Goal: Obtain resource: Download file/media

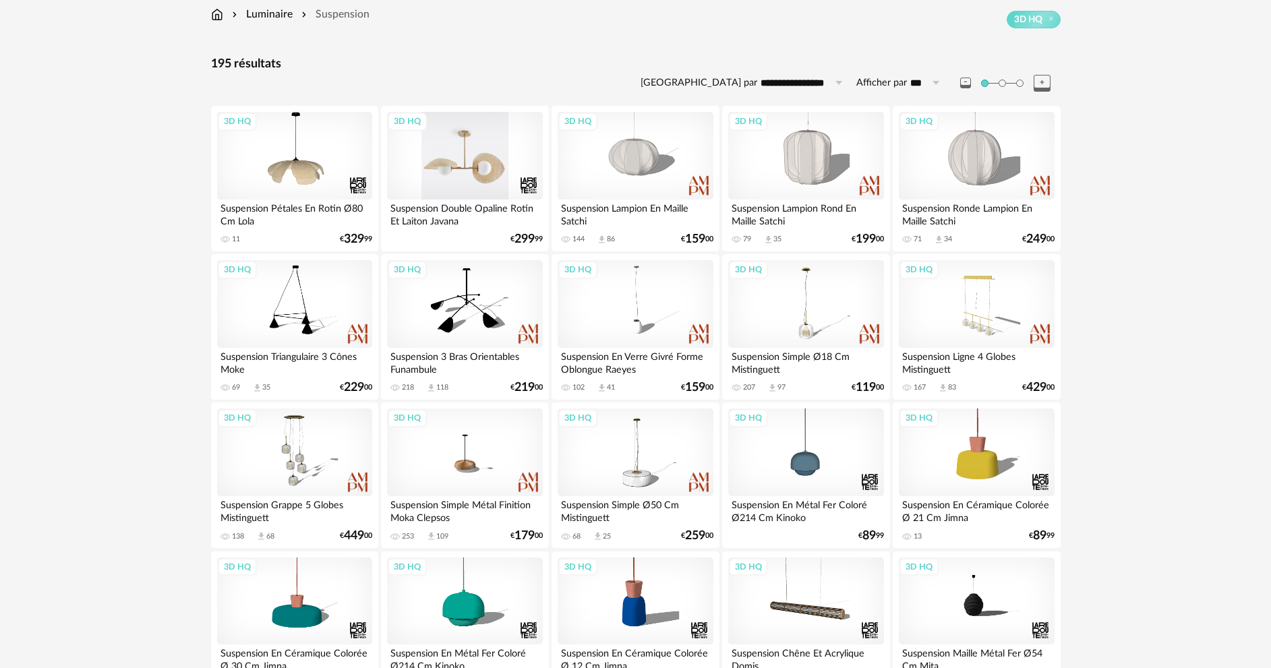
scroll to position [67, 0]
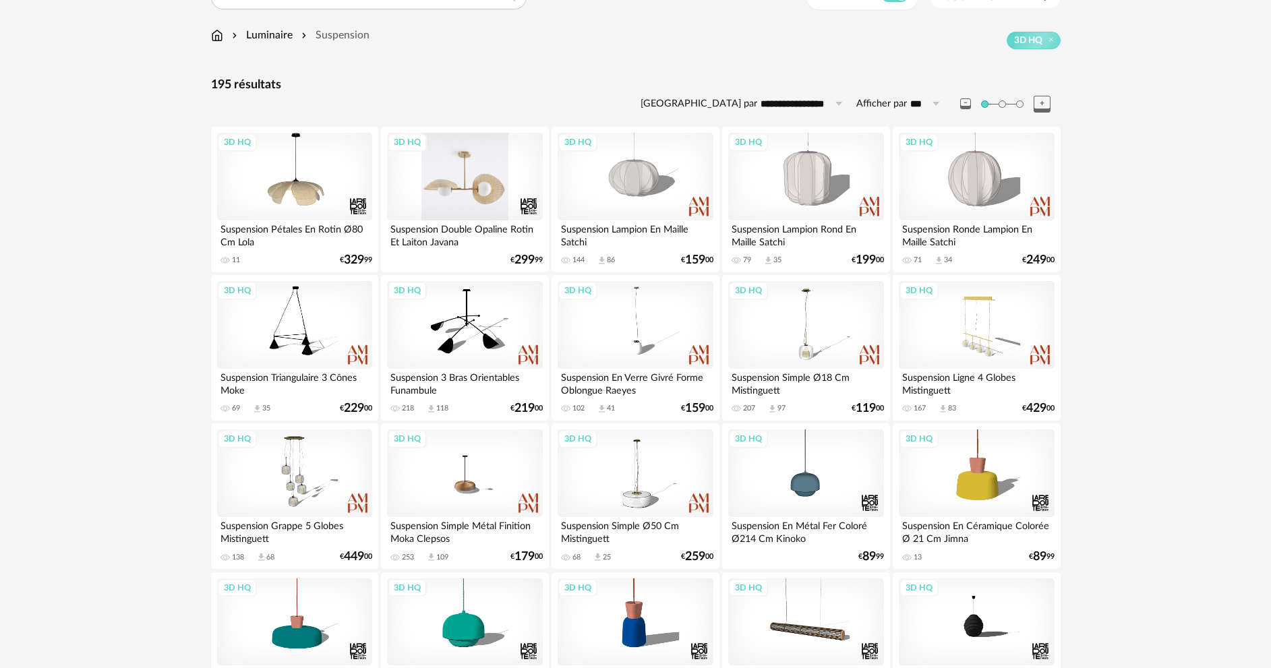
click at [467, 187] on div "3D HQ" at bounding box center [464, 177] width 155 height 88
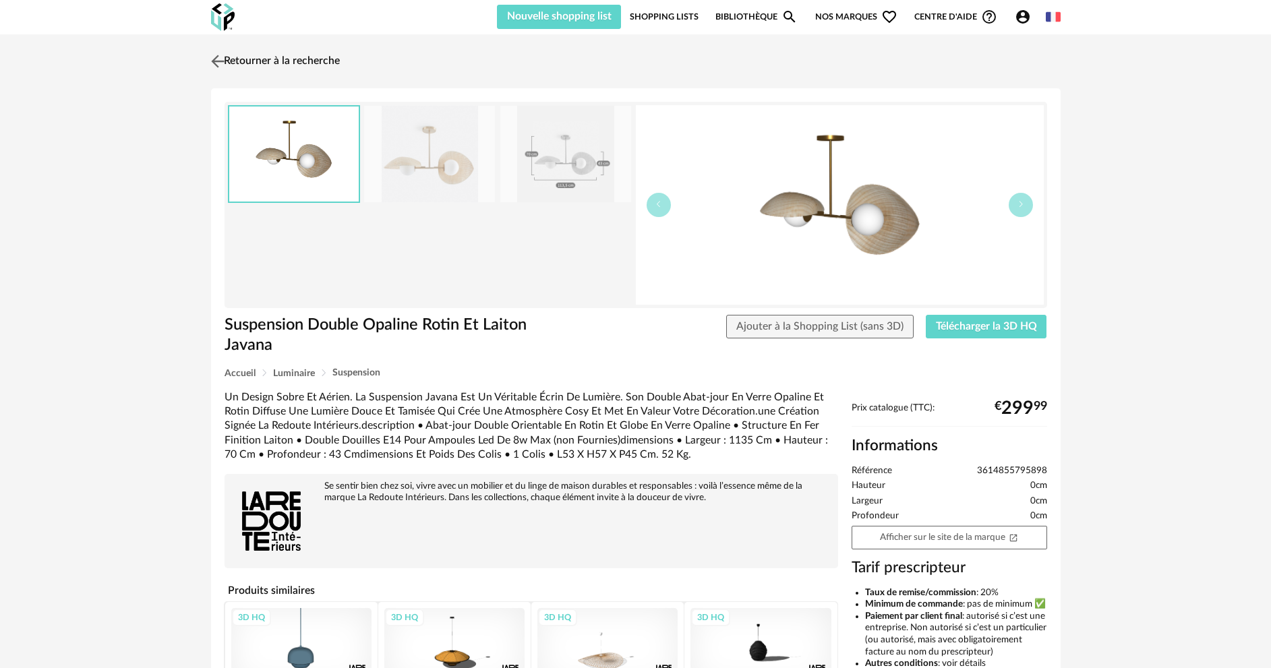
click at [213, 59] on img at bounding box center [218, 61] width 20 height 20
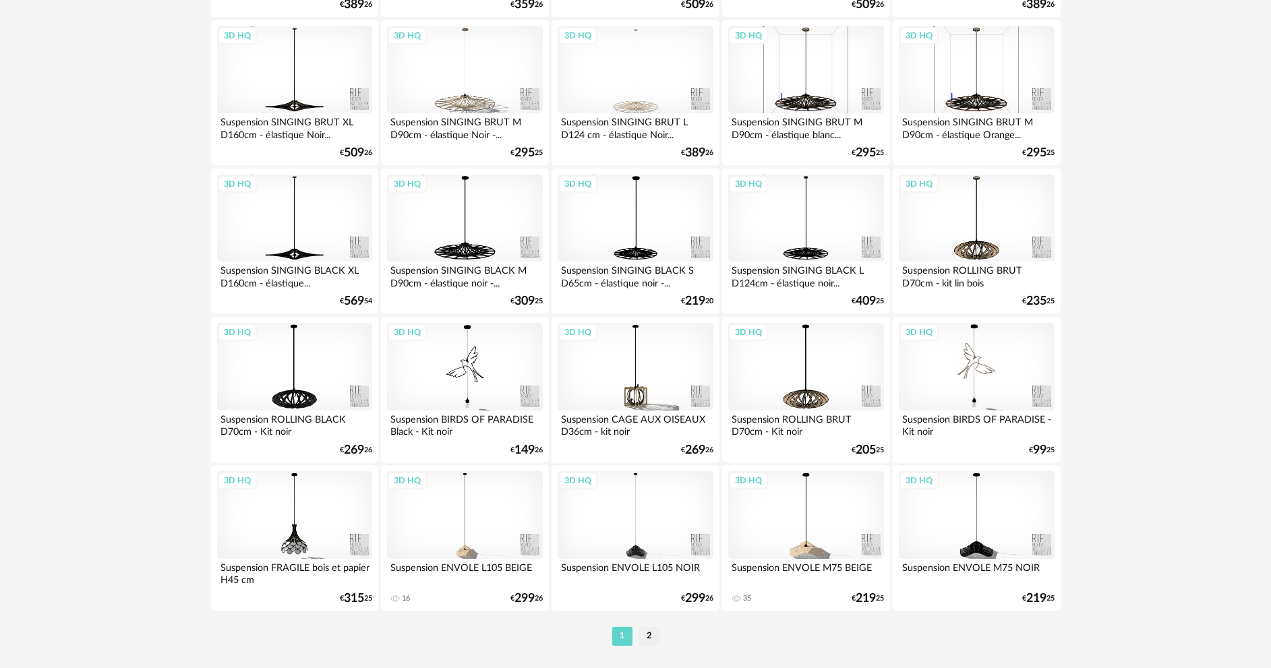
scroll to position [2561, 0]
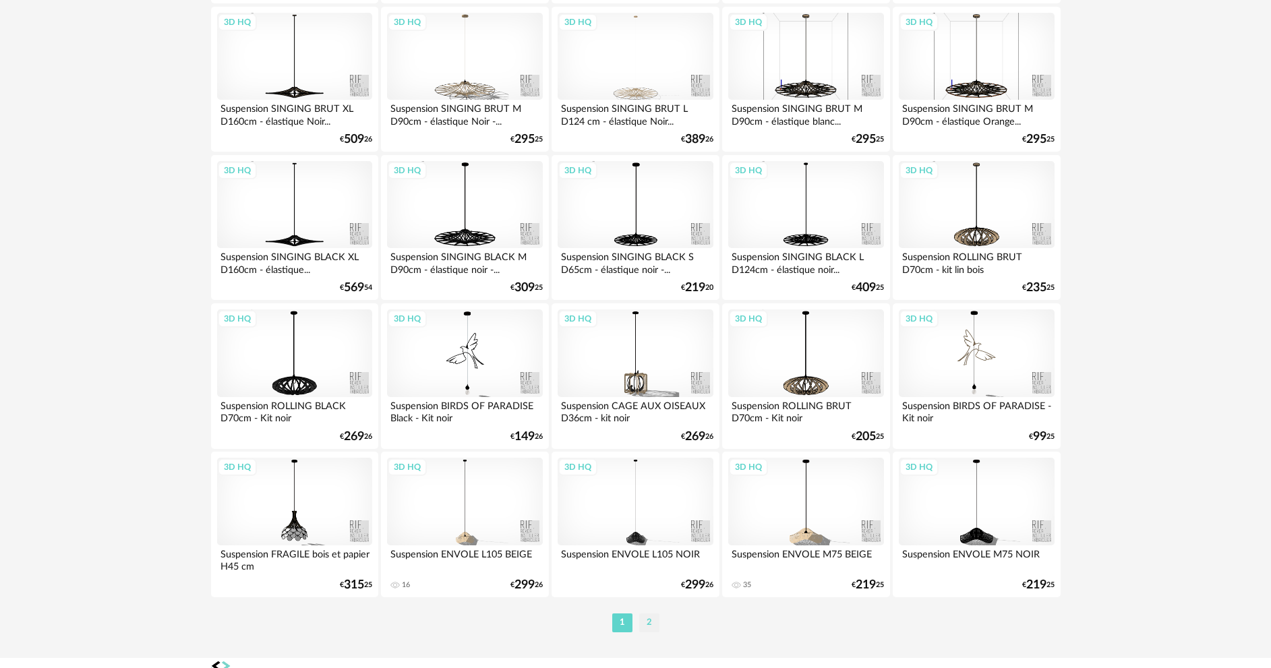
click at [648, 631] on li "2" at bounding box center [649, 622] width 20 height 19
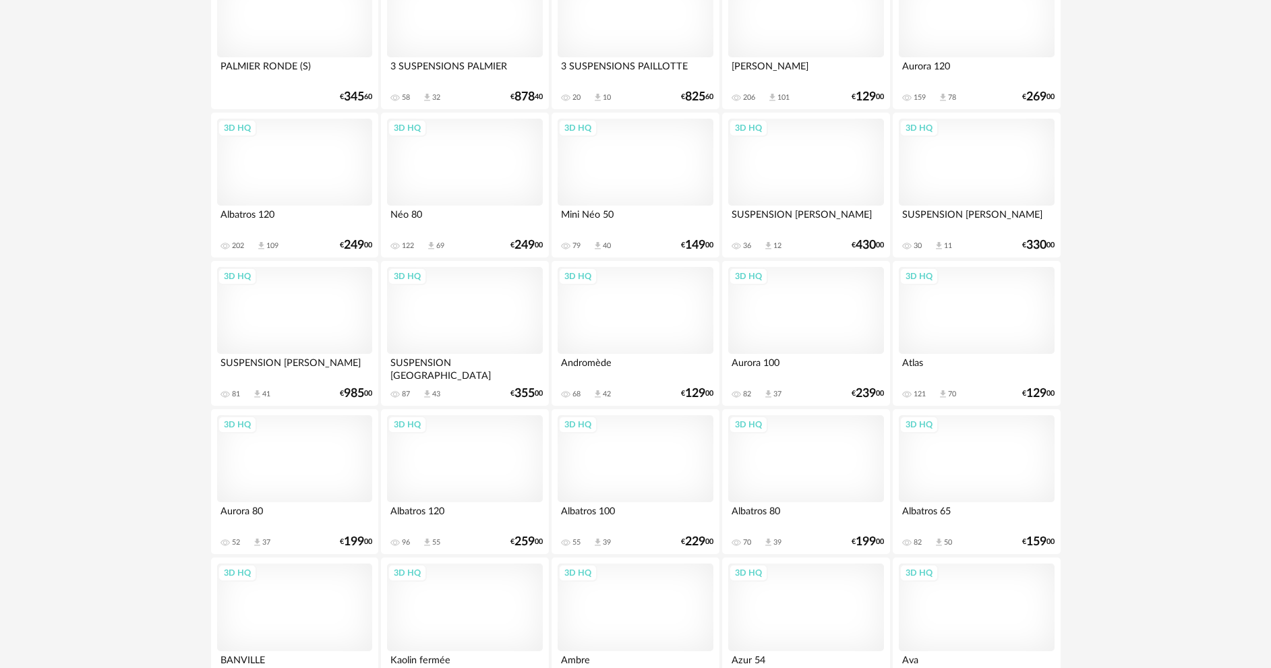
scroll to position [2433, 0]
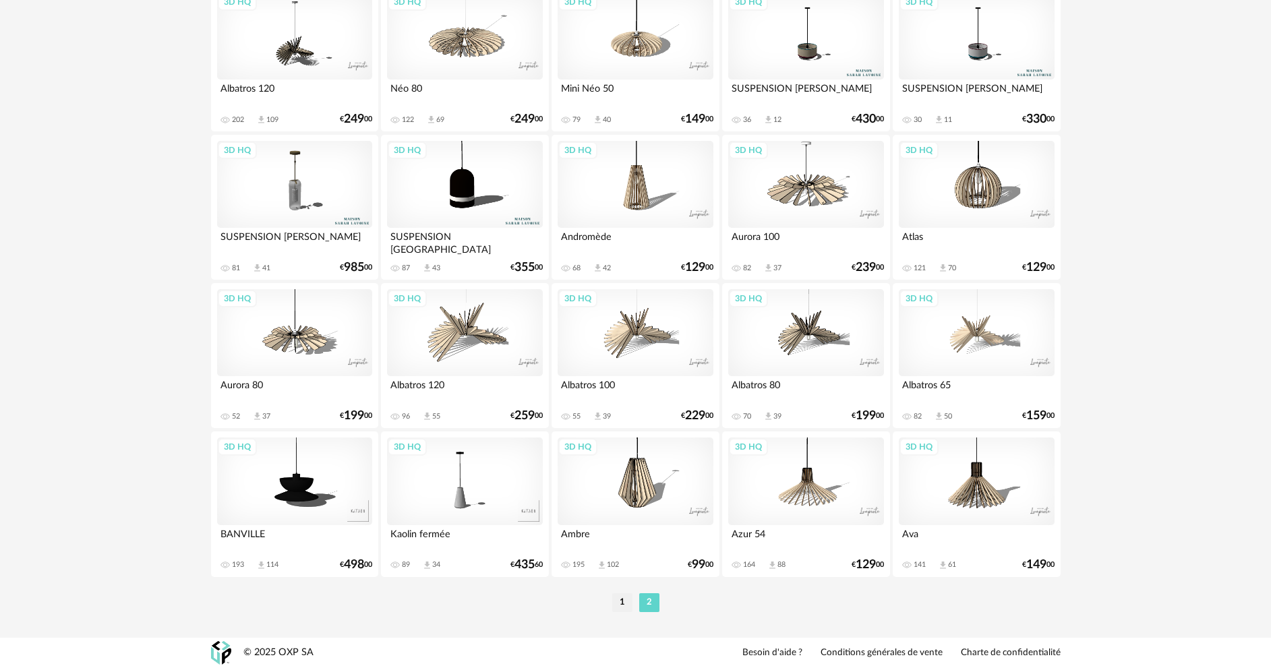
click at [621, 603] on li "1" at bounding box center [622, 602] width 20 height 19
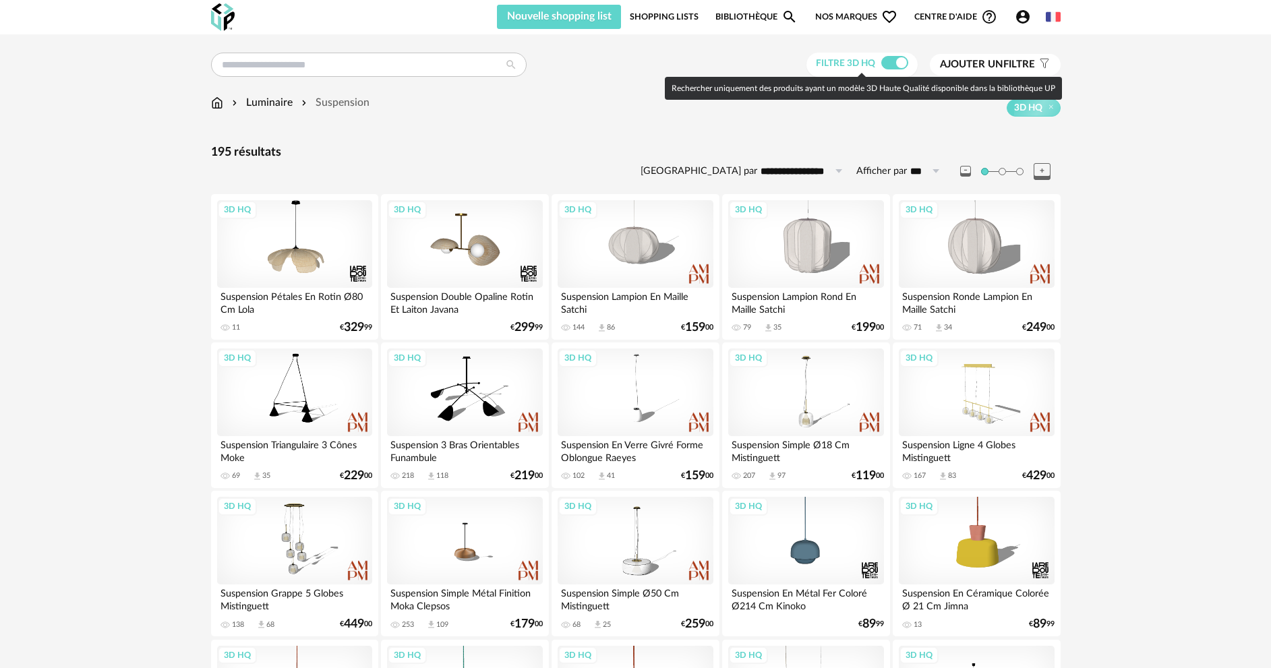
click at [897, 67] on span at bounding box center [894, 62] width 27 height 13
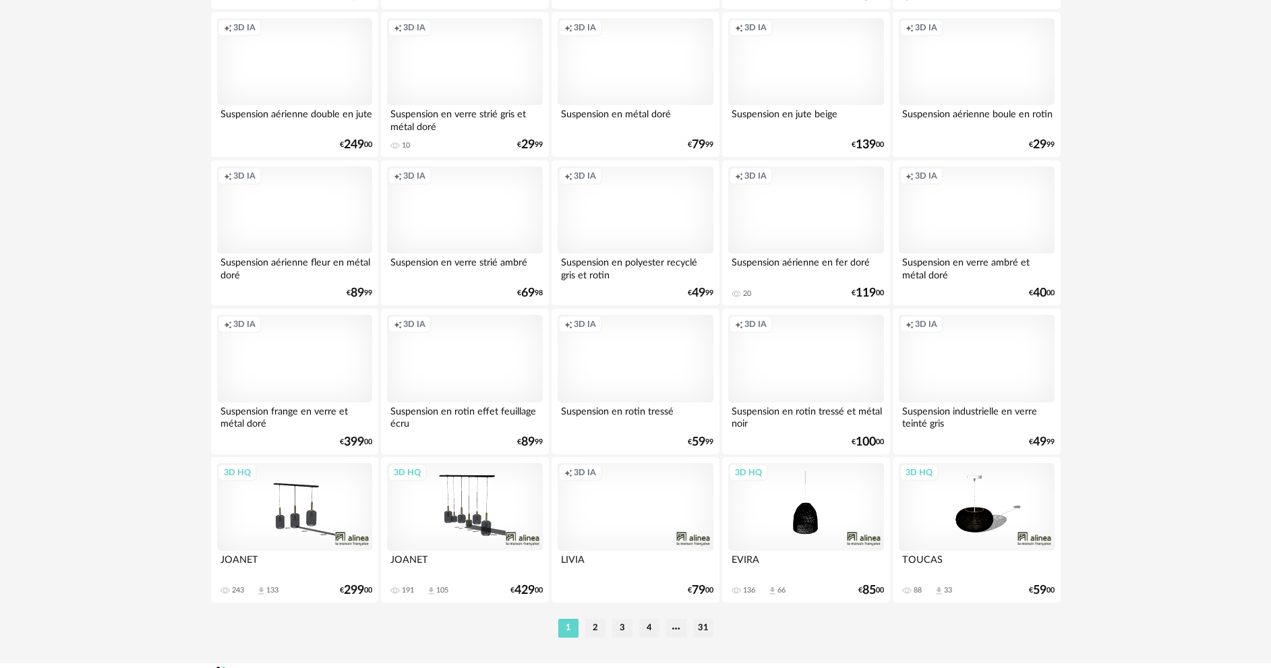
scroll to position [2561, 0]
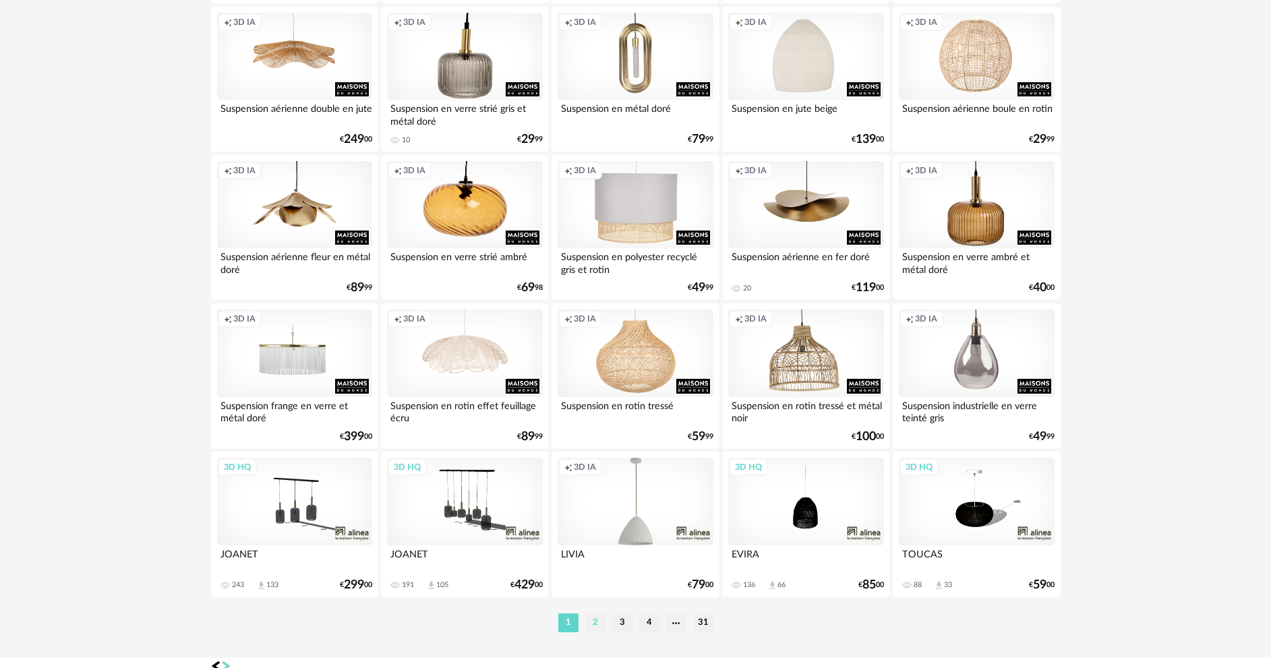
click at [597, 617] on li "2" at bounding box center [595, 622] width 20 height 19
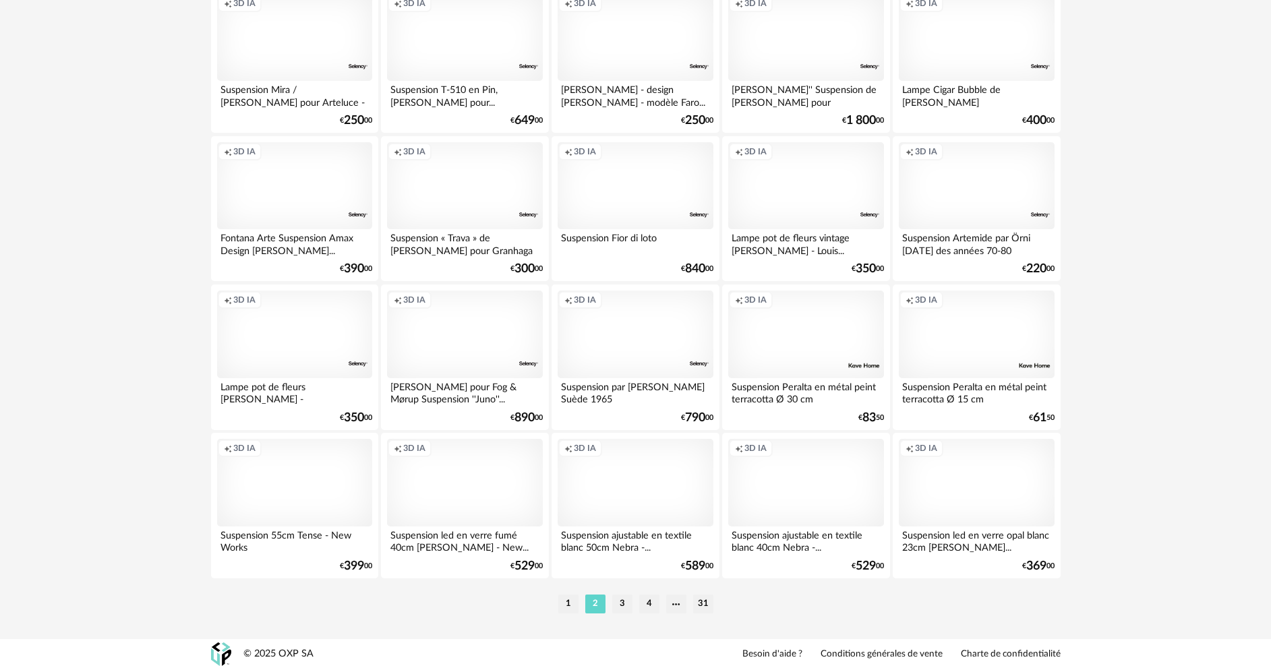
scroll to position [2582, 0]
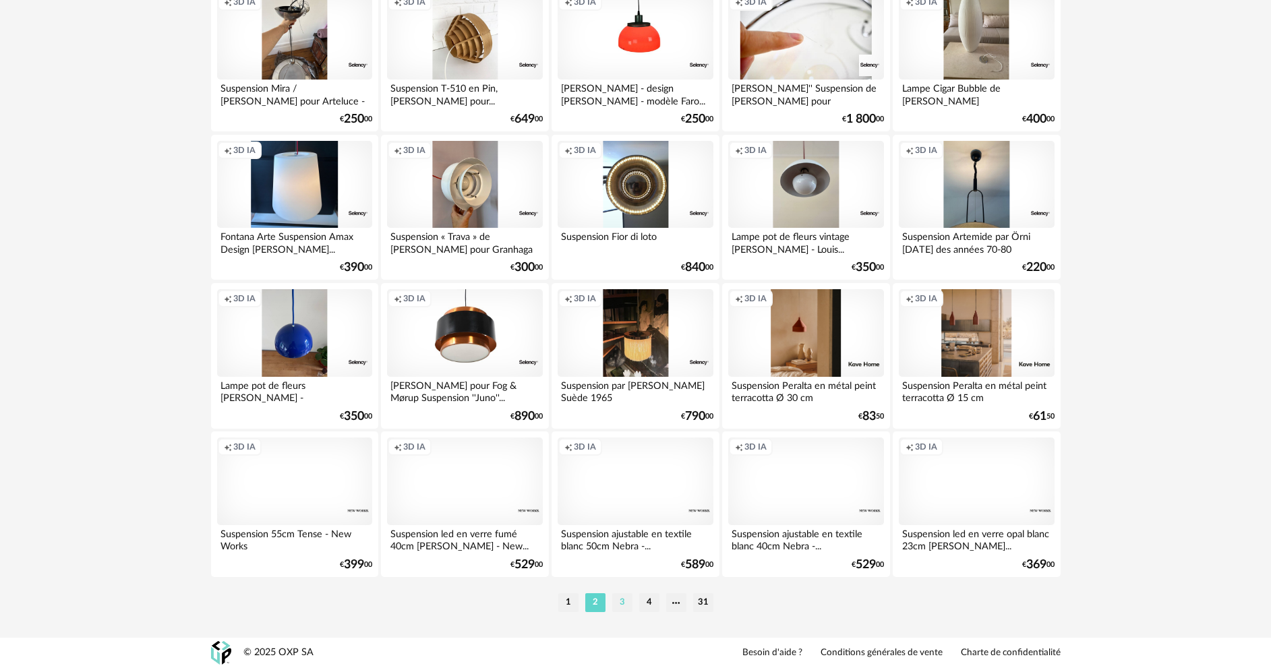
click at [621, 605] on li "3" at bounding box center [622, 602] width 20 height 19
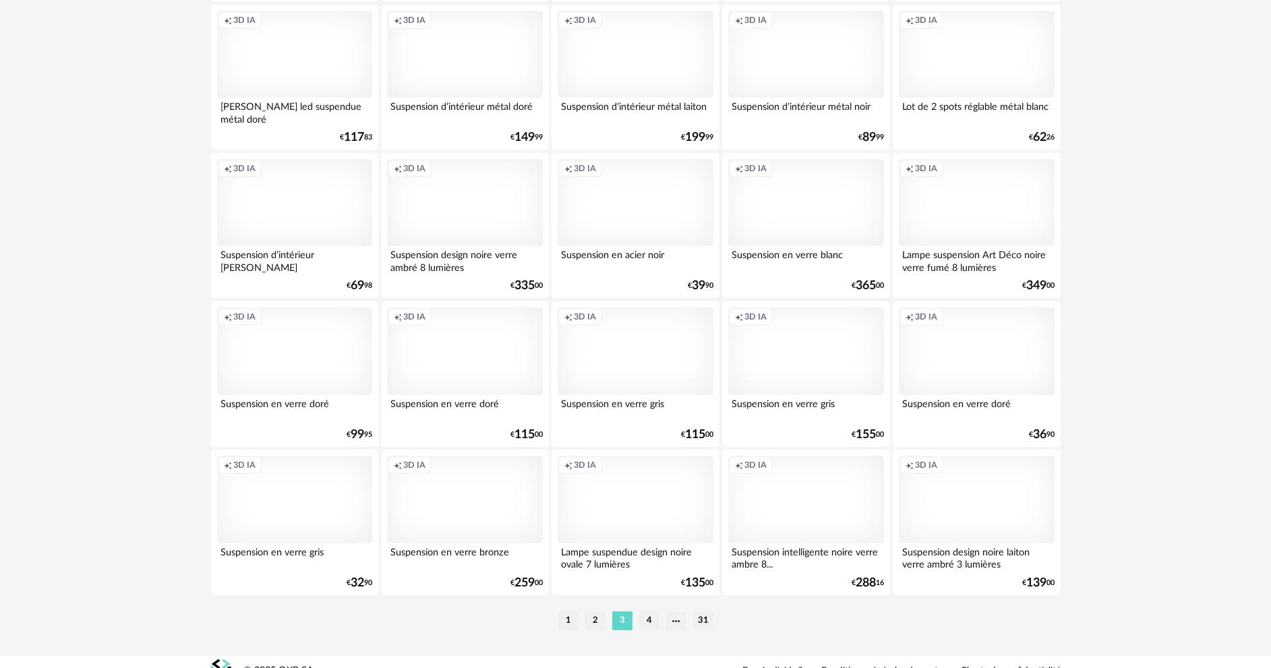
scroll to position [2582, 0]
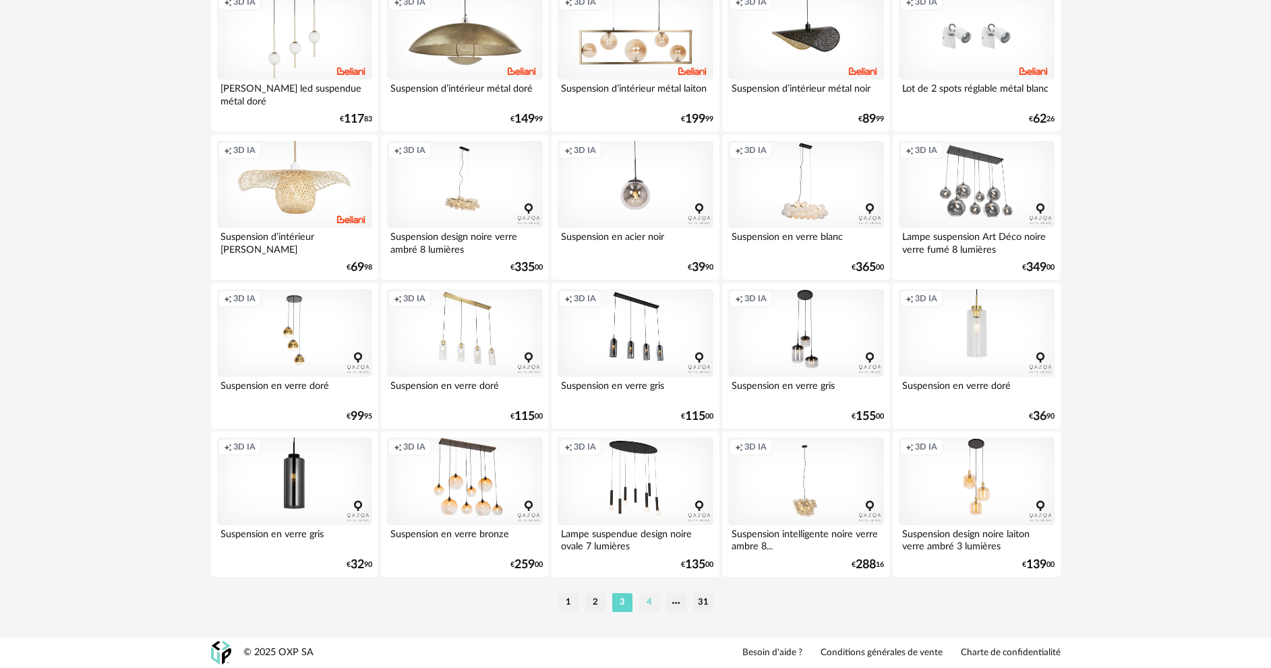
click at [646, 603] on li "4" at bounding box center [649, 602] width 20 height 19
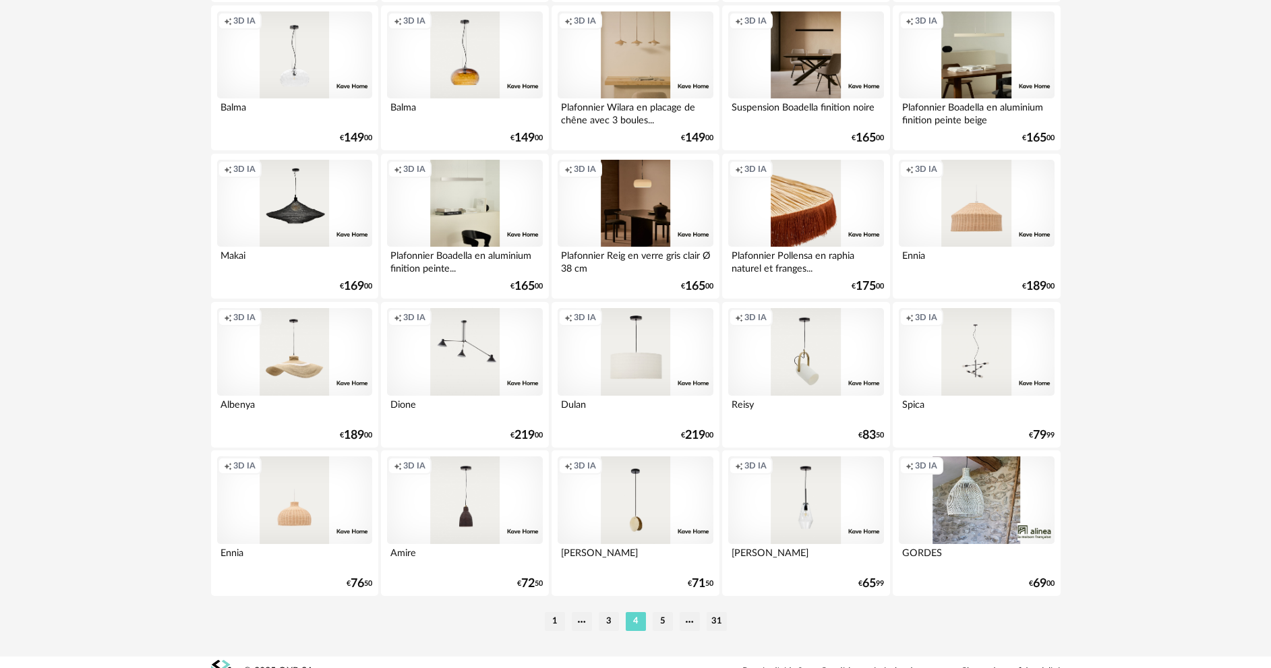
scroll to position [2582, 0]
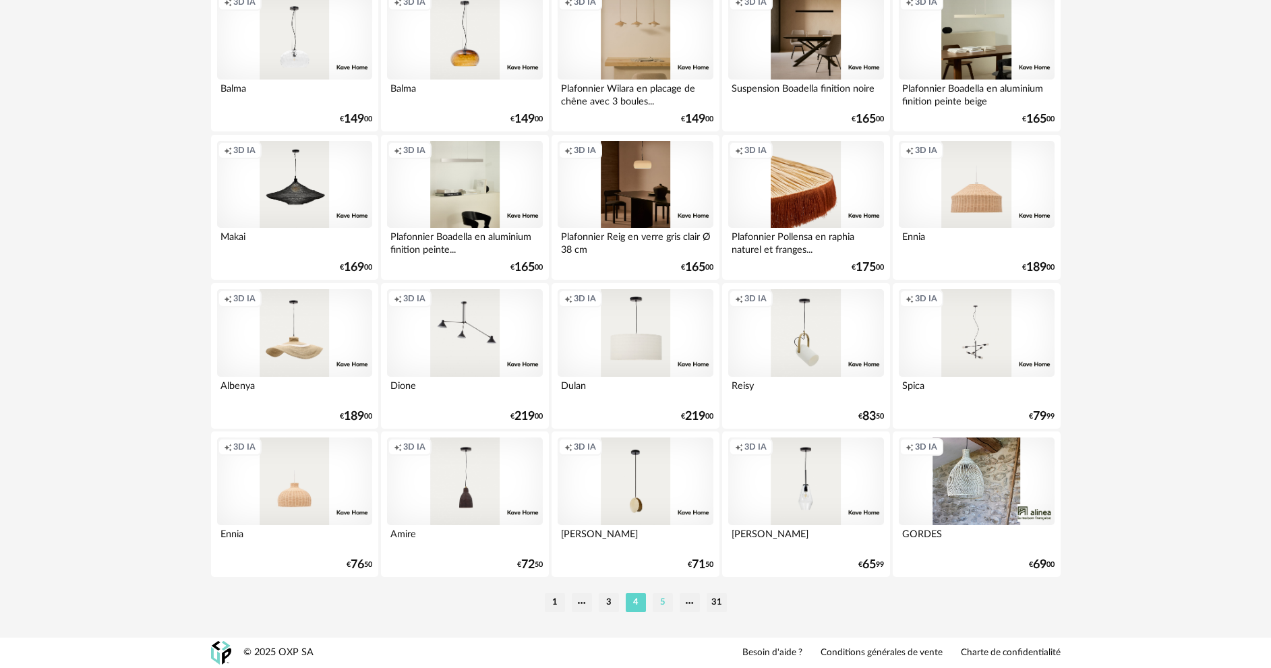
click at [669, 607] on li "5" at bounding box center [662, 602] width 20 height 19
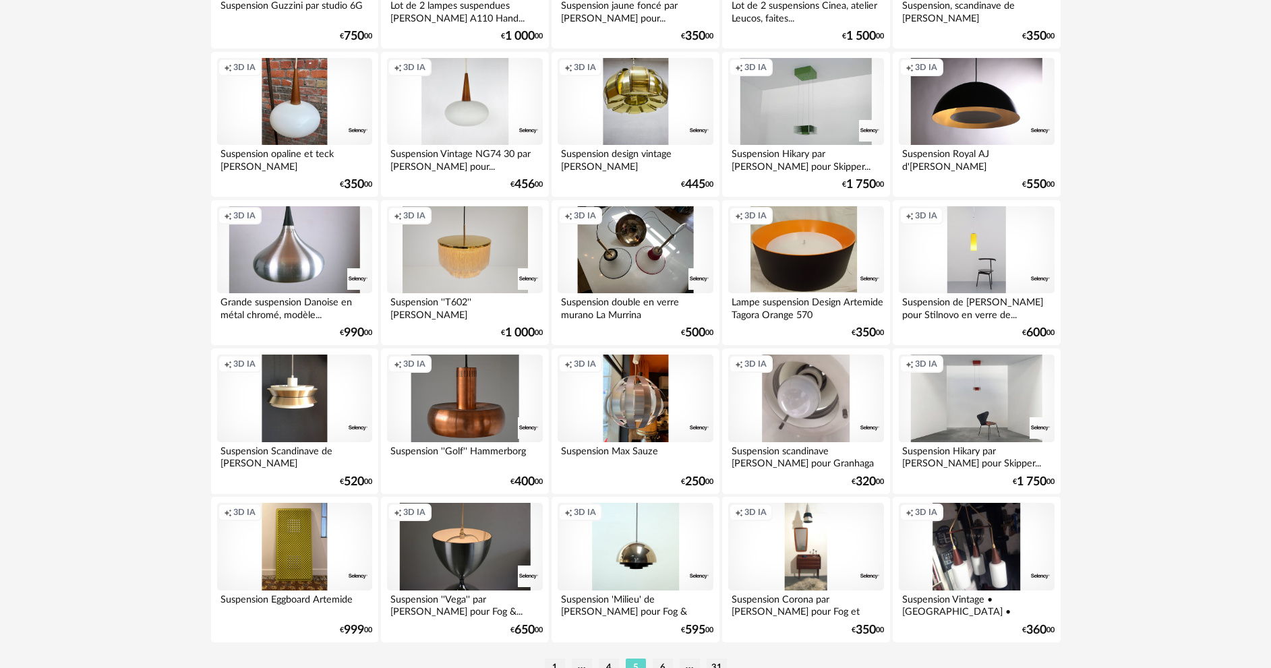
scroll to position [2582, 0]
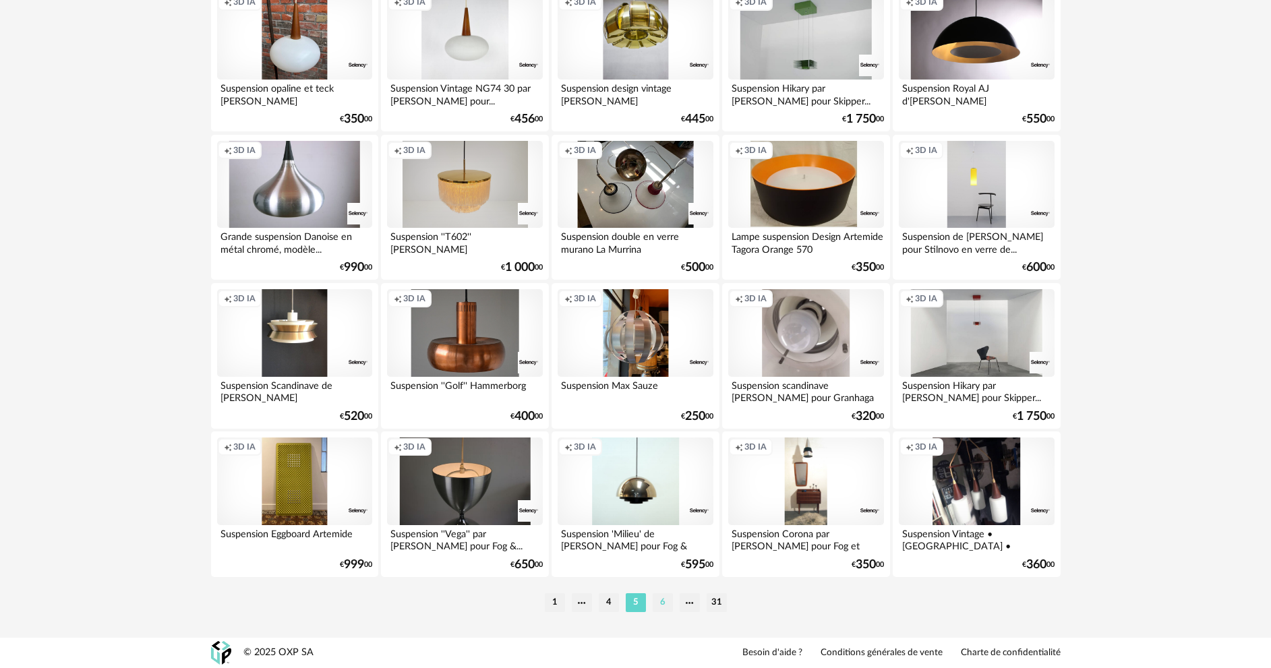
click at [659, 611] on li "6" at bounding box center [662, 602] width 20 height 19
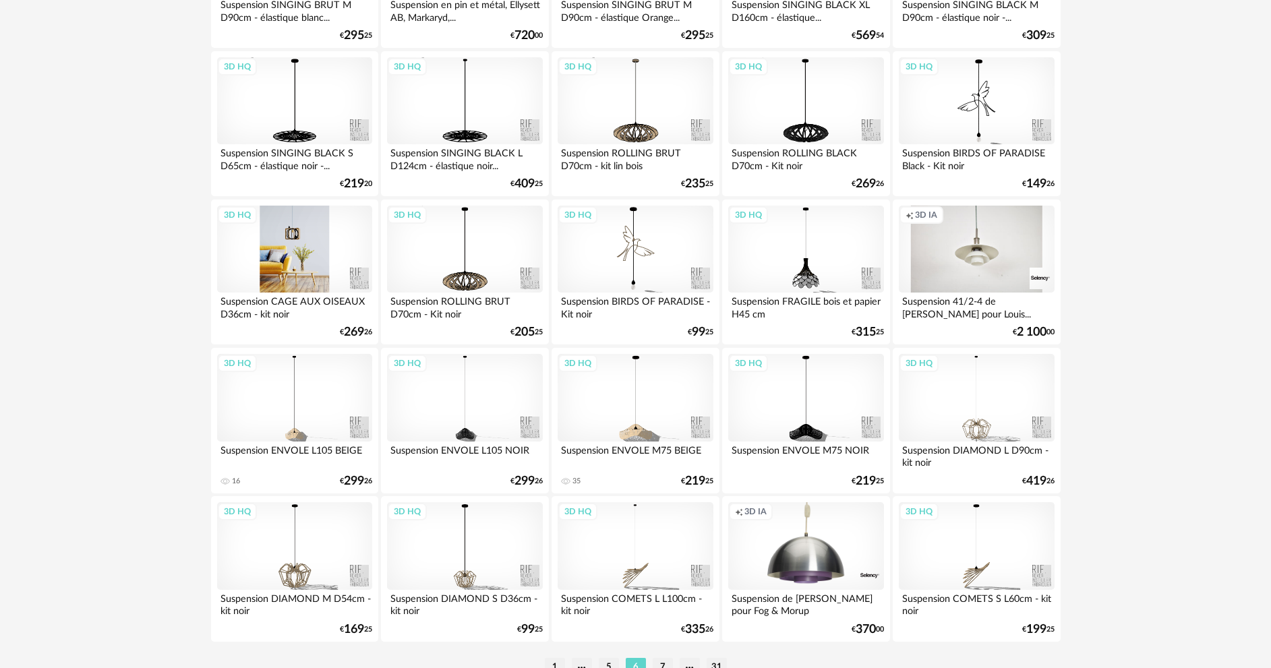
scroll to position [2582, 0]
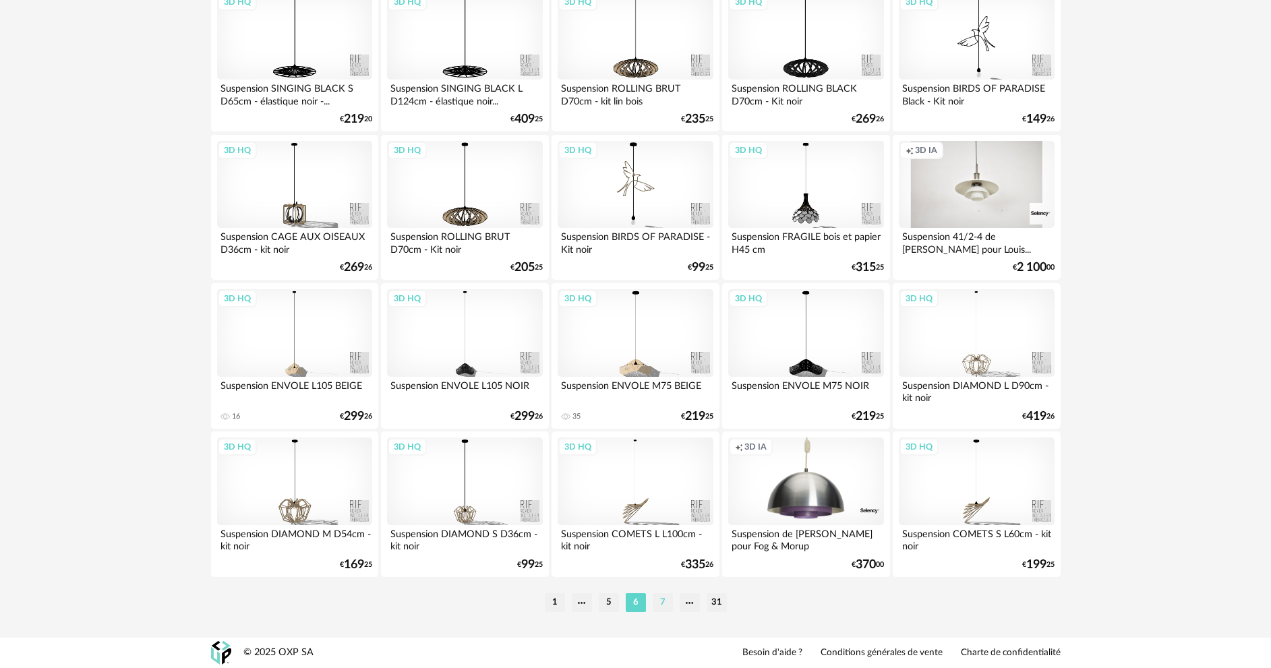
click at [661, 603] on li "7" at bounding box center [662, 602] width 20 height 19
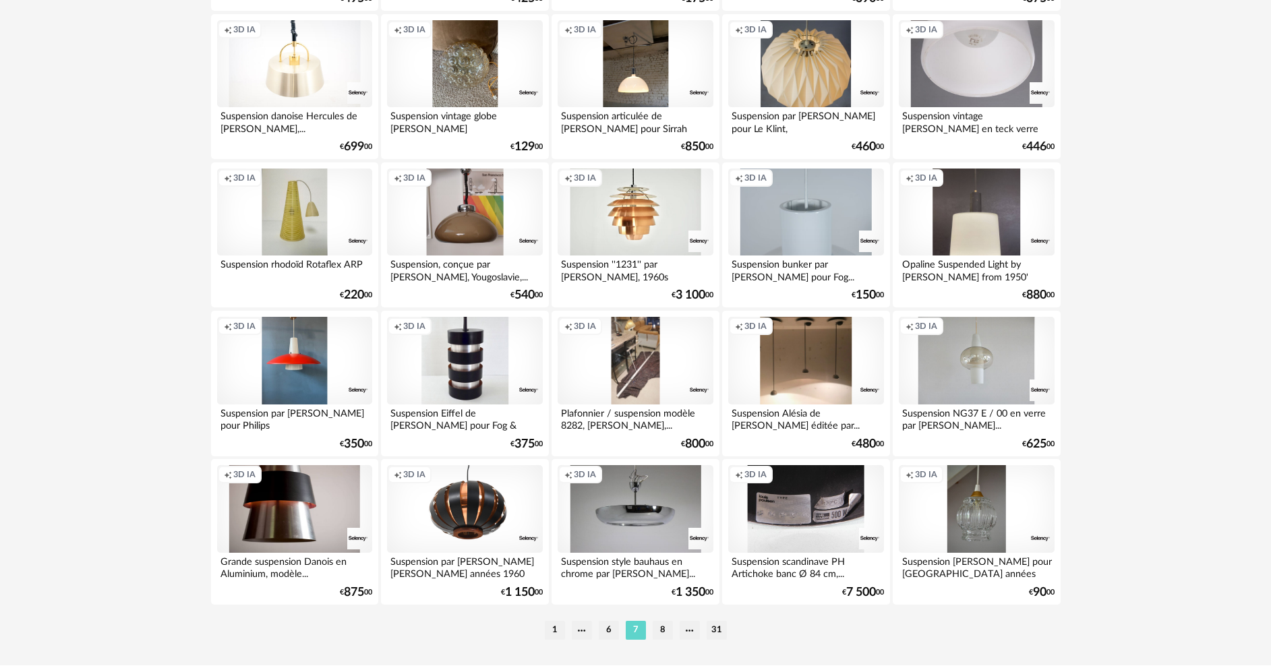
scroll to position [2582, 0]
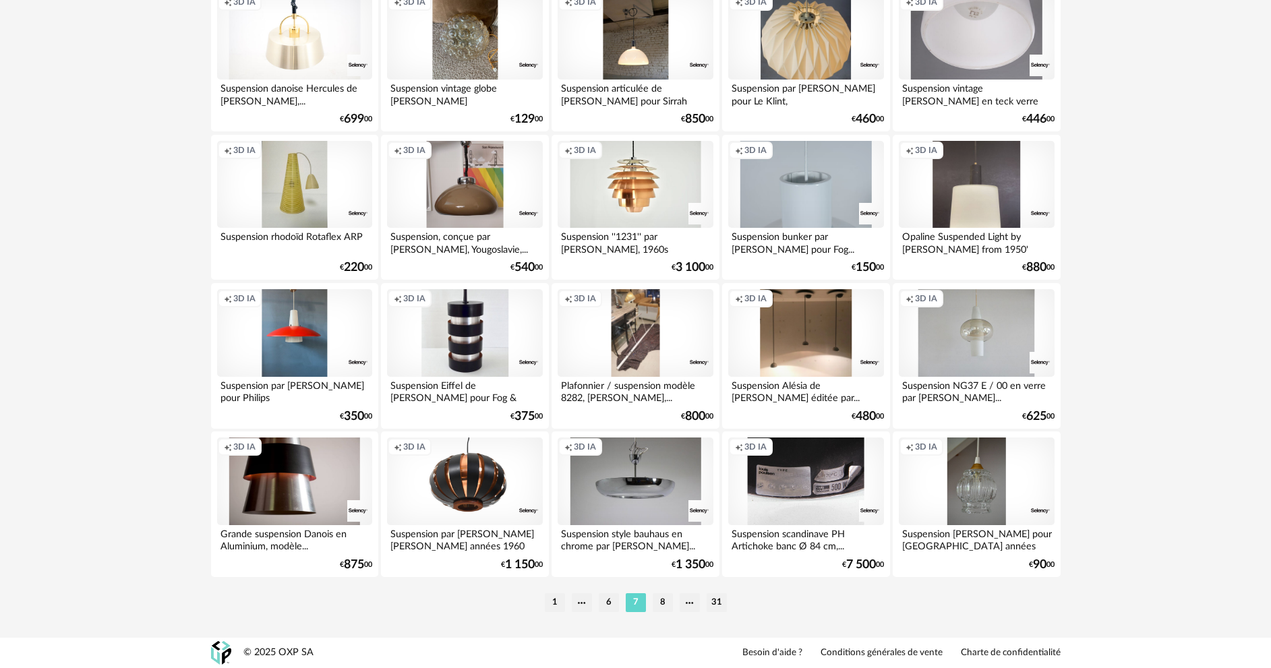
click at [655, 597] on li "8" at bounding box center [662, 602] width 20 height 19
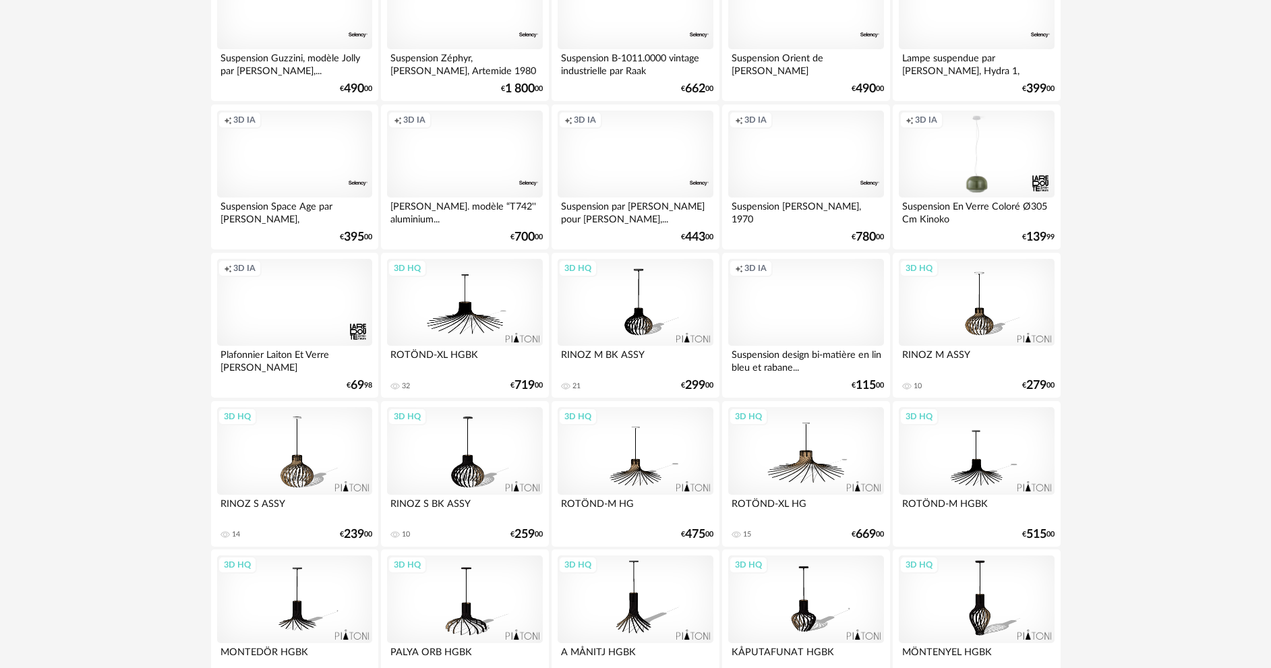
scroll to position [2582, 0]
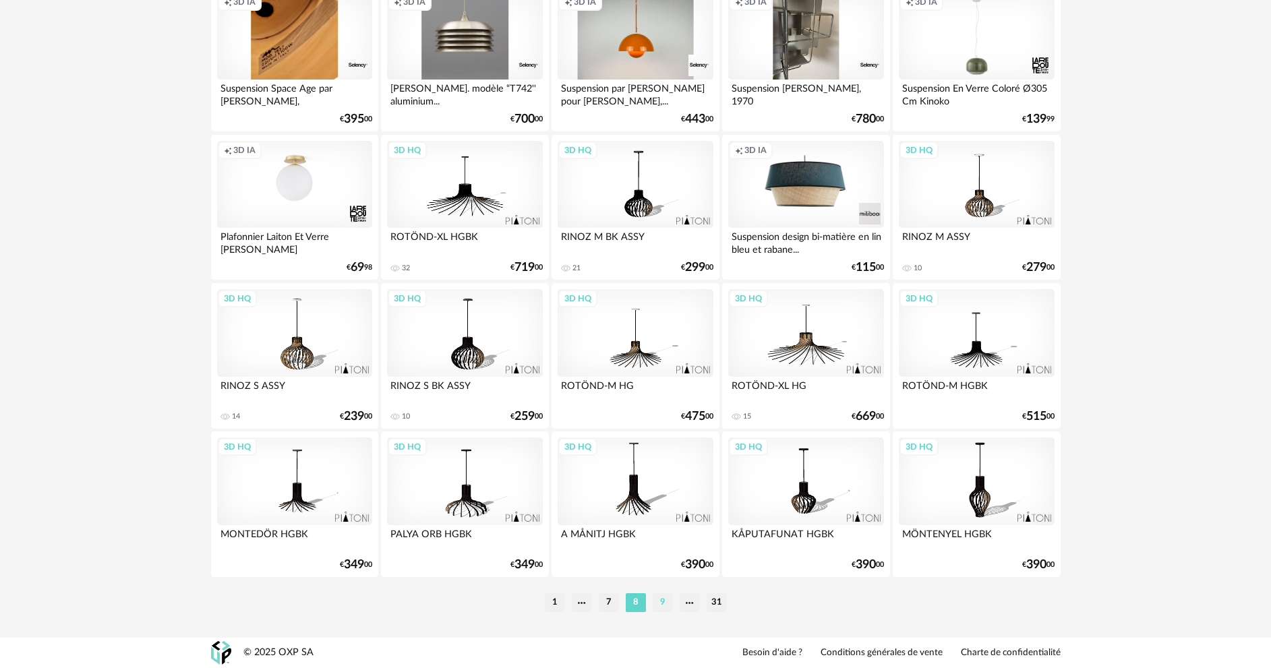
click at [663, 601] on li "9" at bounding box center [662, 602] width 20 height 19
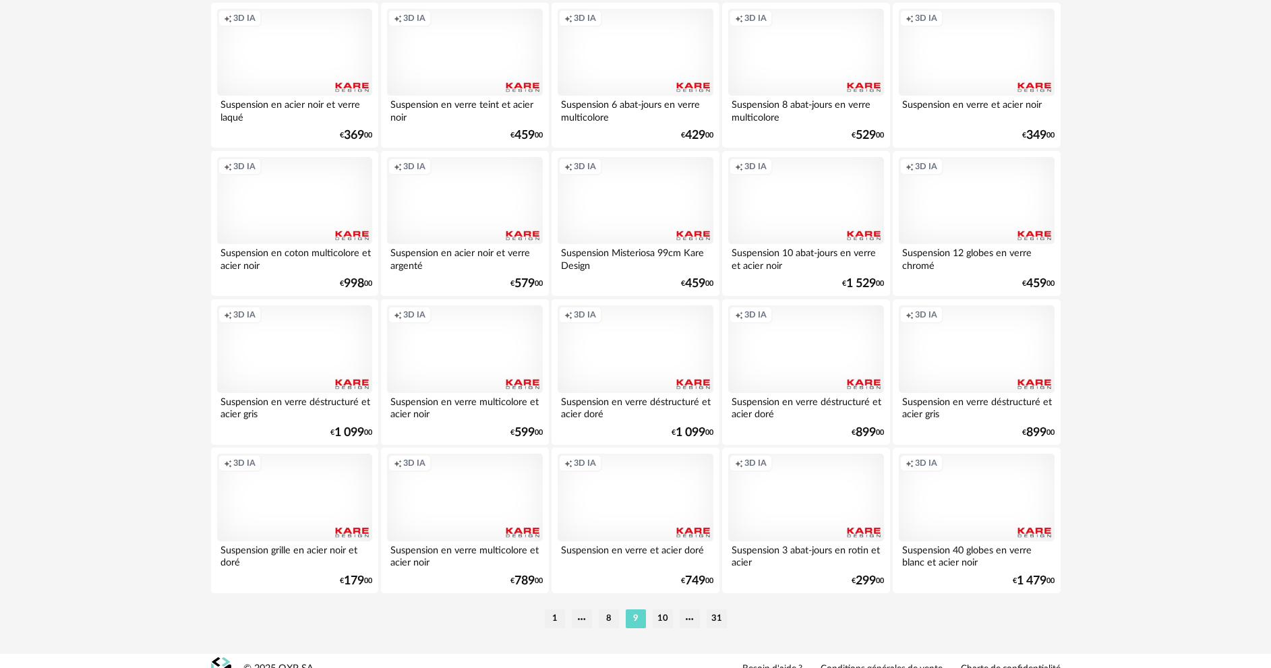
scroll to position [2582, 0]
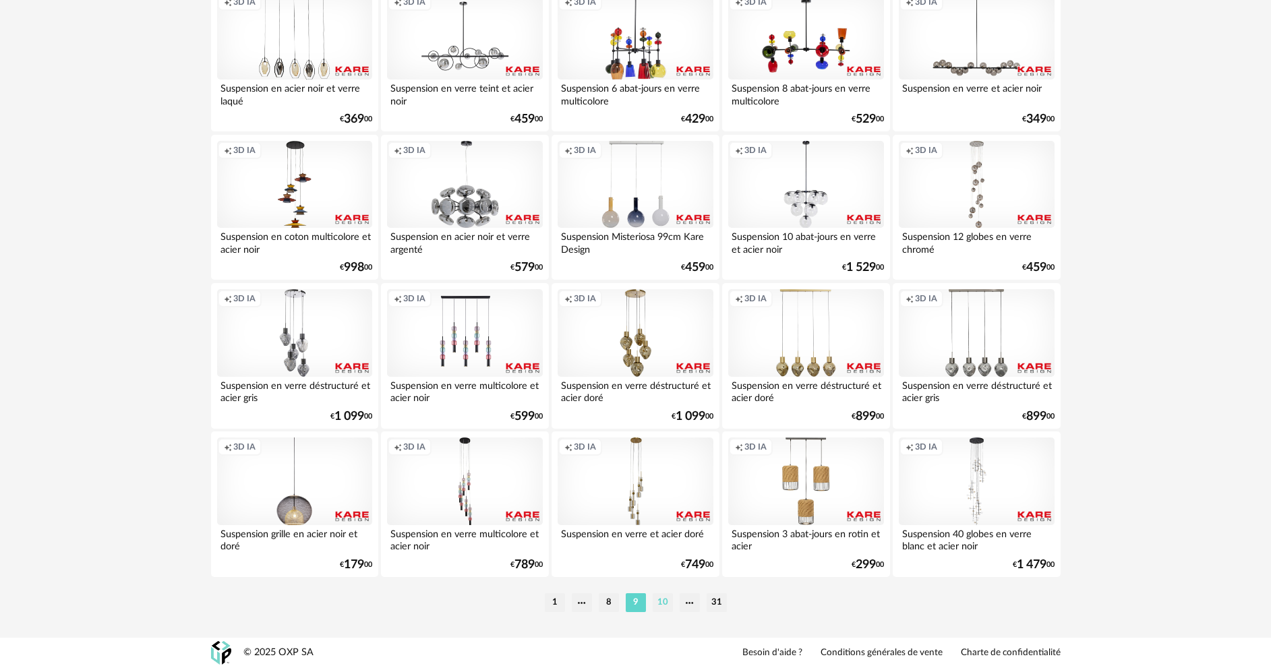
click at [659, 601] on li "10" at bounding box center [662, 602] width 20 height 19
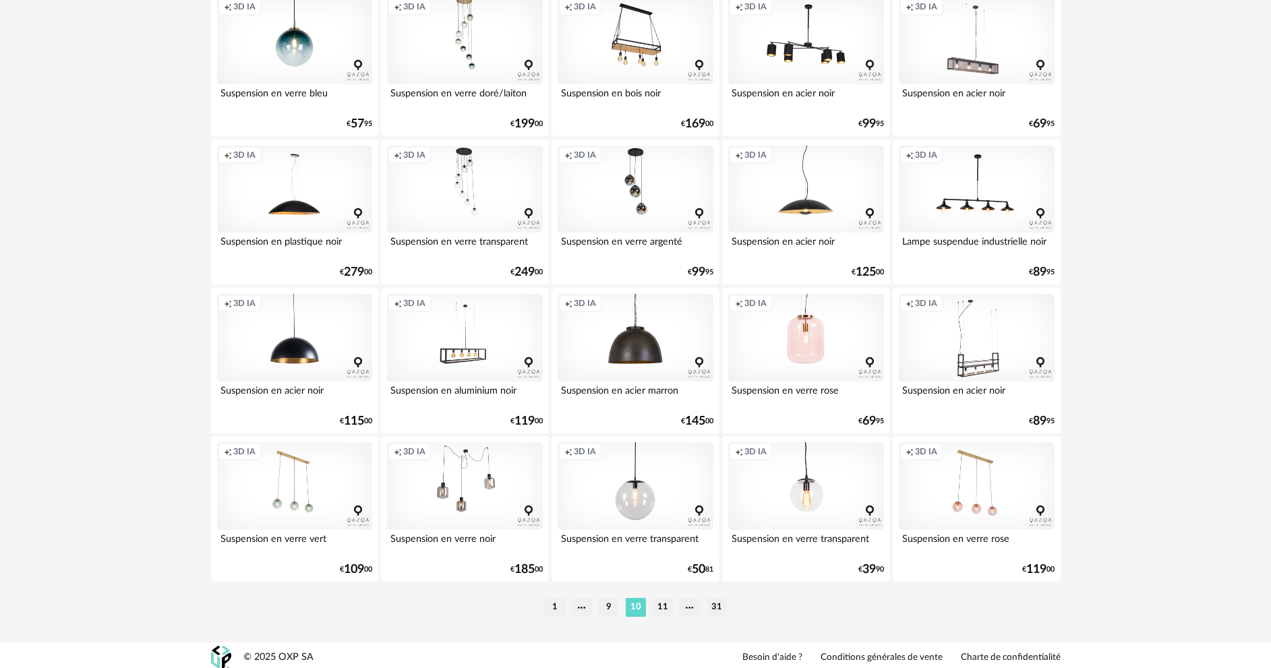
scroll to position [2582, 0]
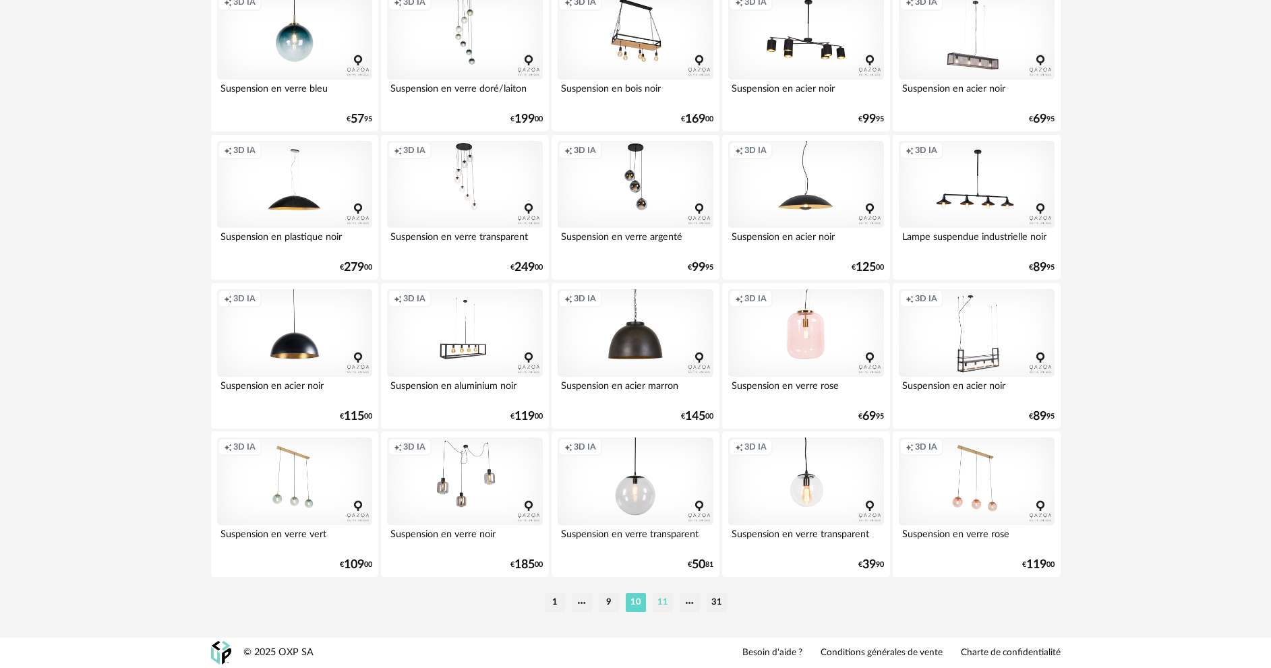
click at [663, 610] on li "11" at bounding box center [662, 602] width 20 height 19
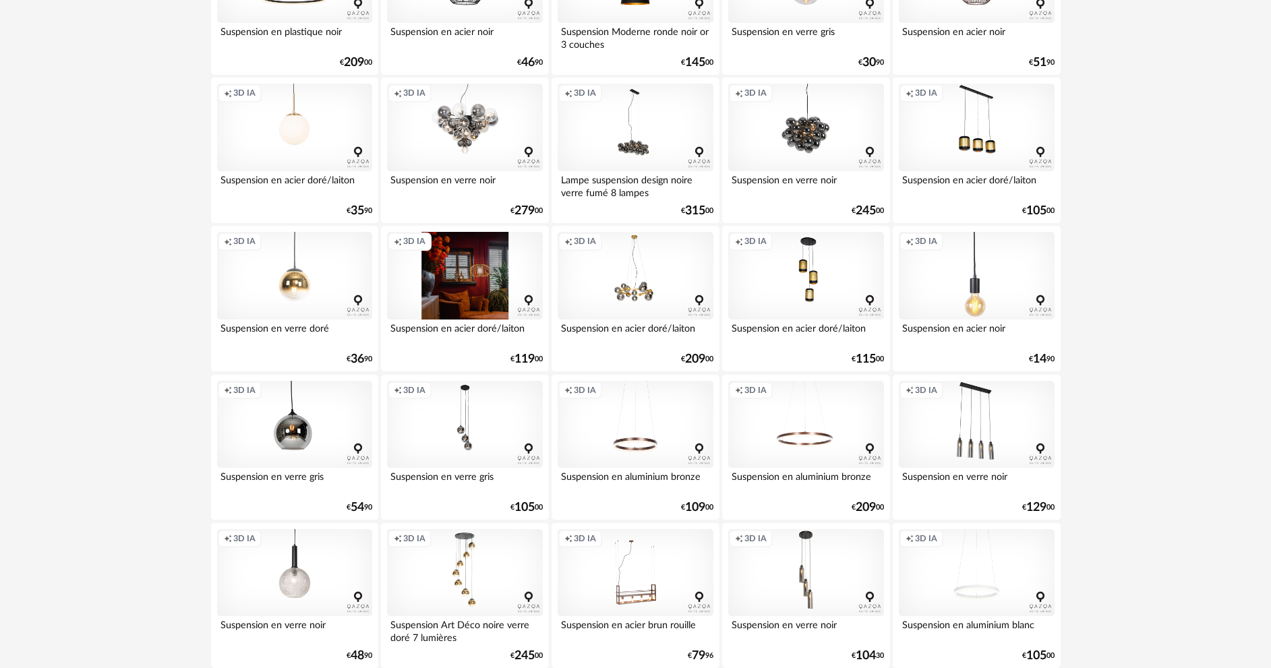
scroll to position [270, 0]
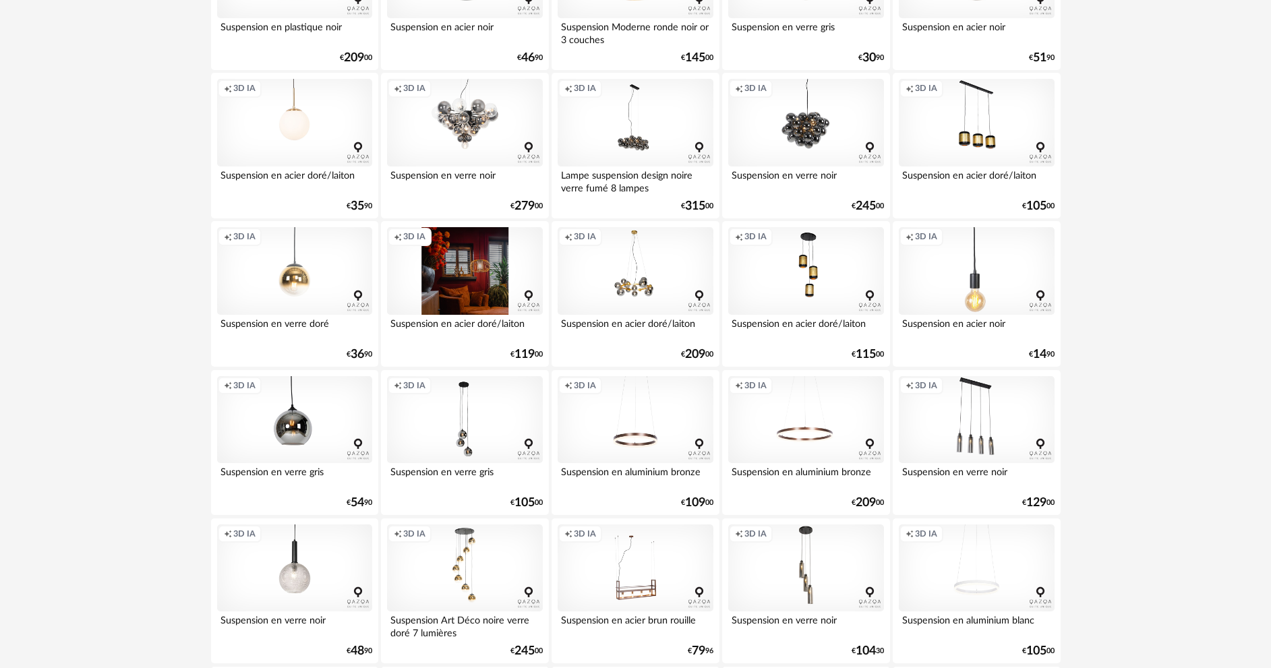
click at [408, 422] on div "Creation icon 3D IA" at bounding box center [464, 420] width 155 height 88
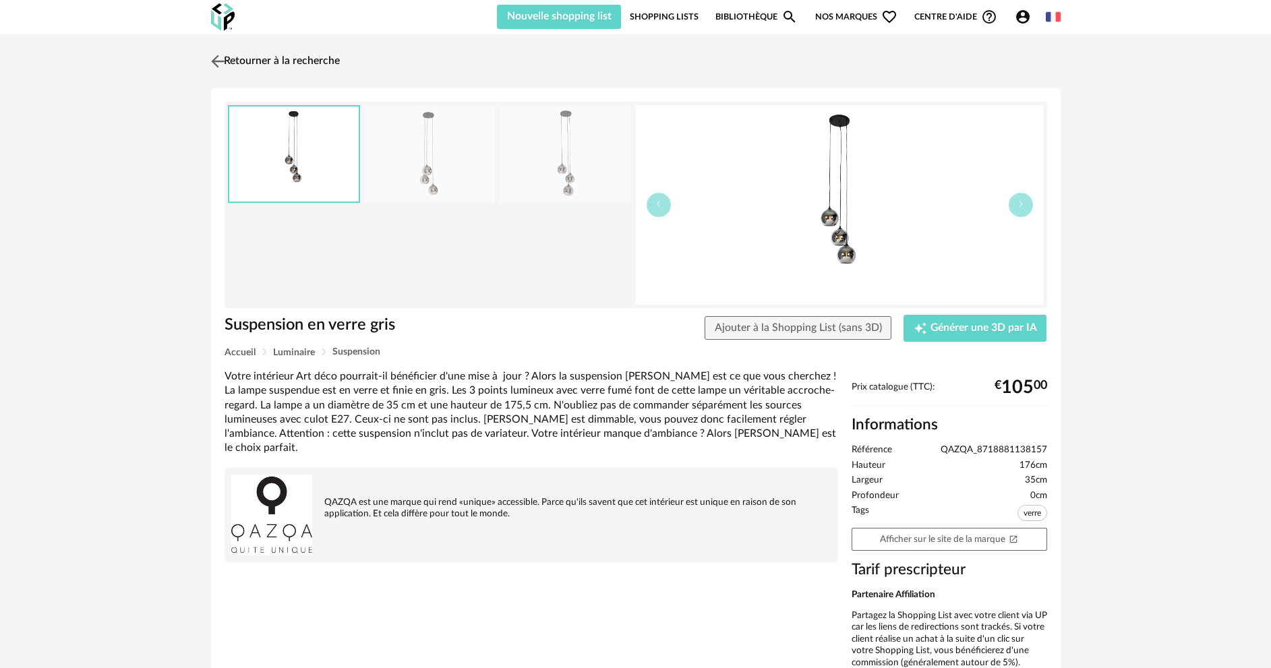
click at [216, 60] on img at bounding box center [218, 61] width 20 height 20
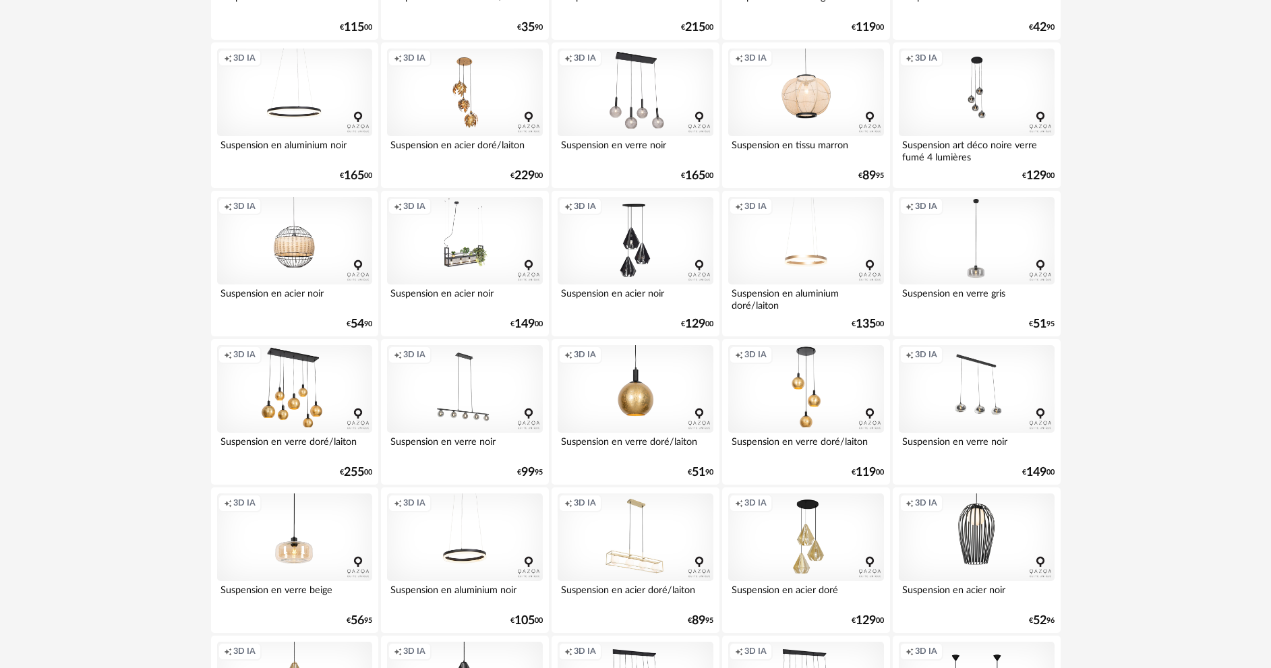
scroll to position [1281, 0]
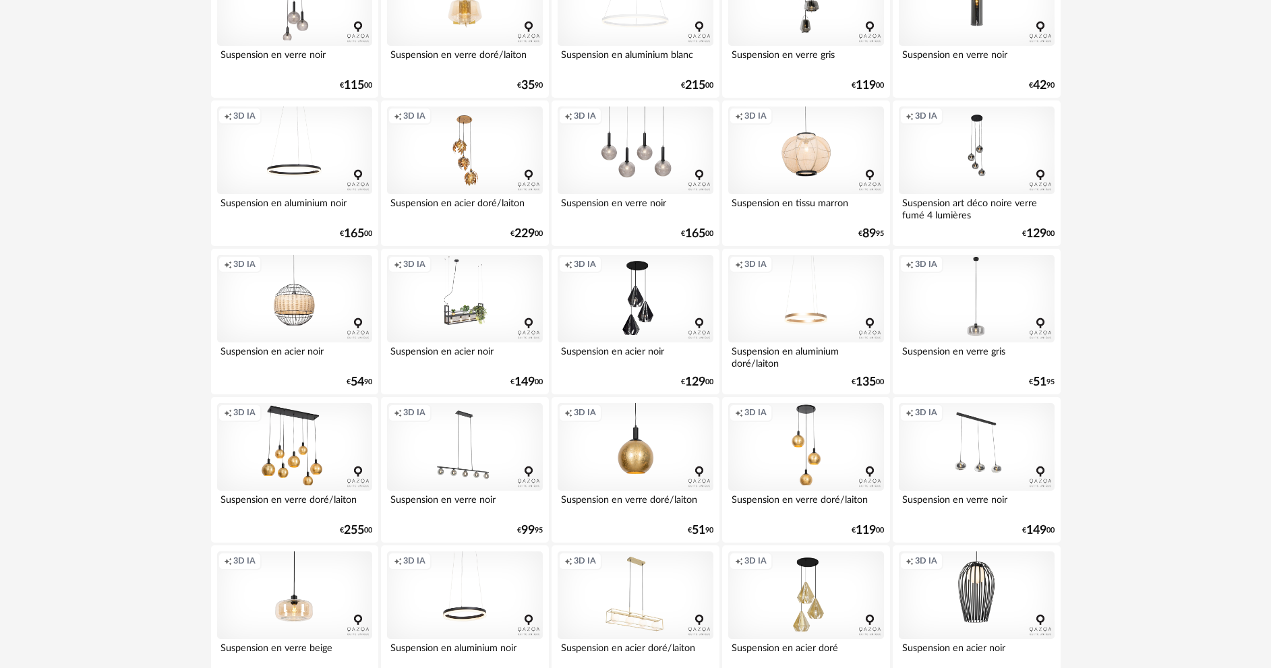
click at [636, 160] on div "Creation icon 3D IA" at bounding box center [634, 151] width 155 height 88
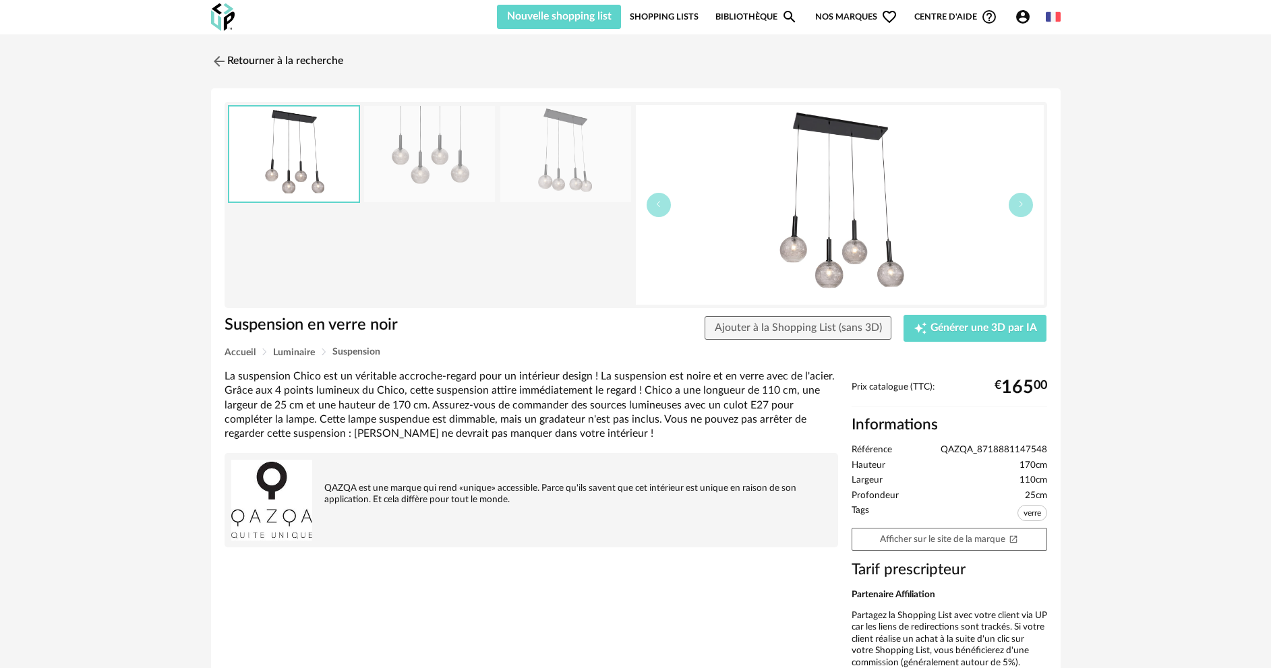
click at [561, 165] on img at bounding box center [565, 154] width 131 height 96
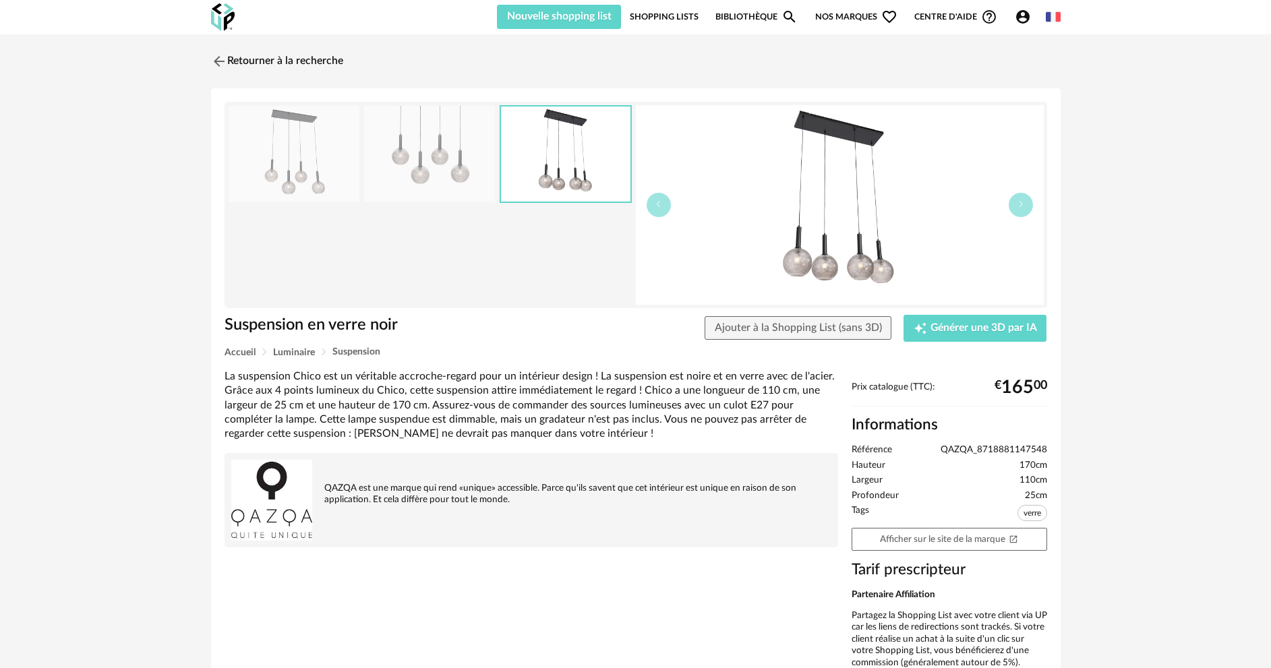
click at [470, 160] on img at bounding box center [429, 154] width 131 height 96
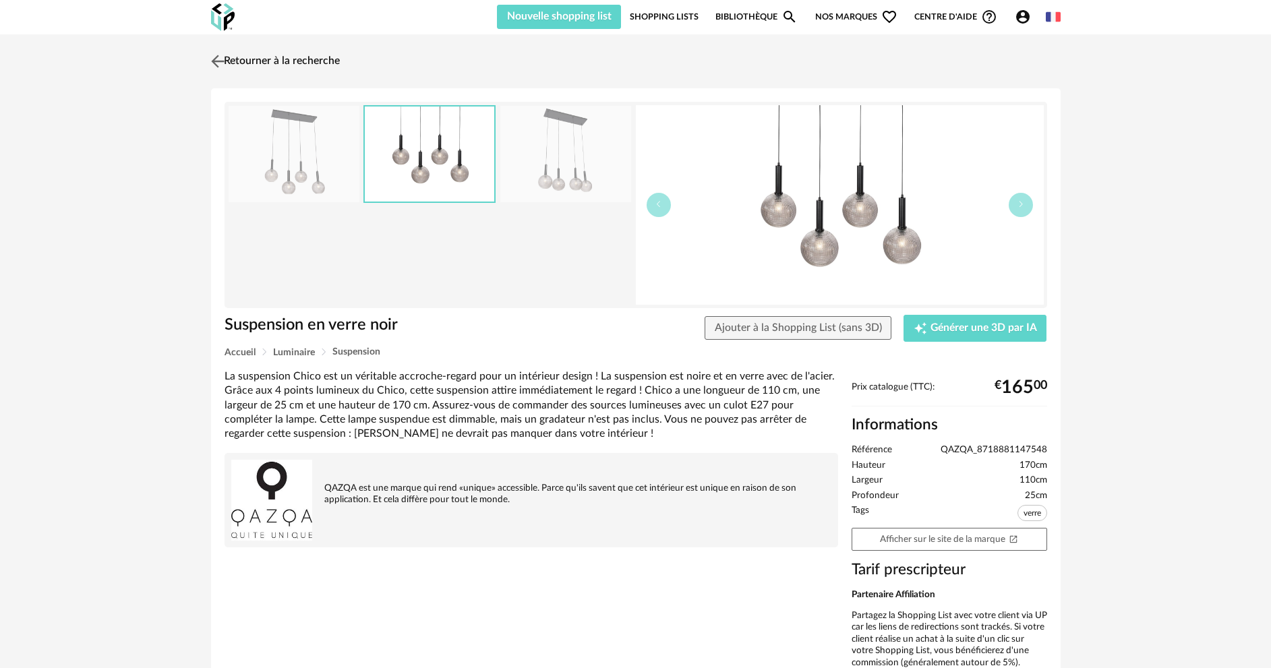
click at [212, 55] on img at bounding box center [218, 61] width 20 height 20
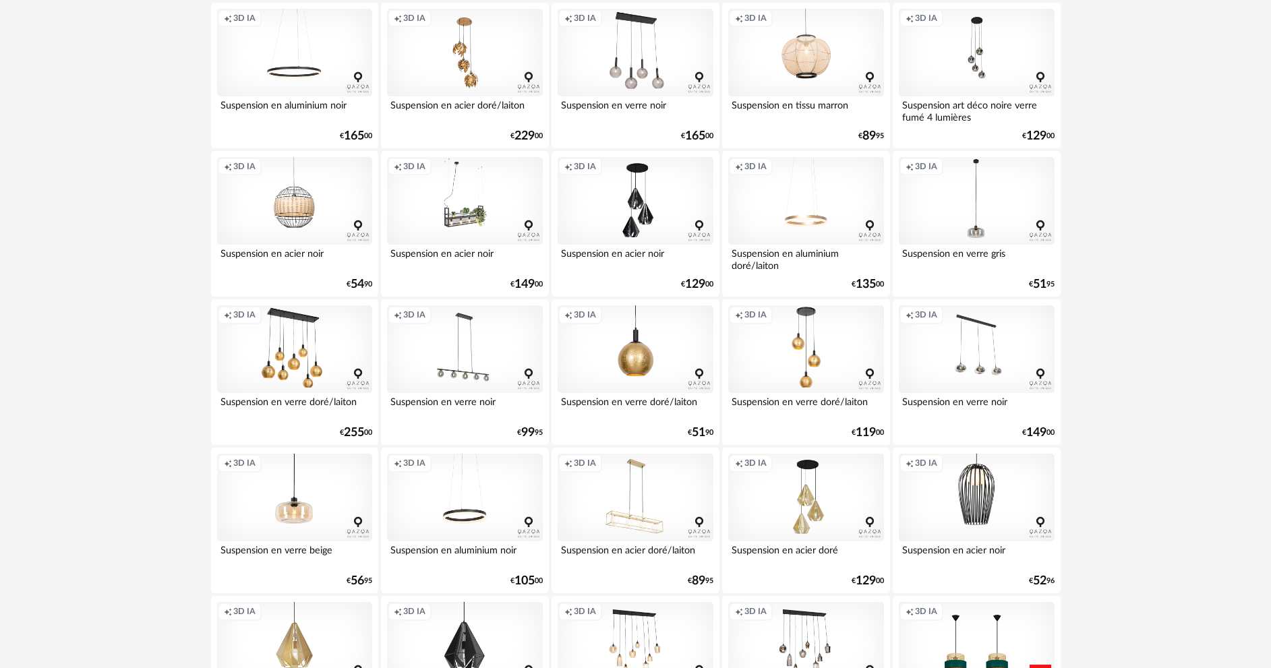
scroll to position [1483, 0]
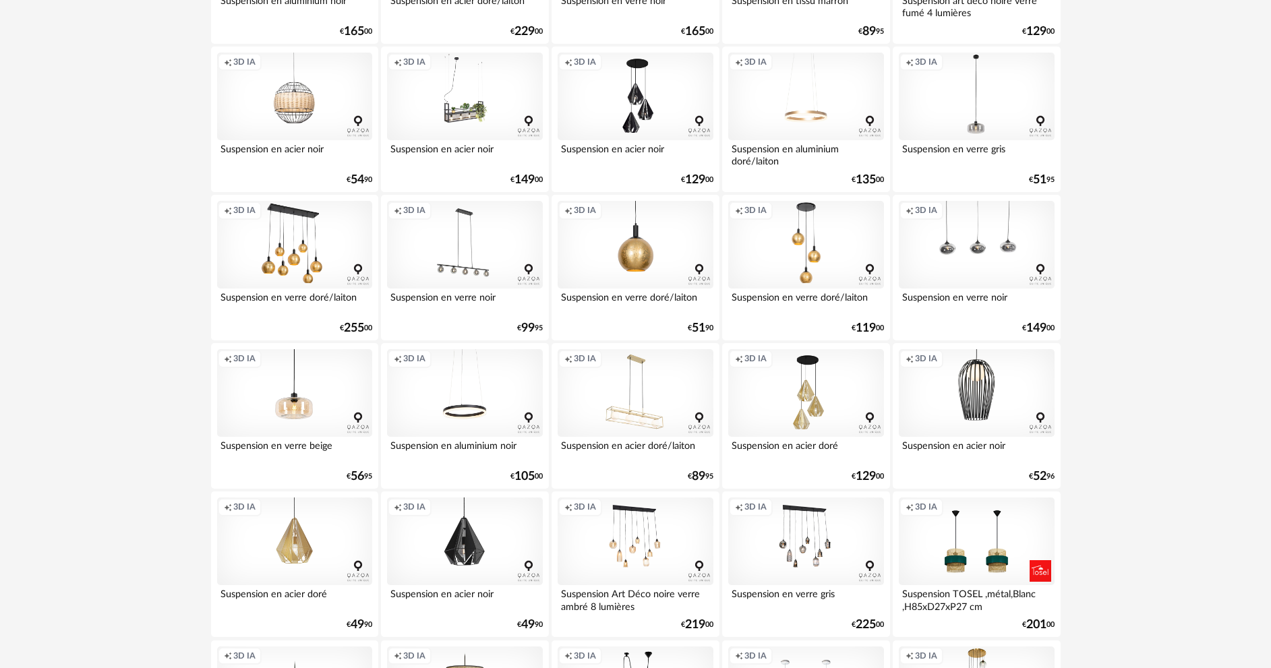
click at [968, 243] on div "Creation icon 3D IA" at bounding box center [976, 245] width 155 height 88
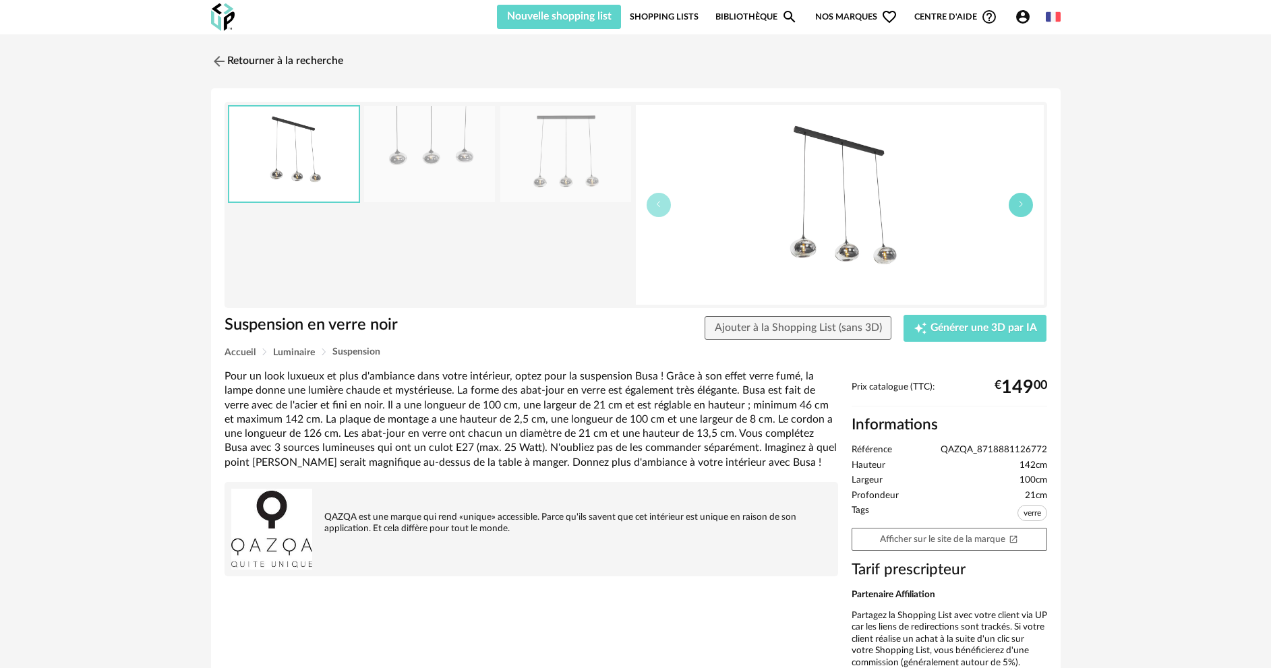
click at [1012, 205] on button "button" at bounding box center [1020, 205] width 24 height 24
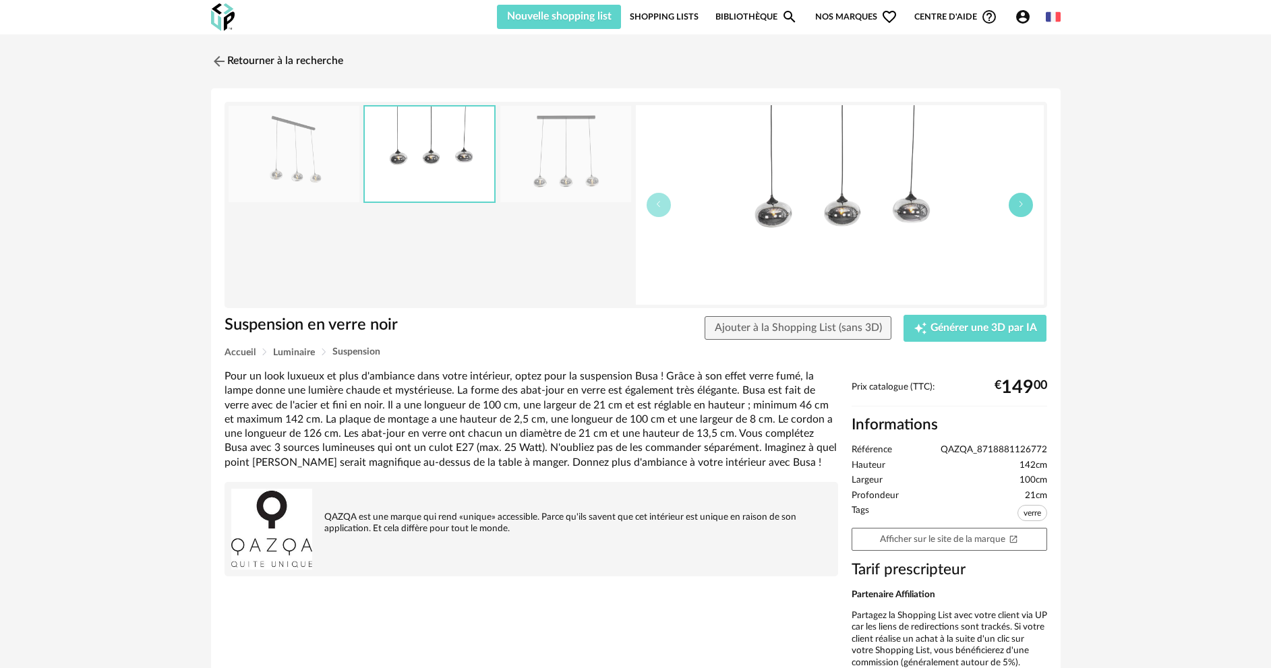
click at [1012, 206] on button "button" at bounding box center [1020, 205] width 24 height 24
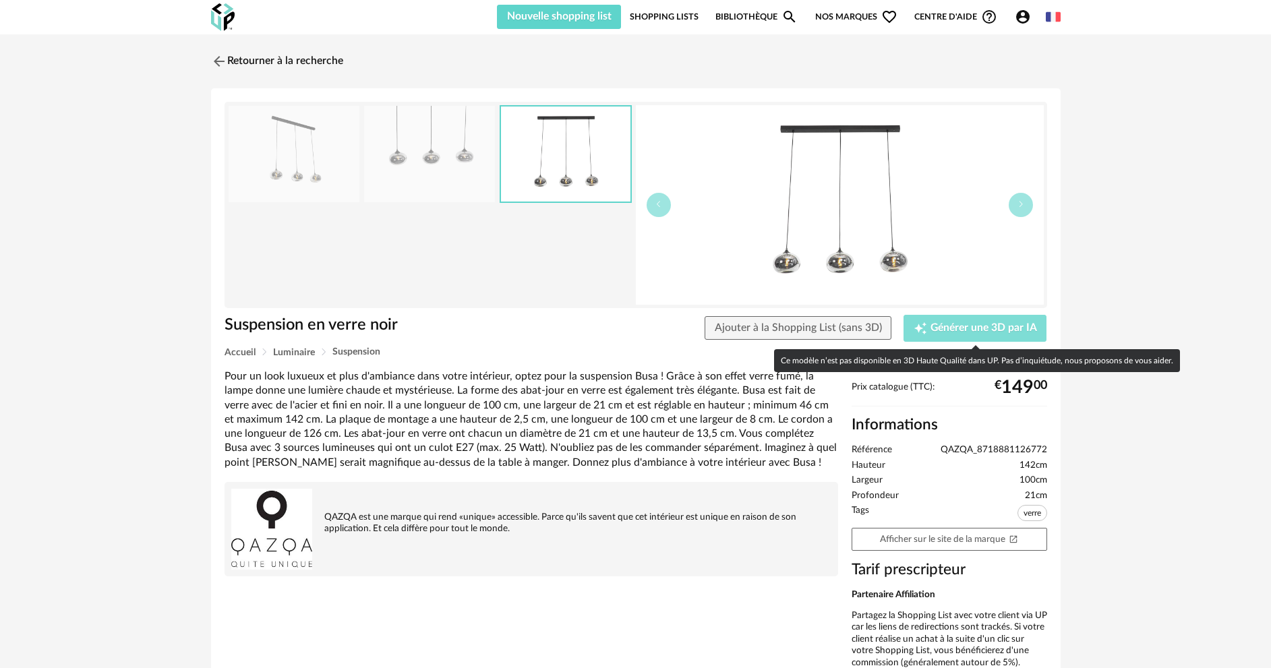
click at [952, 332] on span "Générer une 3D par IA" at bounding box center [983, 328] width 107 height 11
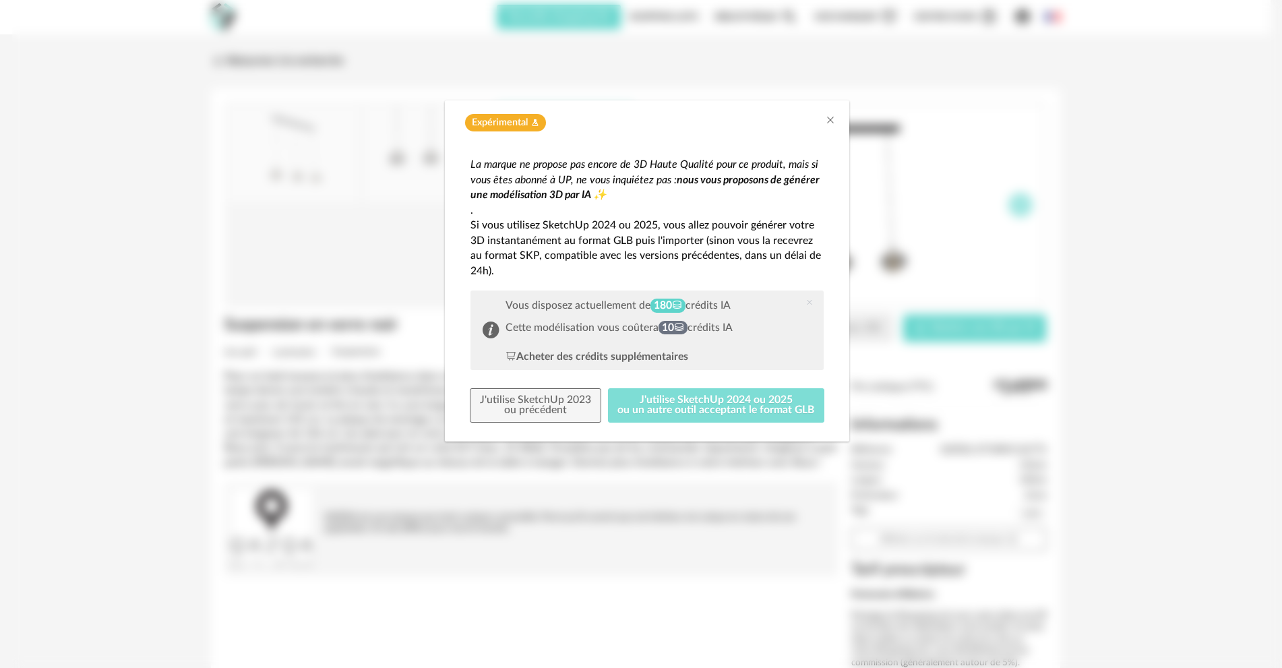
click at [752, 394] on button "J'utilise SketchUp 2024 ou 2025 ou un autre outil acceptant le format GLB" at bounding box center [716, 405] width 217 height 35
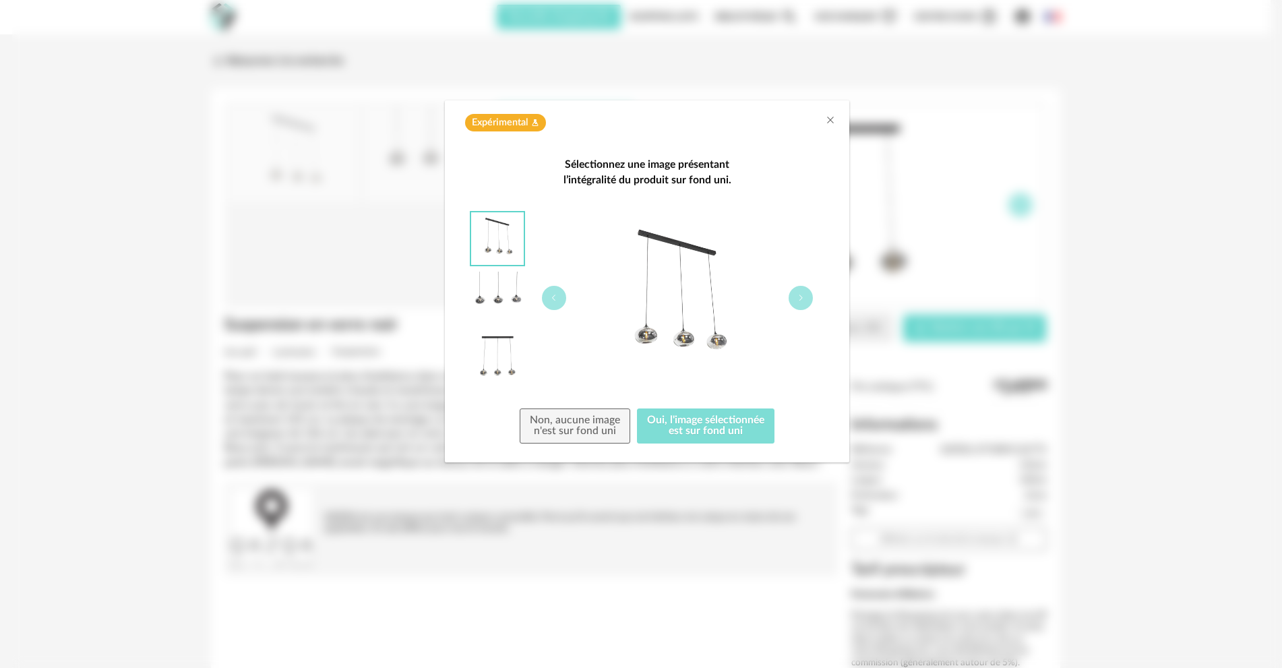
click at [713, 429] on button "Oui, l'image sélectionnée est sur fond uni" at bounding box center [706, 425] width 138 height 35
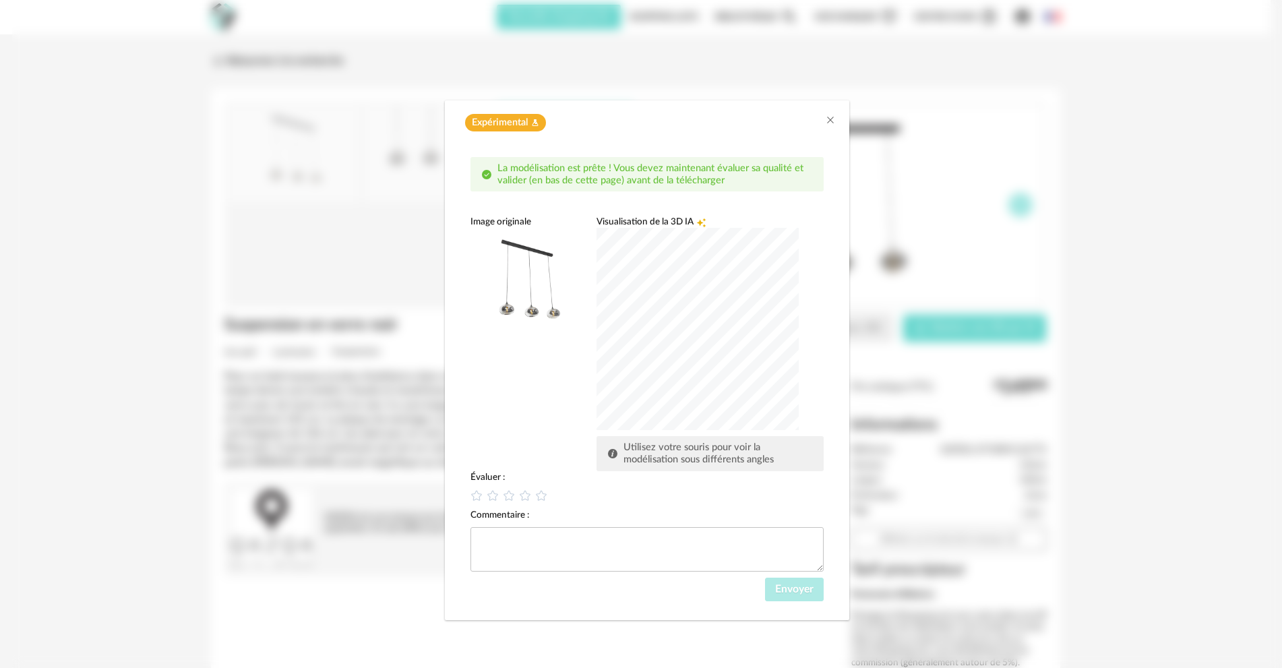
click at [772, 371] on div "dialog" at bounding box center [698, 329] width 202 height 202
click at [645, 383] on div "dialog" at bounding box center [698, 329] width 202 height 202
click at [698, 378] on div "dialog" at bounding box center [698, 329] width 202 height 202
click at [492, 498] on icon "dialog" at bounding box center [493, 495] width 14 height 14
click at [787, 588] on span "Envoyer" at bounding box center [794, 589] width 38 height 11
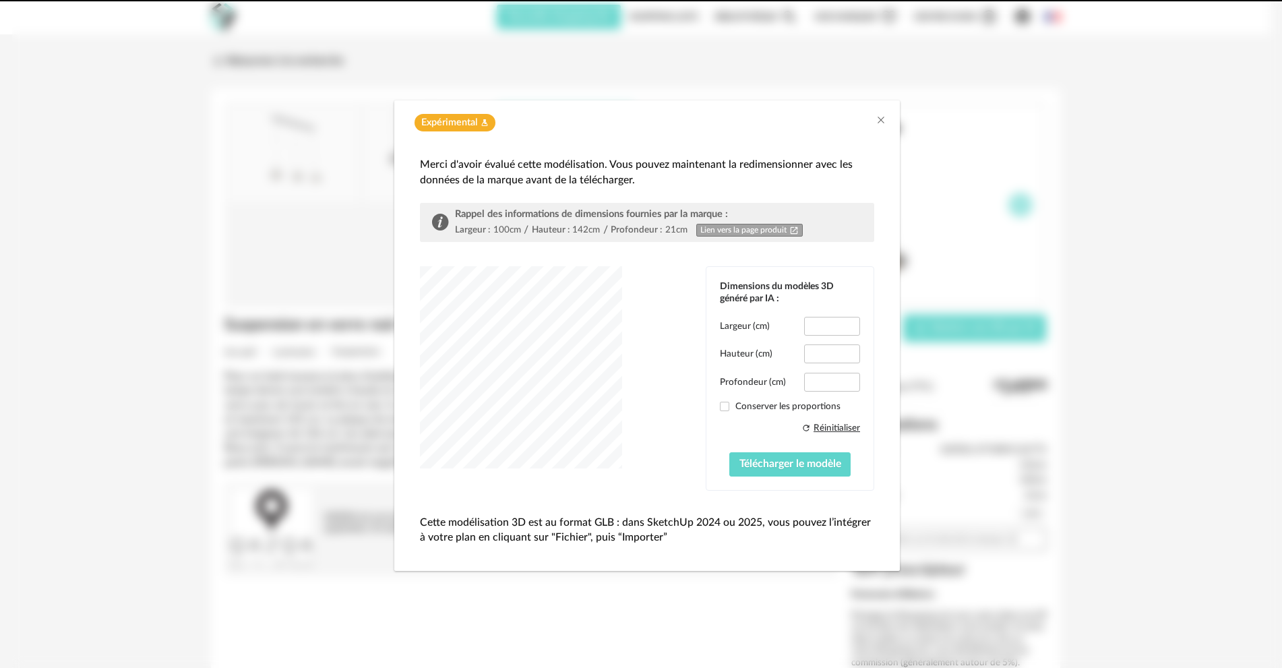
type input "*****"
type input "****"
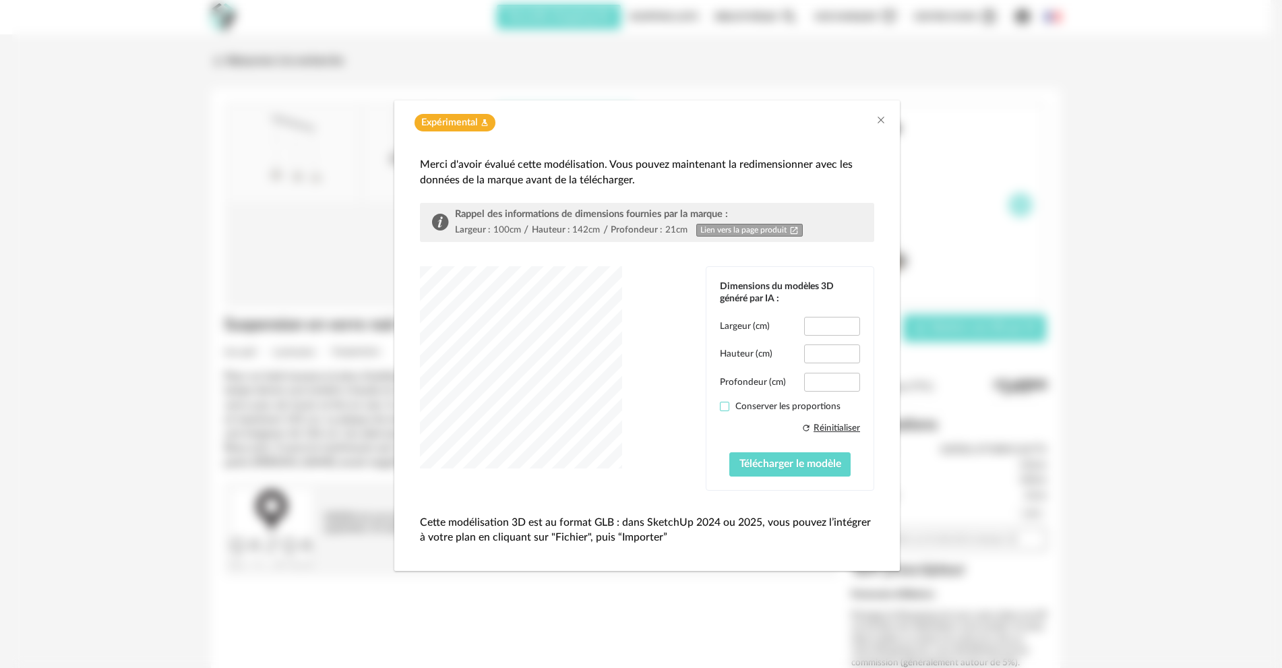
click at [725, 405] on span "dialog" at bounding box center [724, 406] width 9 height 9
click at [800, 470] on button "Télécharger le modèle" at bounding box center [790, 464] width 122 height 24
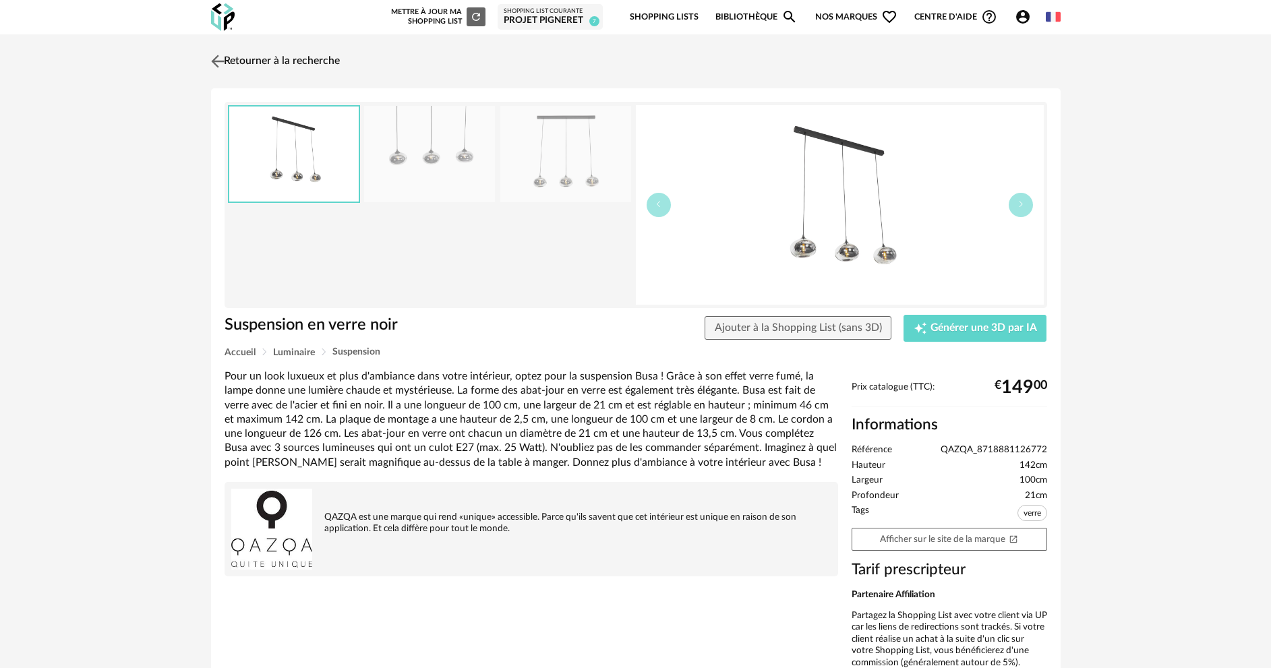
click at [220, 58] on img at bounding box center [218, 61] width 20 height 20
click at [219, 59] on img at bounding box center [218, 61] width 20 height 20
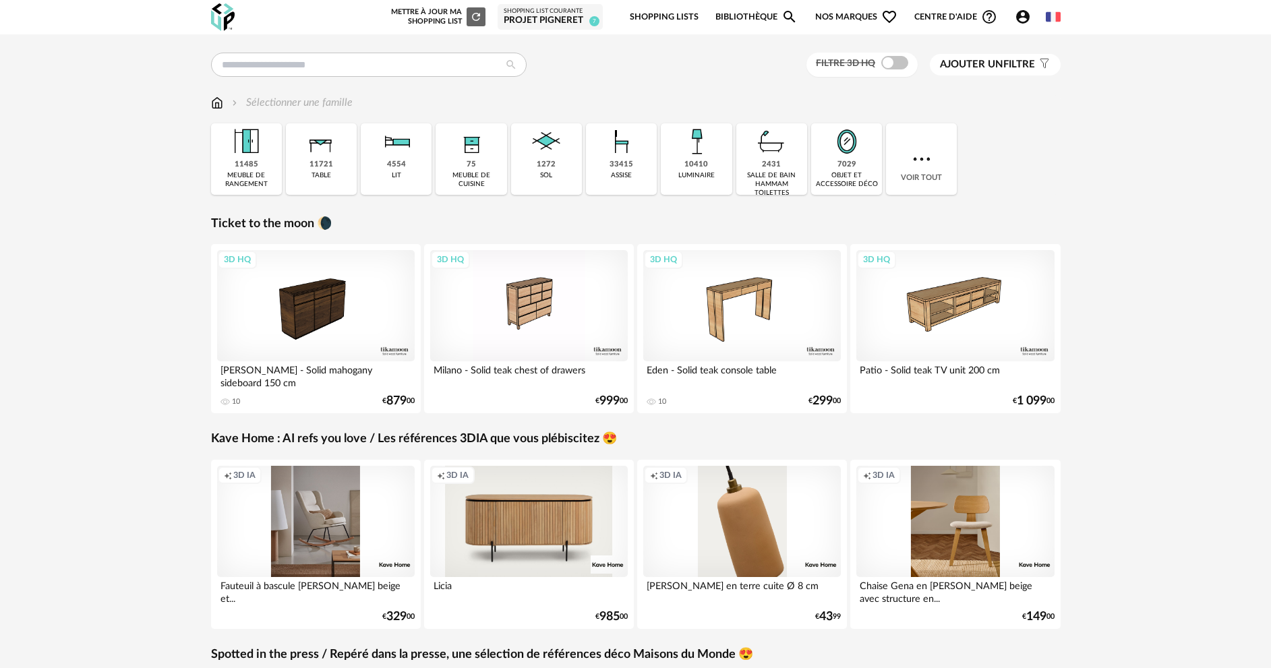
click at [980, 67] on span "Ajouter un" at bounding box center [971, 64] width 63 height 10
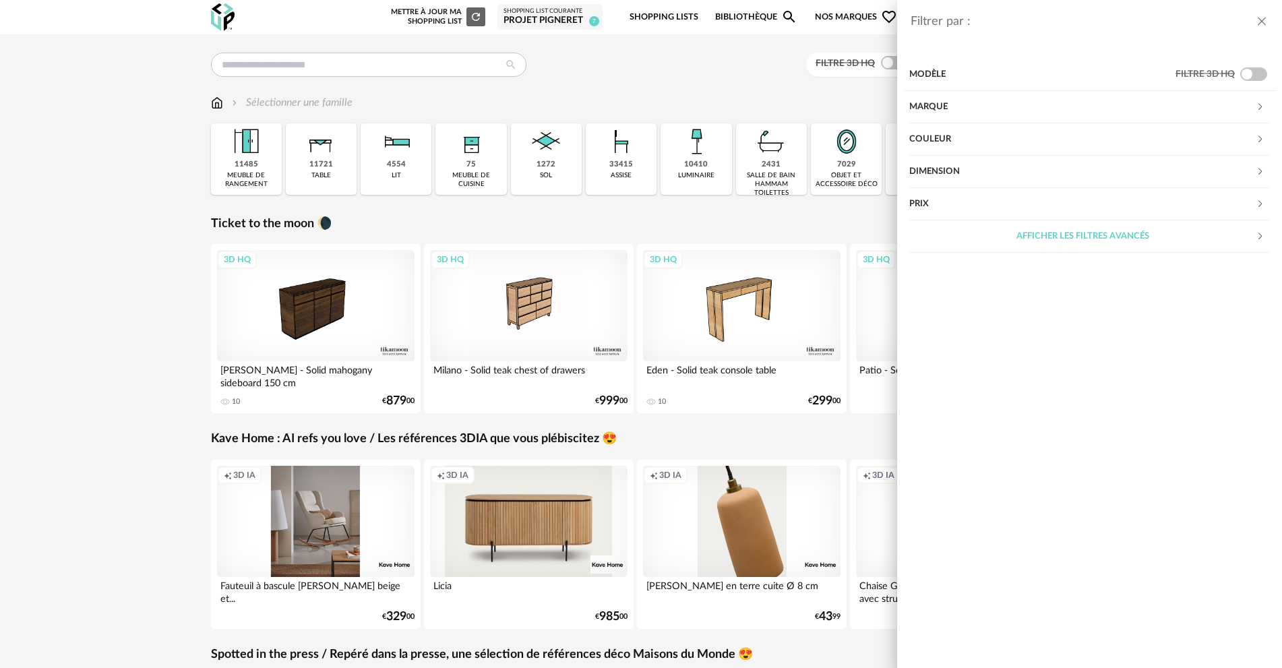
click at [956, 107] on div "Marque" at bounding box center [1082, 107] width 346 height 32
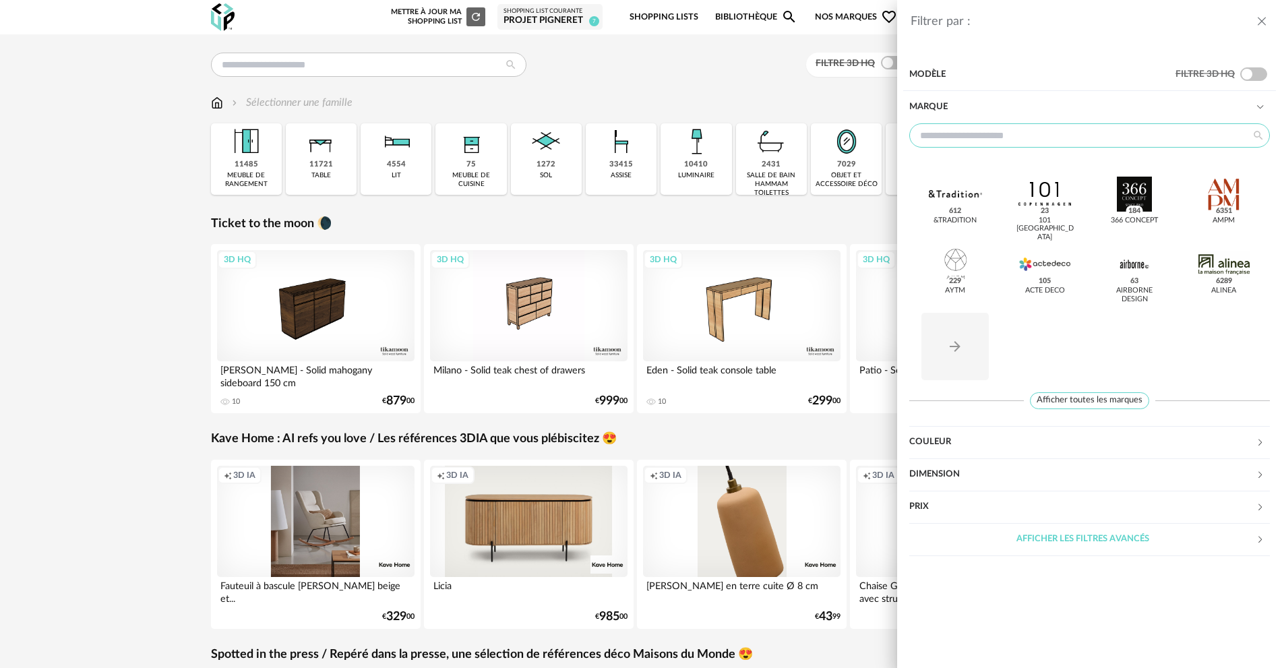
click at [990, 131] on input "text" at bounding box center [1089, 135] width 361 height 24
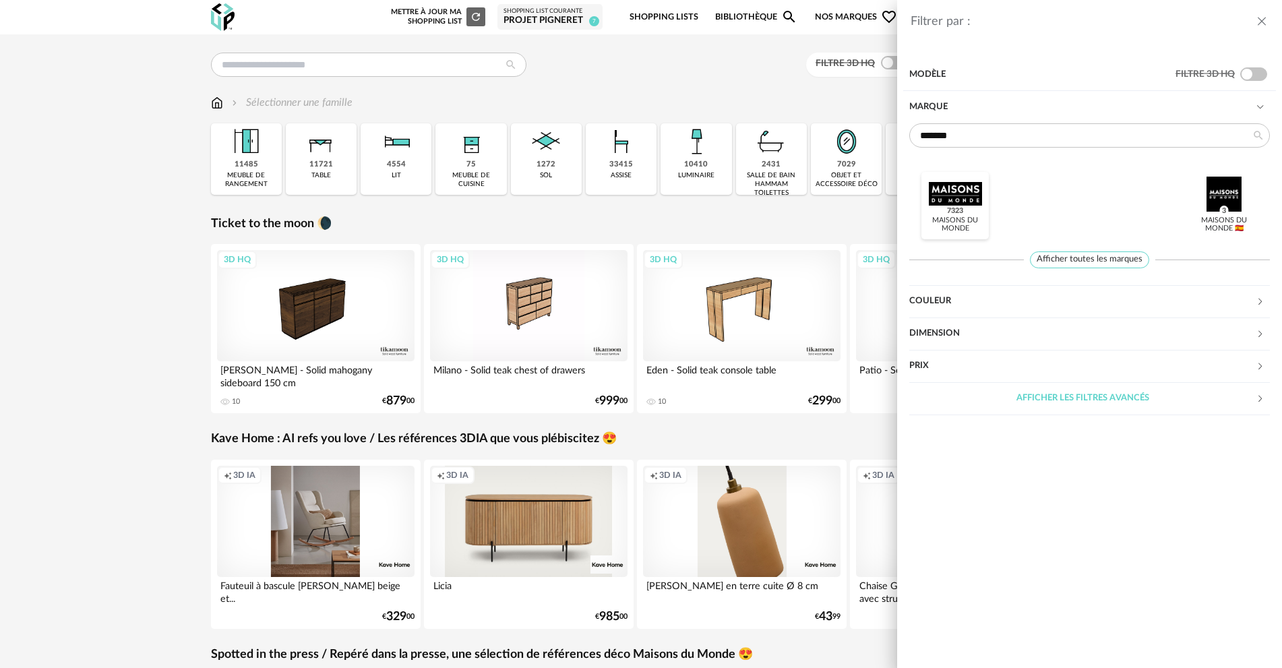
click at [972, 187] on div at bounding box center [955, 194] width 53 height 35
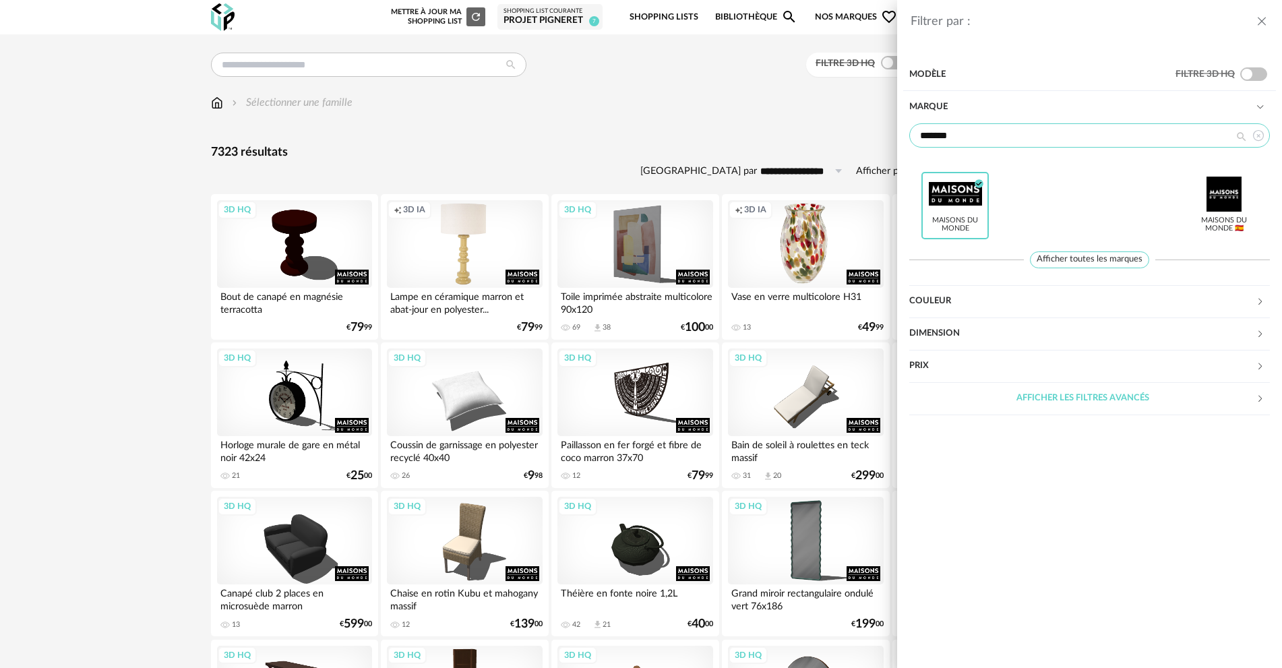
drag, startPoint x: 976, startPoint y: 139, endPoint x: 861, endPoint y: 140, distance: 115.3
click at [861, 140] on div "Filtrer par : Modèle Filtre 3D HQ Marque ******* Maisons du Monde Check Circle …" at bounding box center [641, 334] width 1282 height 668
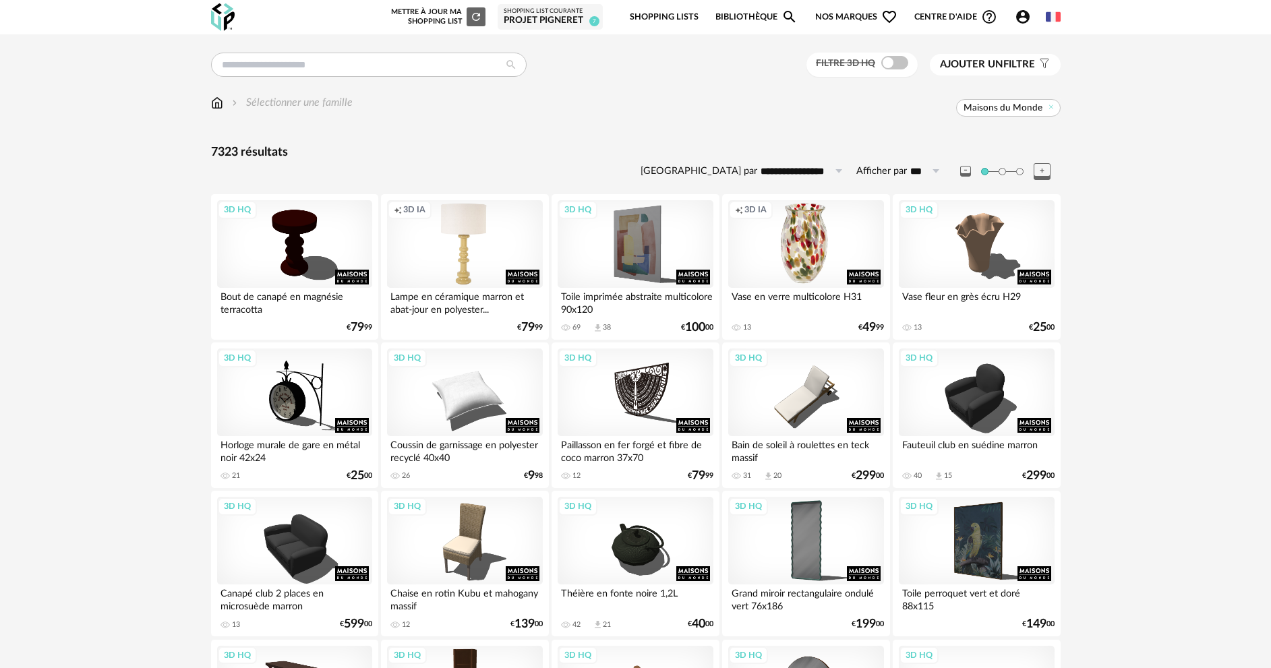
click at [988, 67] on span "Ajouter un" at bounding box center [971, 64] width 63 height 10
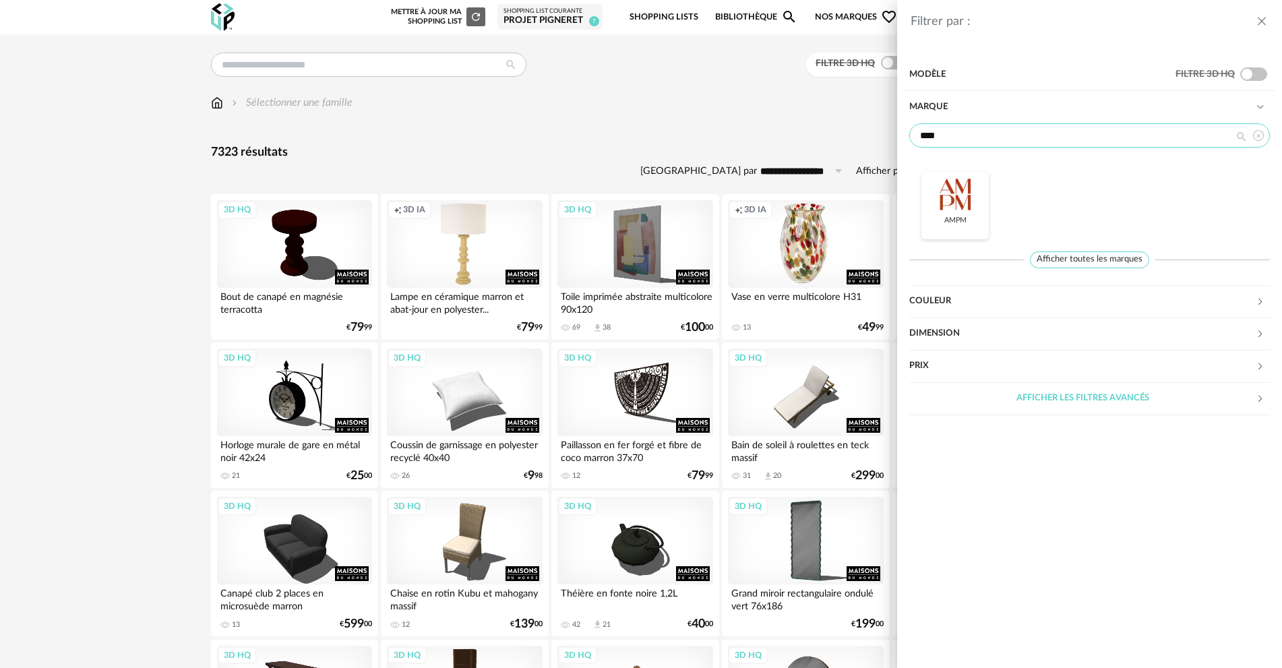
type input "****"
click at [951, 175] on div "AMPM" at bounding box center [954, 205] width 67 height 67
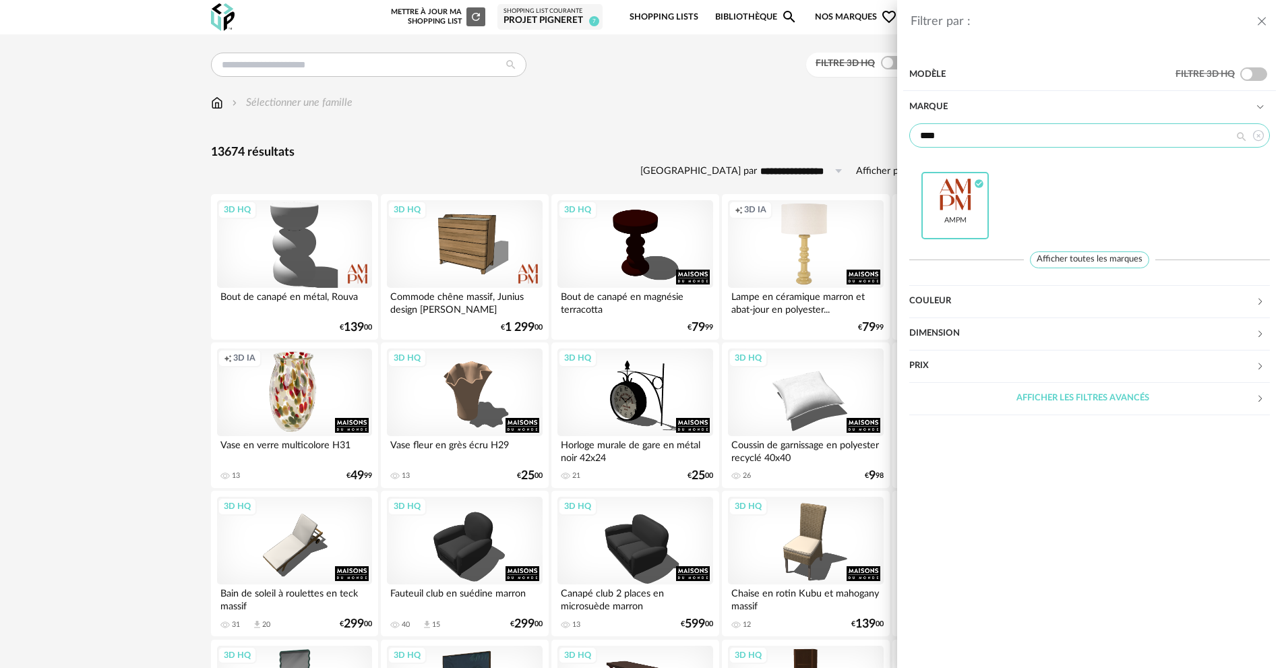
click at [957, 142] on input "****" at bounding box center [1089, 135] width 361 height 24
drag, startPoint x: 967, startPoint y: 135, endPoint x: 801, endPoint y: 139, distance: 165.2
click at [813, 139] on div "Filtrer par : Modèle Filtre 3D HQ Marque **** AMPM Check Circle icon Afficher t…" at bounding box center [641, 334] width 1282 height 668
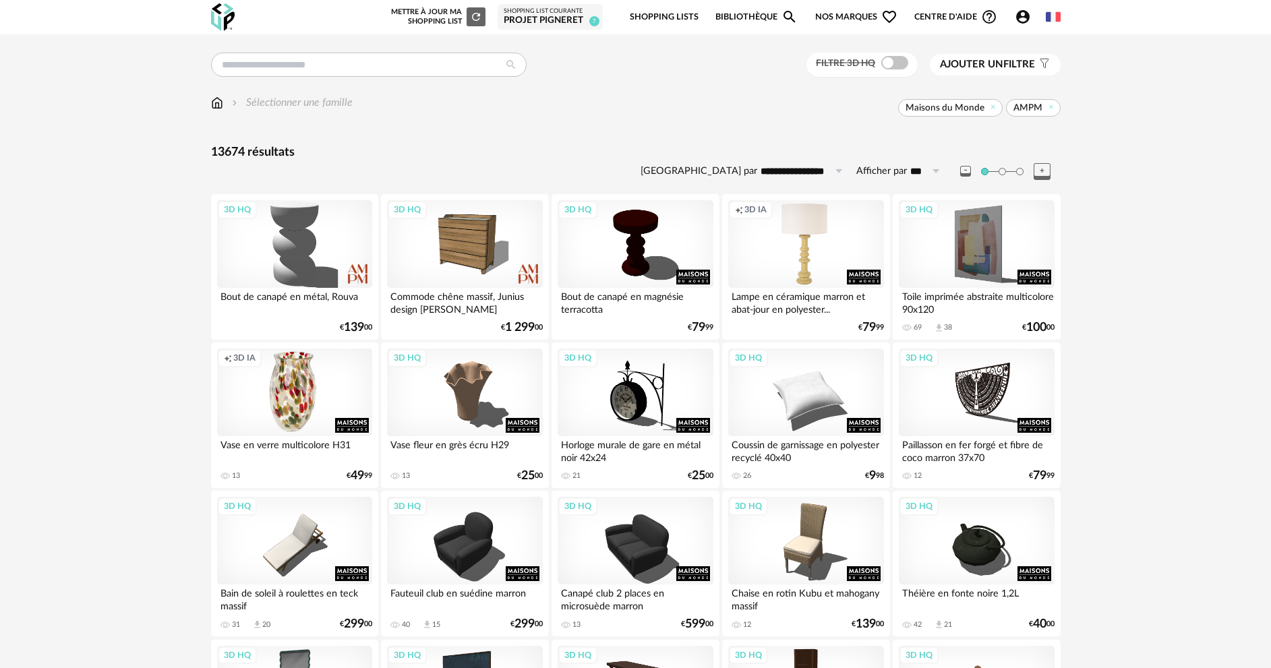
click at [930, 54] on button "Ajouter un filtre s Filter icon" at bounding box center [995, 65] width 131 height 22
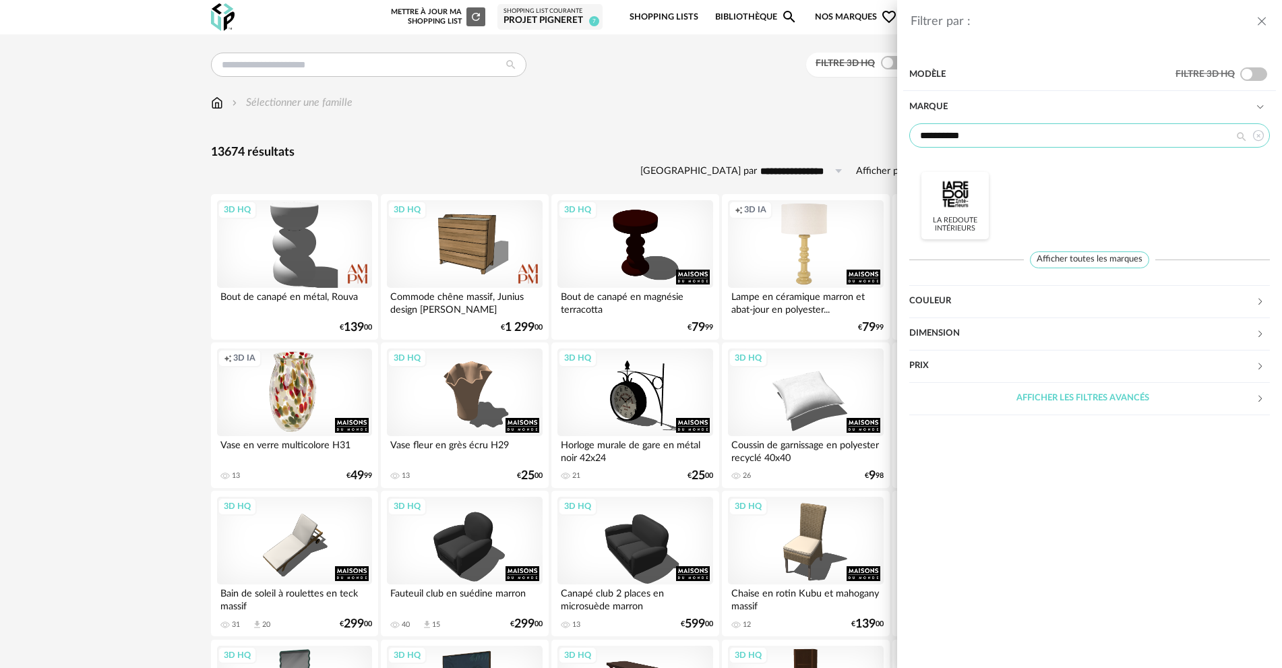
type input "**********"
click at [946, 187] on div at bounding box center [955, 194] width 53 height 35
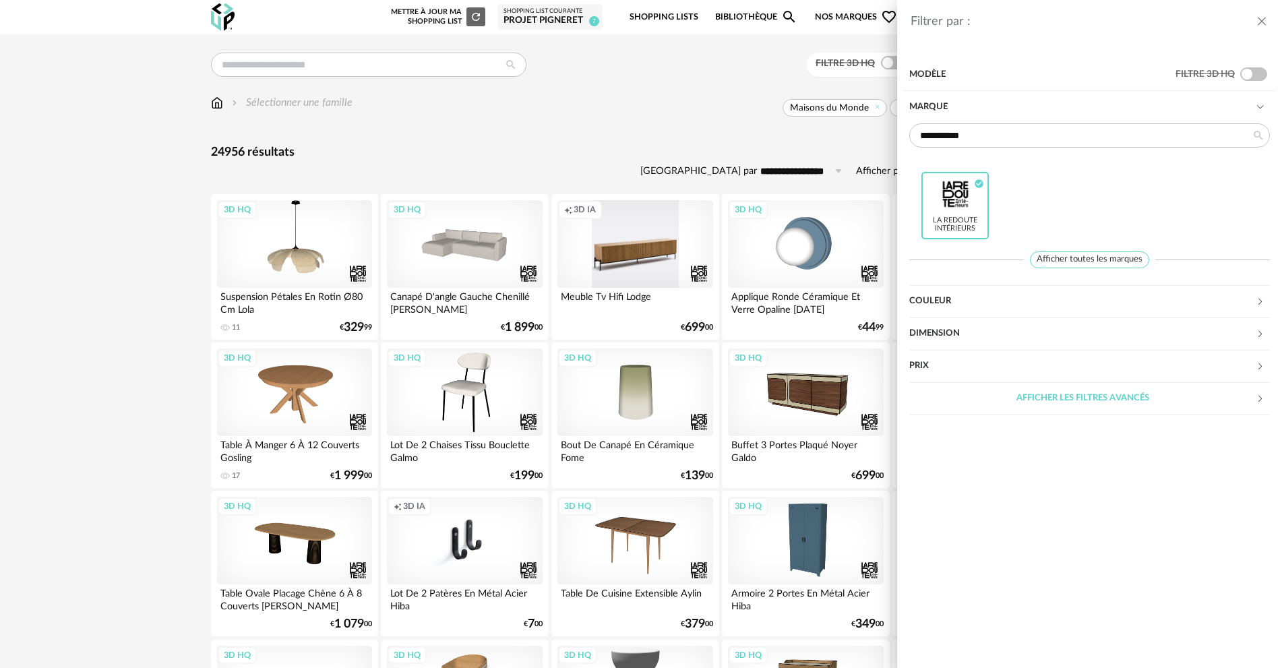
click at [598, 125] on div "**********" at bounding box center [641, 334] width 1282 height 668
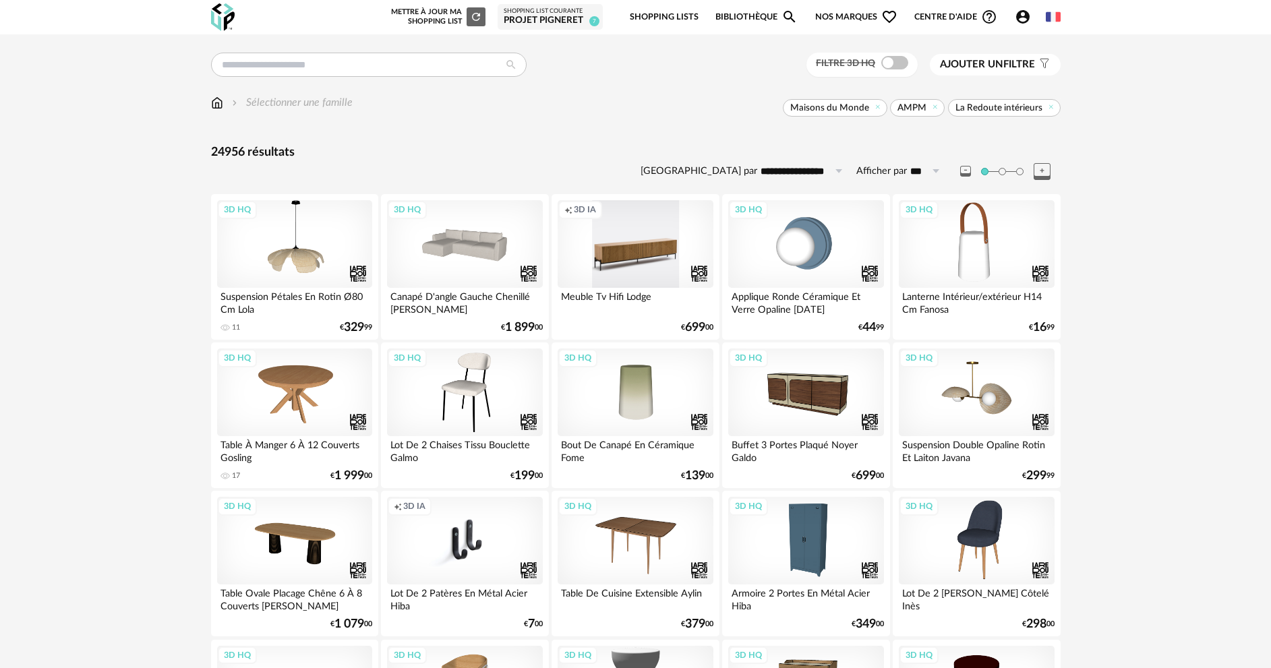
click at [216, 106] on img at bounding box center [217, 103] width 12 height 16
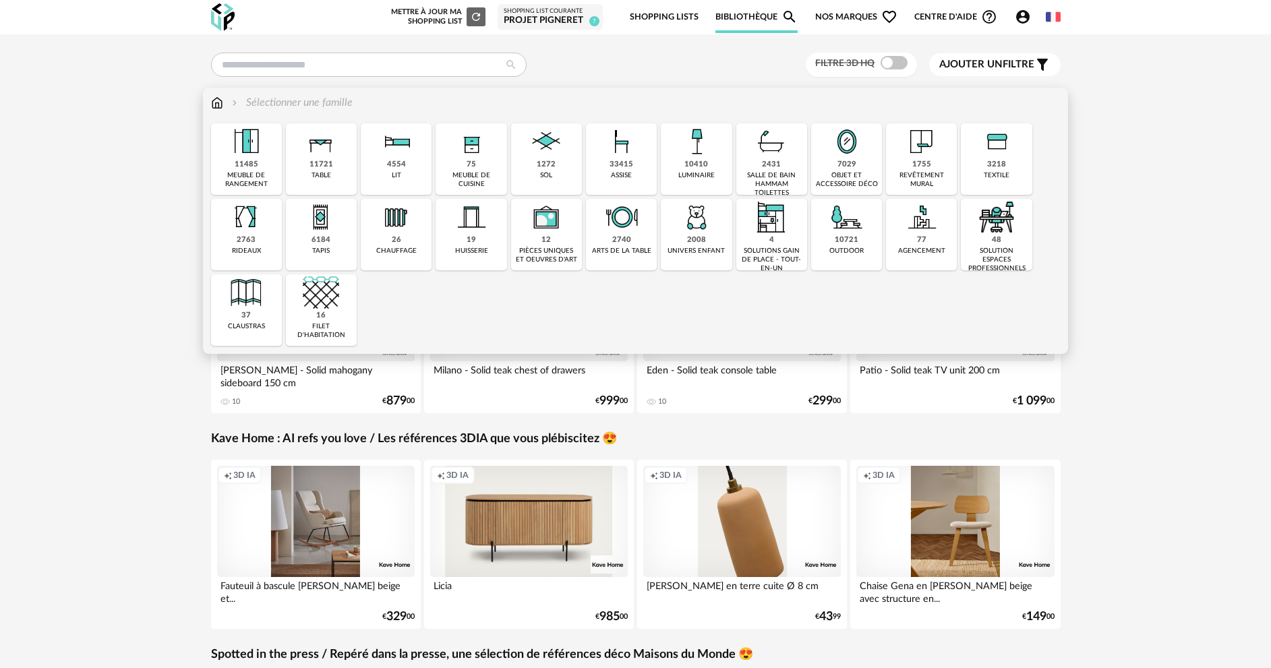
click at [681, 166] on div "10410 luminaire" at bounding box center [696, 158] width 71 height 71
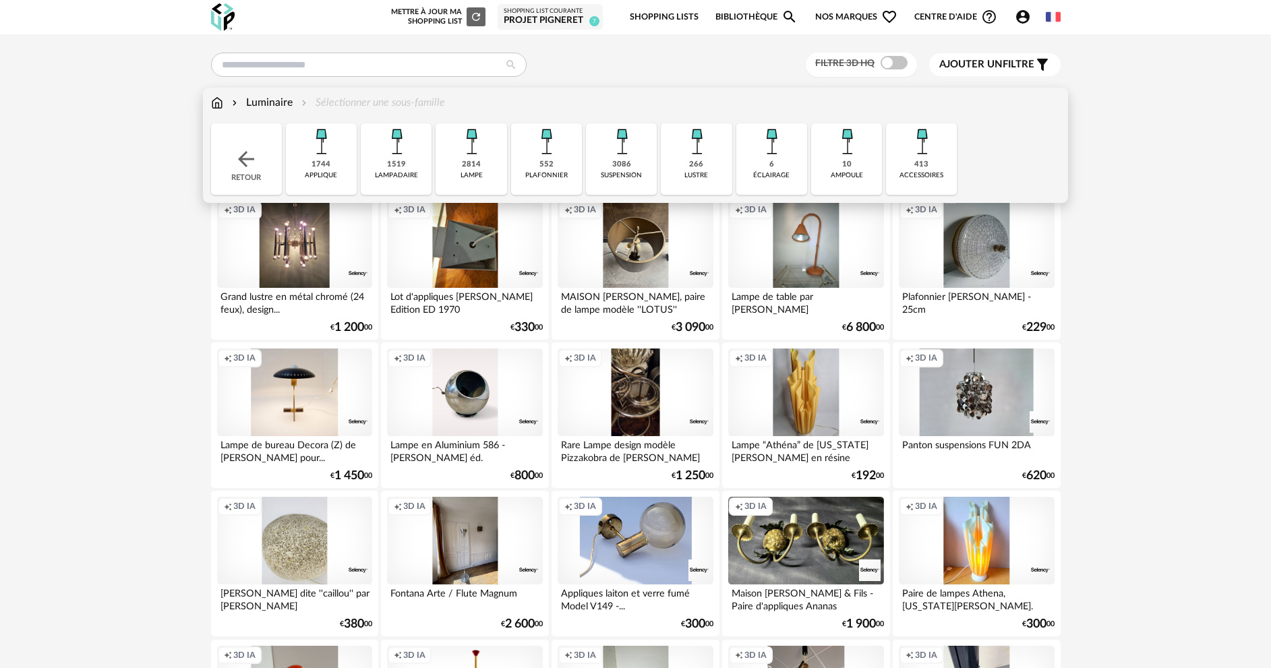
click at [636, 168] on div "3086 suspension" at bounding box center [621, 158] width 71 height 71
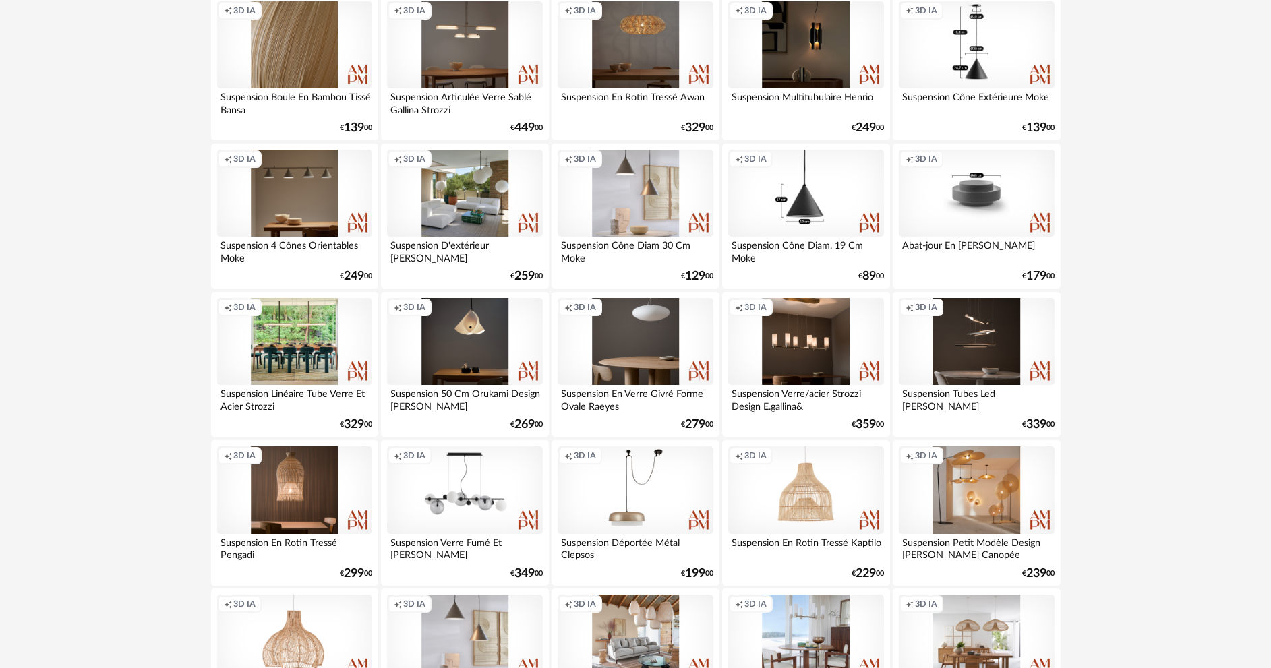
scroll to position [876, 0]
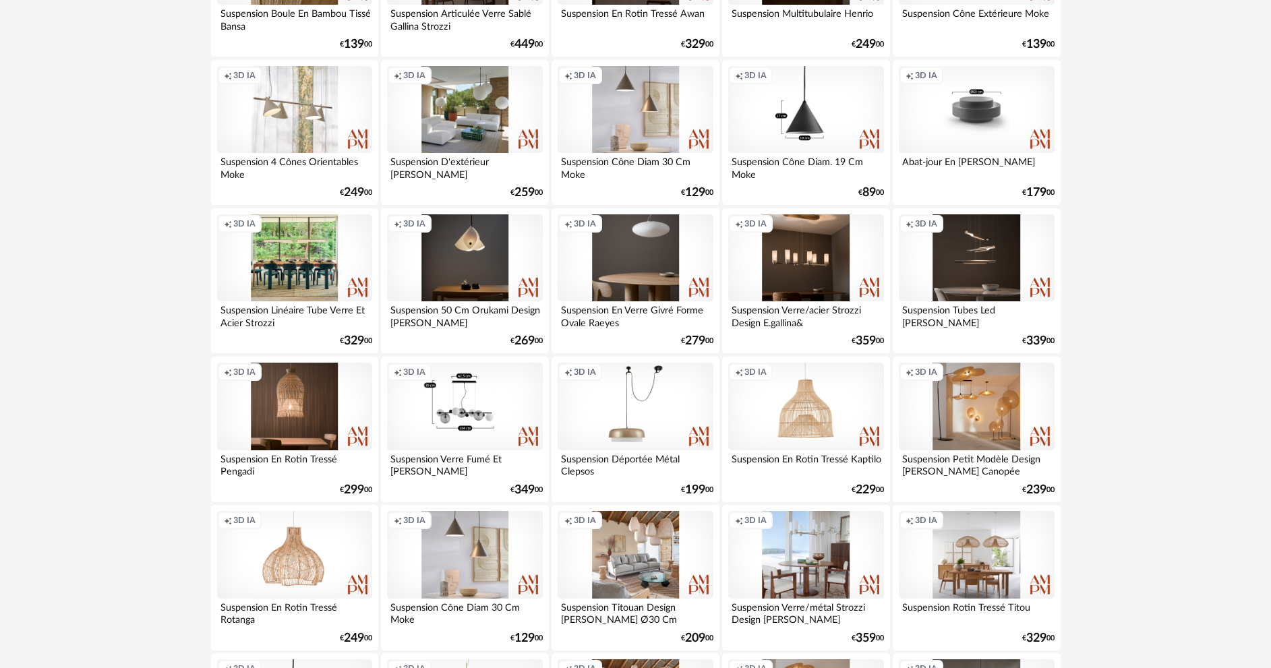
click at [496, 417] on div "Creation icon 3D IA" at bounding box center [464, 407] width 155 height 88
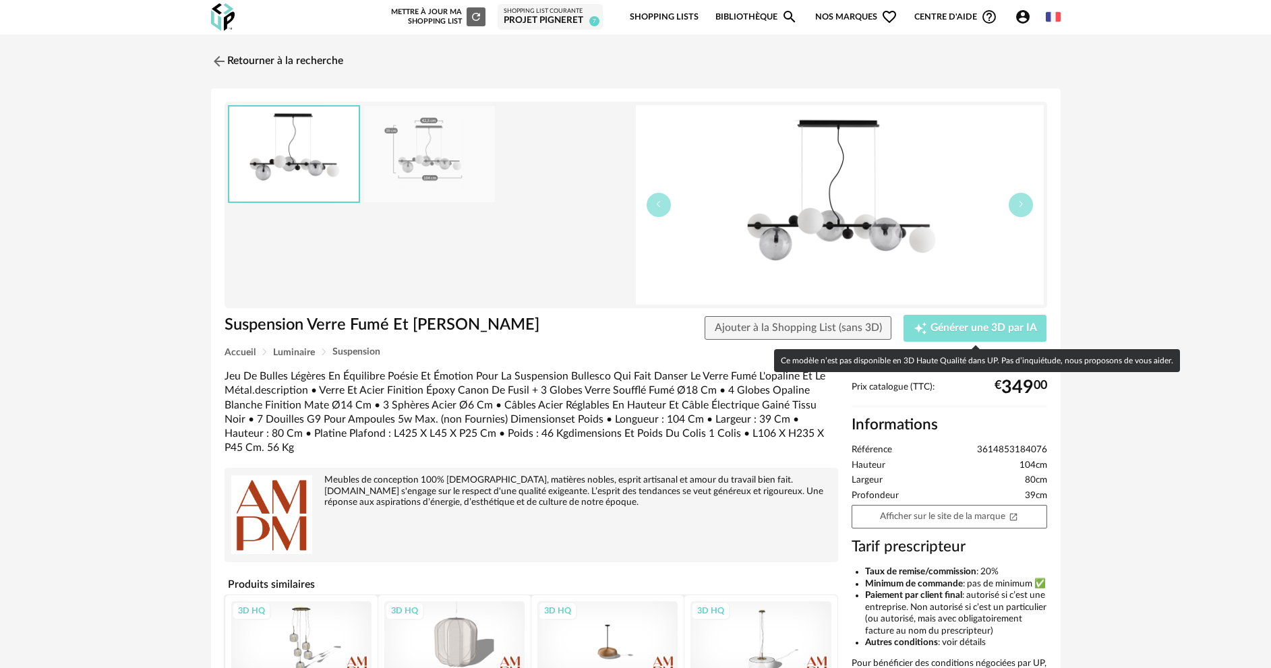
click at [1002, 326] on span "Générer une 3D par IA" at bounding box center [983, 328] width 107 height 11
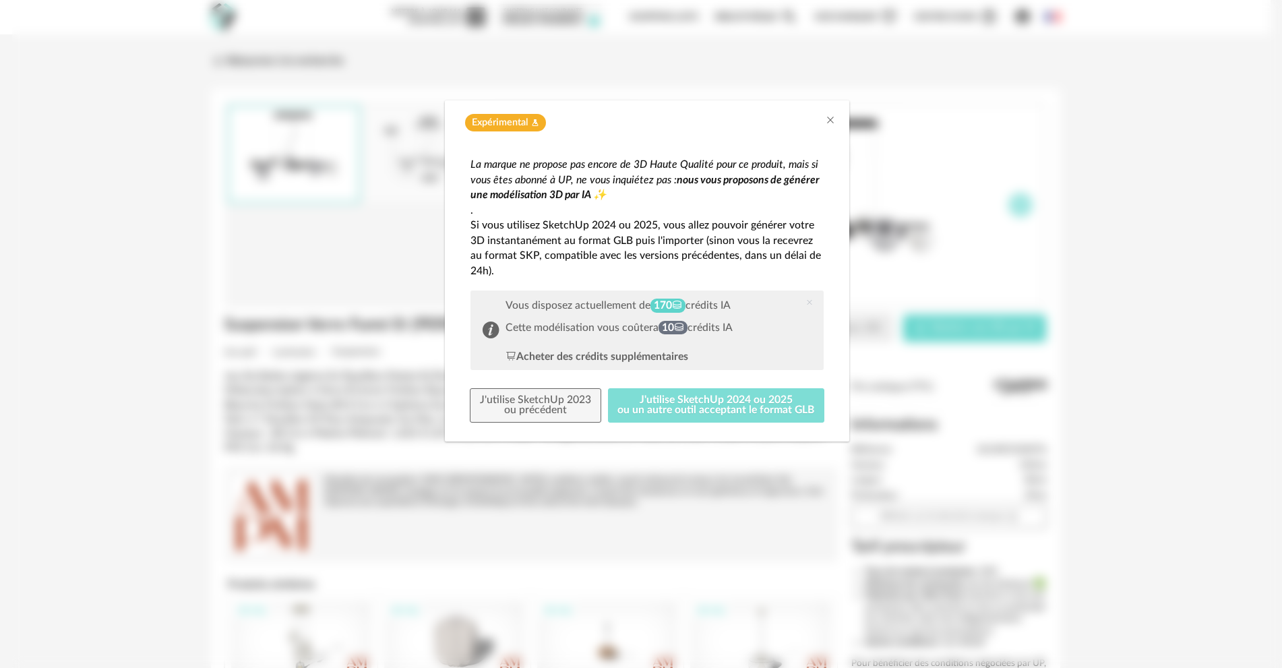
drag, startPoint x: 694, startPoint y: 396, endPoint x: 685, endPoint y: 390, distance: 11.2
click at [696, 396] on button "J'utilise SketchUp 2024 ou 2025 ou un autre outil acceptant le format GLB" at bounding box center [716, 405] width 217 height 35
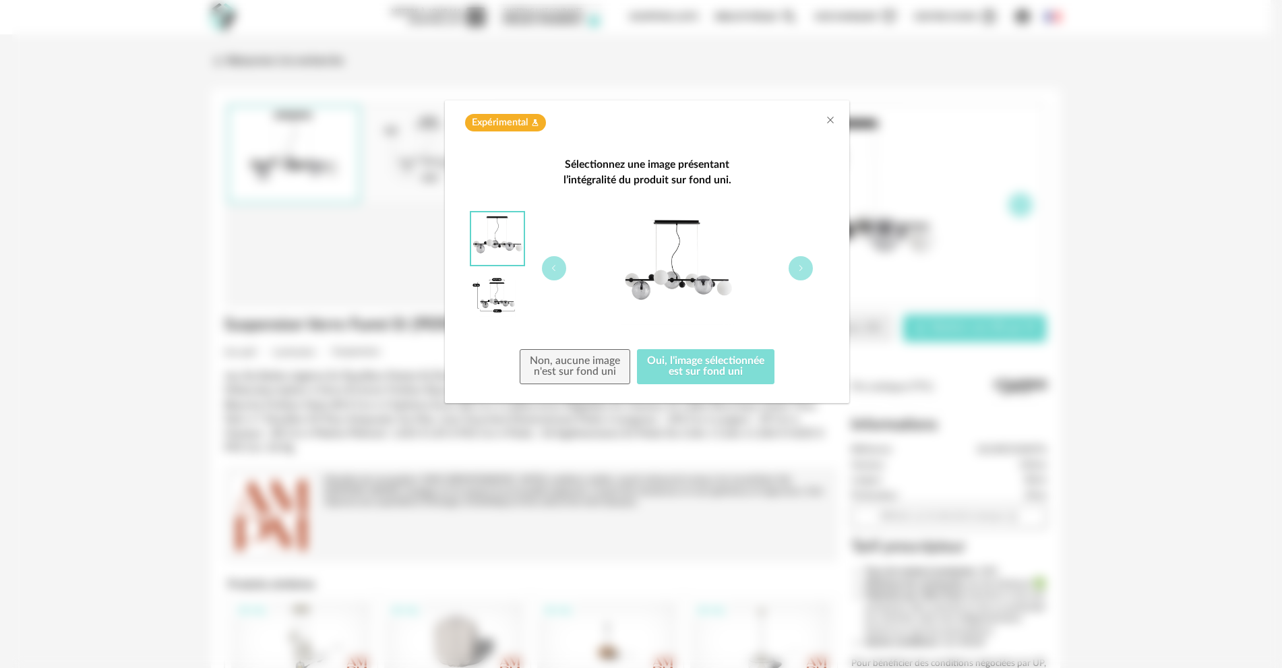
click at [709, 364] on button "Oui, l'image sélectionnée est sur fond uni" at bounding box center [706, 366] width 138 height 35
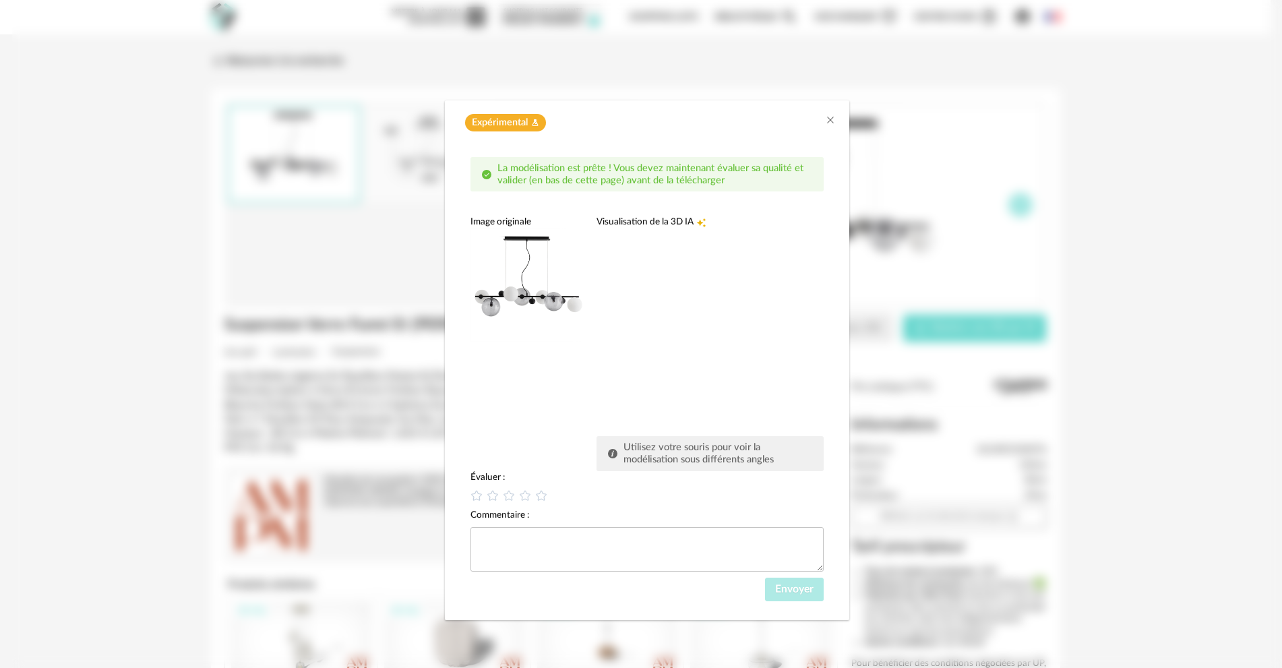
drag, startPoint x: 728, startPoint y: 294, endPoint x: 739, endPoint y: 407, distance: 113.8
click at [742, 411] on div "dialog" at bounding box center [698, 329] width 202 height 202
click at [832, 123] on icon "Close" at bounding box center [830, 120] width 11 height 11
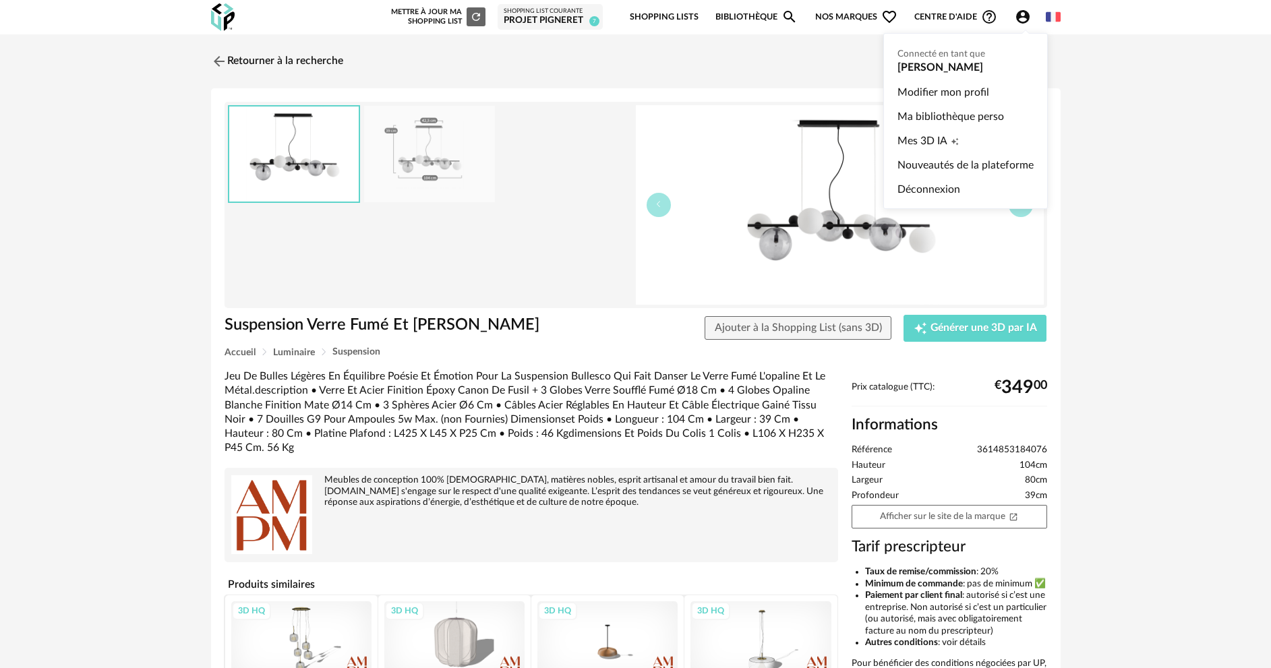
click at [1025, 20] on icon "Account Circle icon" at bounding box center [1022, 17] width 16 height 16
click at [920, 138] on span "Mes 3D IA" at bounding box center [922, 141] width 50 height 24
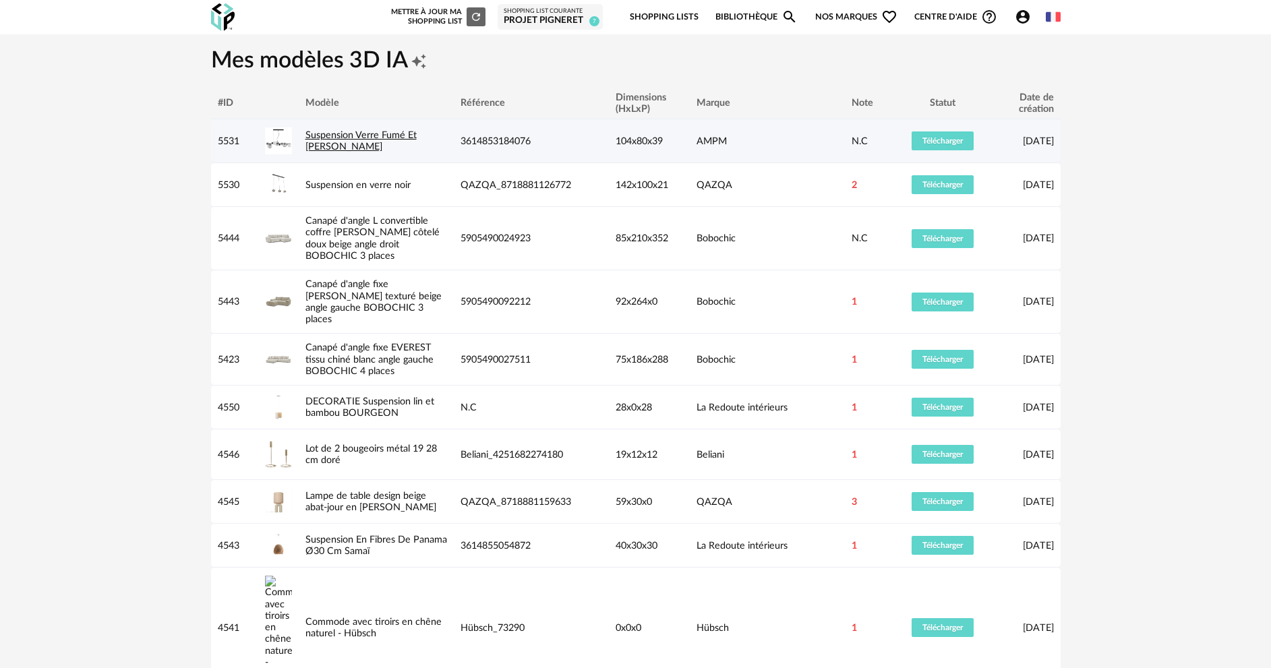
click at [346, 137] on link "Suspension Verre Fumé Et Métal Bullesco" at bounding box center [360, 141] width 111 height 22
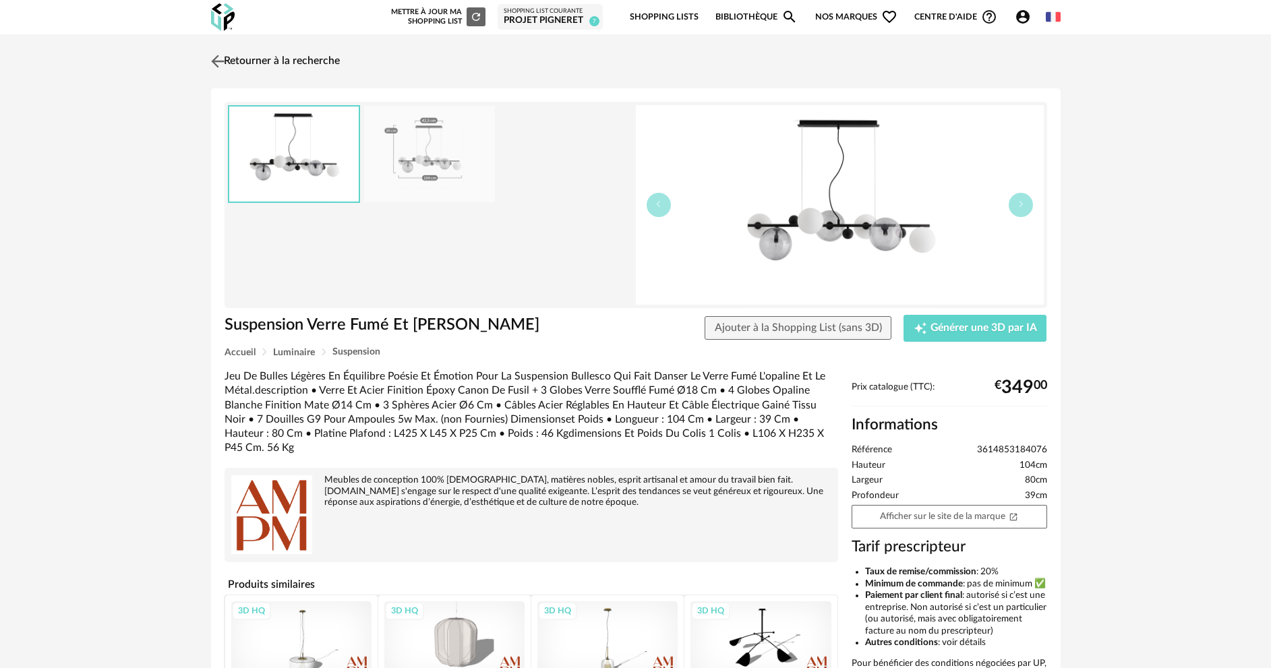
click at [223, 59] on img at bounding box center [218, 61] width 20 height 20
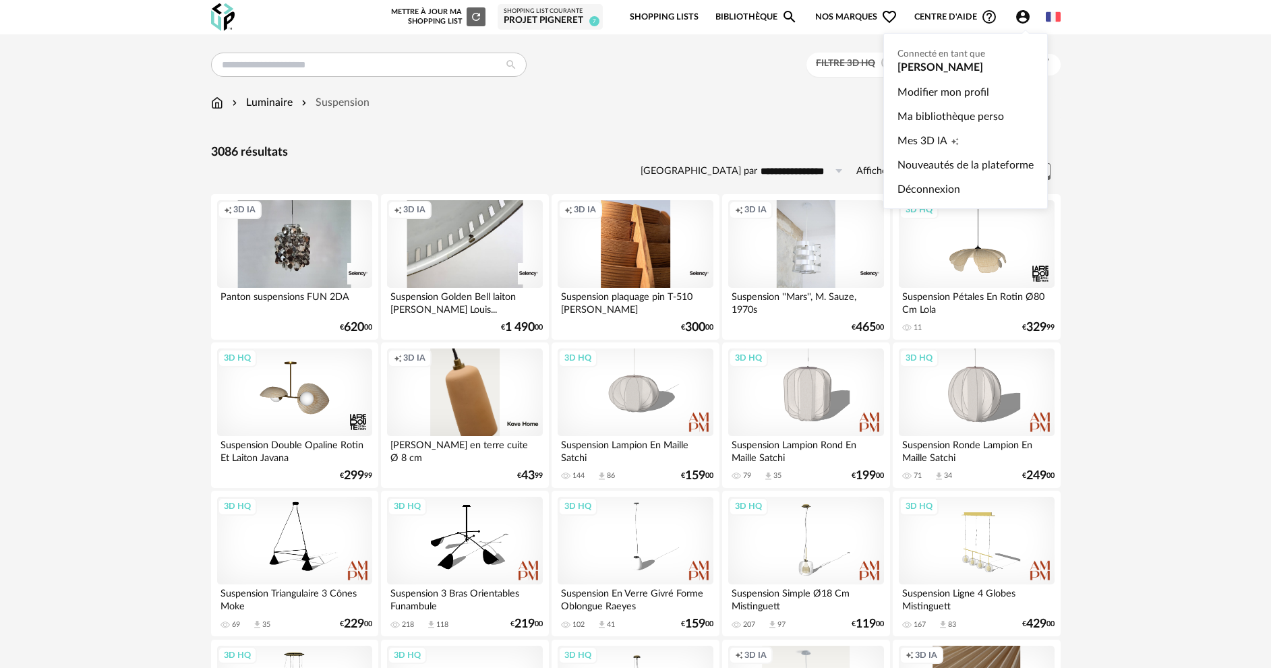
click at [1015, 16] on icon "Account Circle icon" at bounding box center [1022, 17] width 16 height 16
click at [952, 140] on icon "Creation icon" at bounding box center [953, 141] width 7 height 7
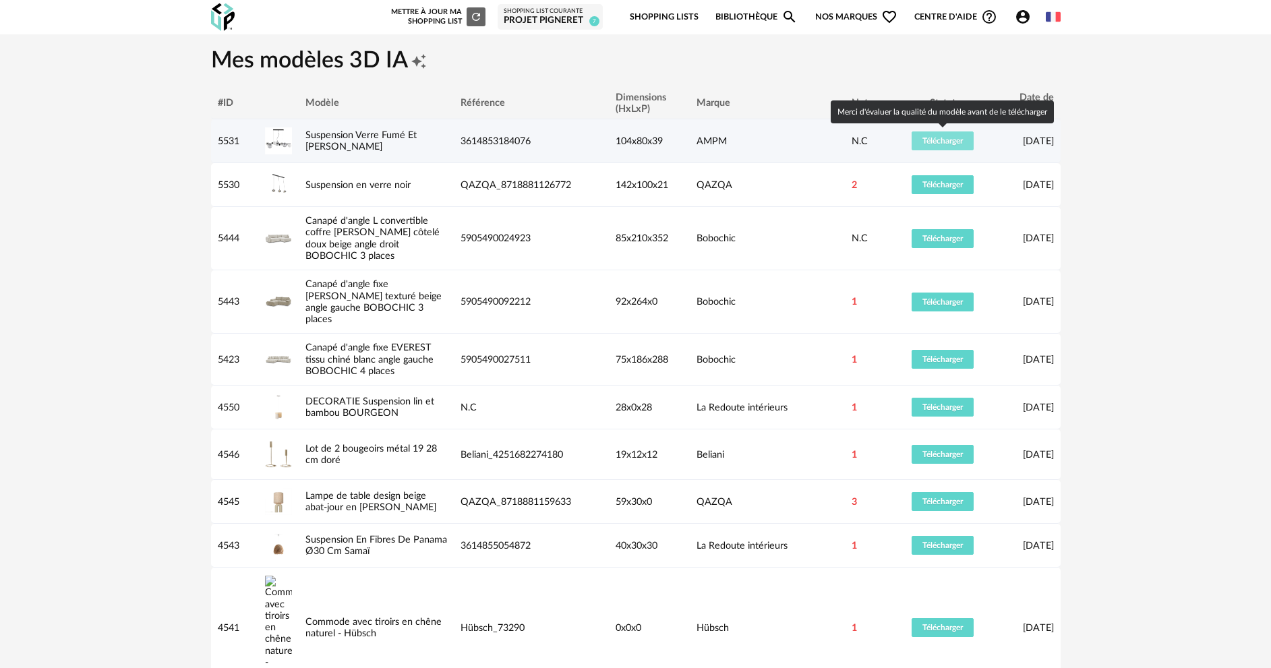
click at [956, 140] on span "Télécharger" at bounding box center [942, 141] width 40 height 8
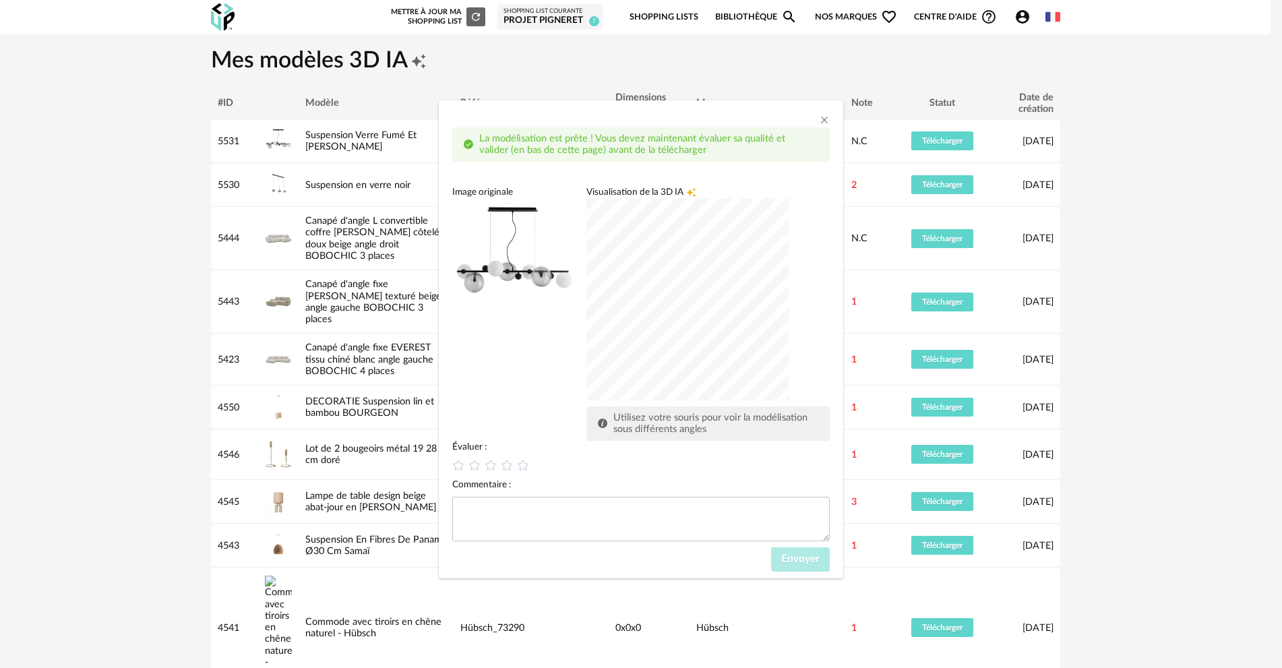
click at [789, 313] on div "dialog" at bounding box center [687, 299] width 202 height 202
click at [717, 320] on div "dialog" at bounding box center [687, 299] width 202 height 202
click at [479, 461] on icon "dialog" at bounding box center [475, 465] width 14 height 14
click at [799, 567] on button "Envoyer" at bounding box center [800, 559] width 59 height 24
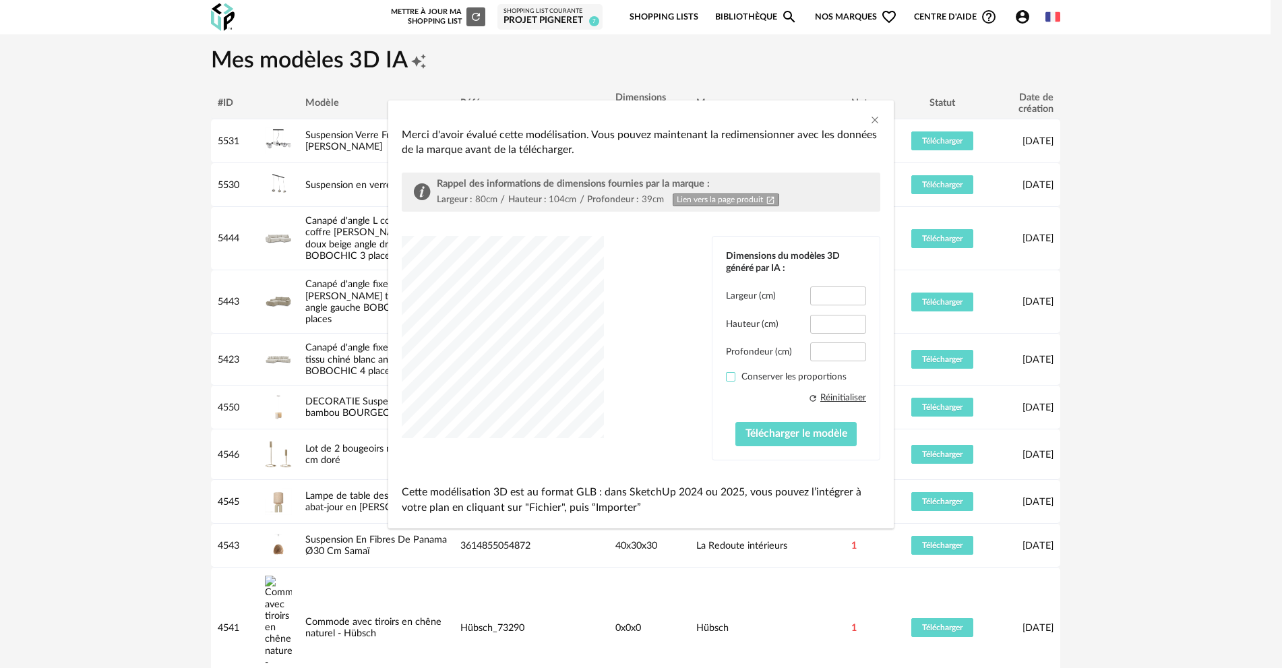
click at [731, 374] on span "dialog" at bounding box center [730, 376] width 9 height 9
click at [771, 439] on span "Télécharger le modèle" at bounding box center [797, 433] width 102 height 11
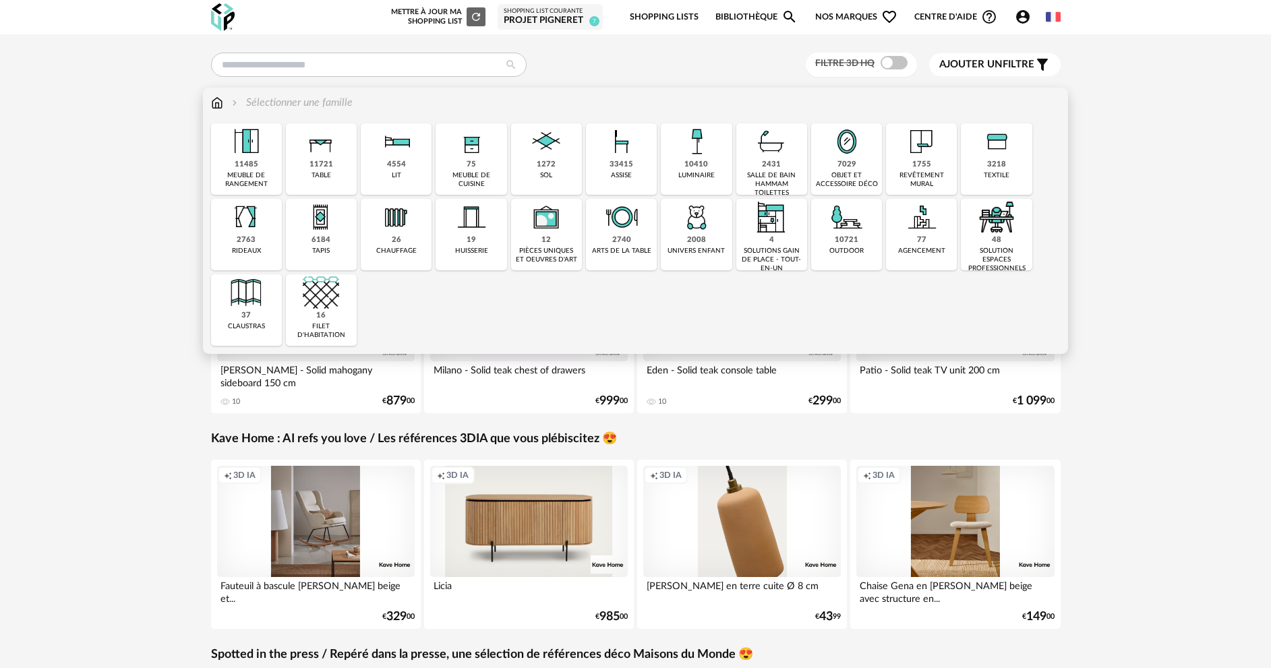
click at [694, 158] on img at bounding box center [696, 141] width 36 height 36
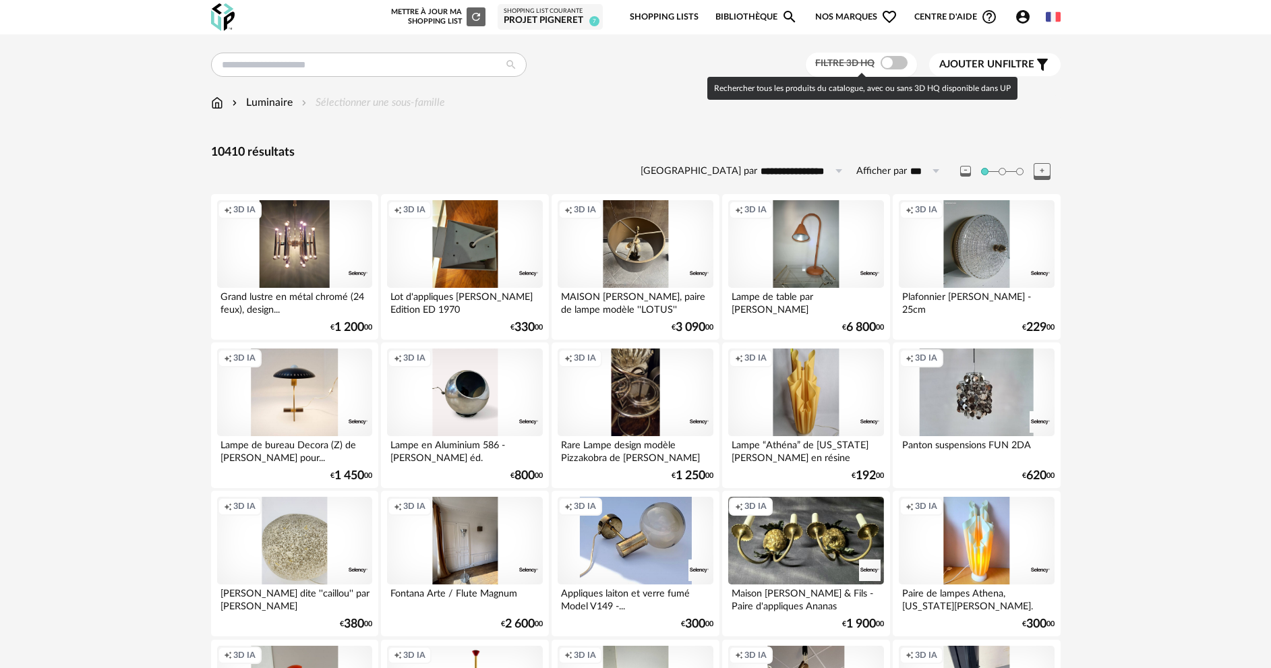
click at [894, 62] on span at bounding box center [893, 62] width 27 height 13
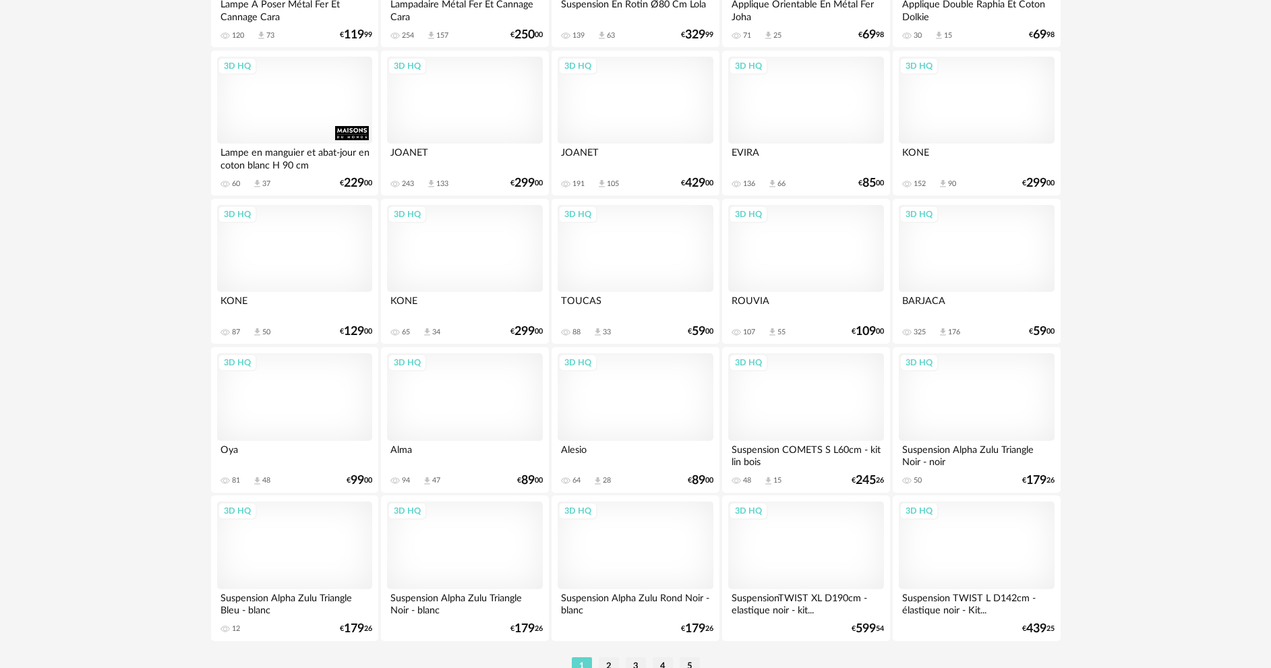
scroll to position [2582, 0]
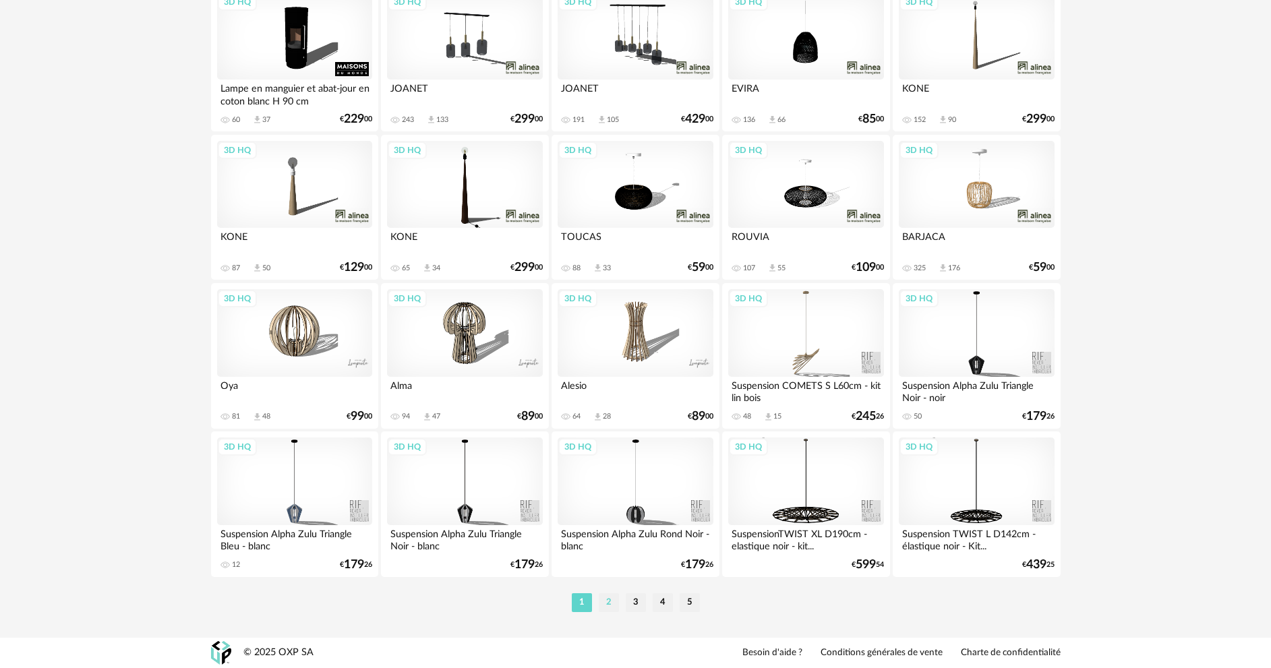
click at [600, 602] on li "2" at bounding box center [609, 602] width 20 height 19
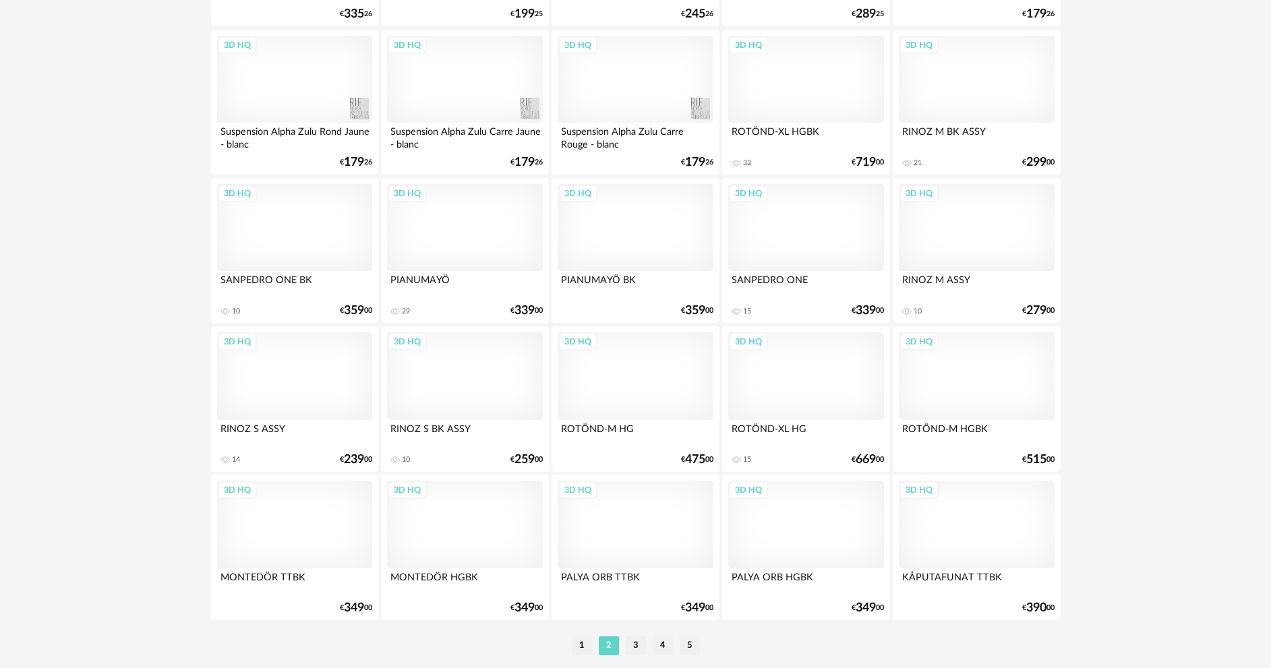
scroll to position [2582, 0]
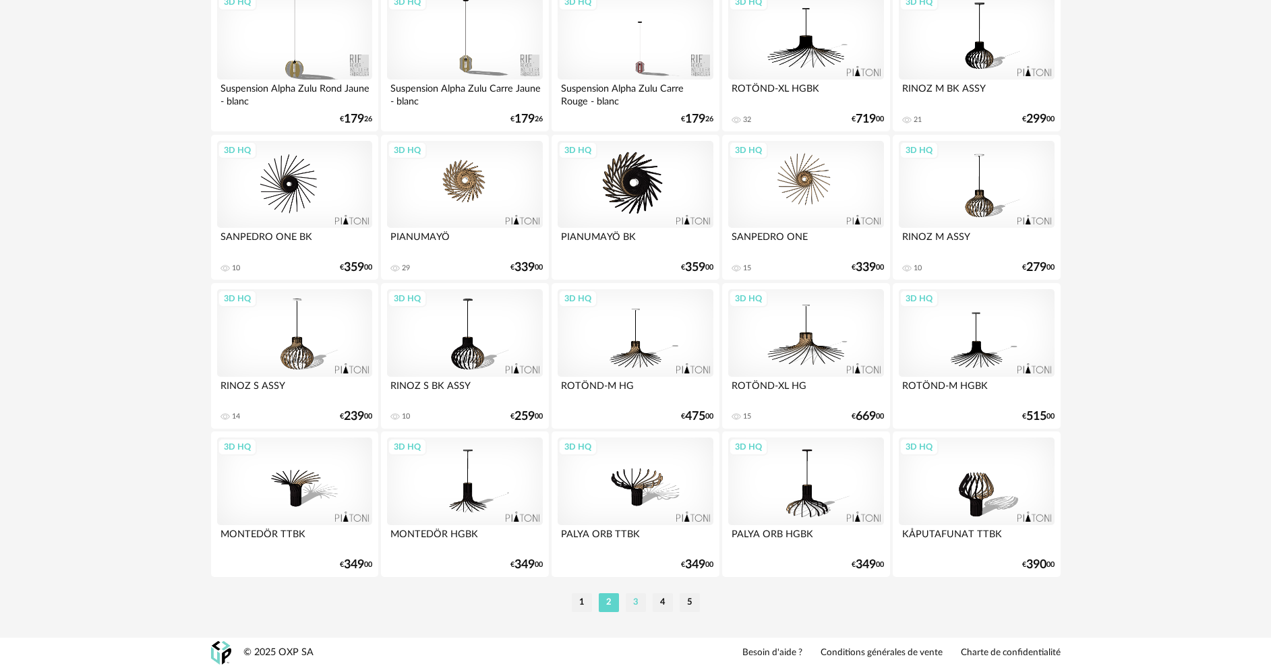
click at [636, 603] on li "3" at bounding box center [636, 602] width 20 height 19
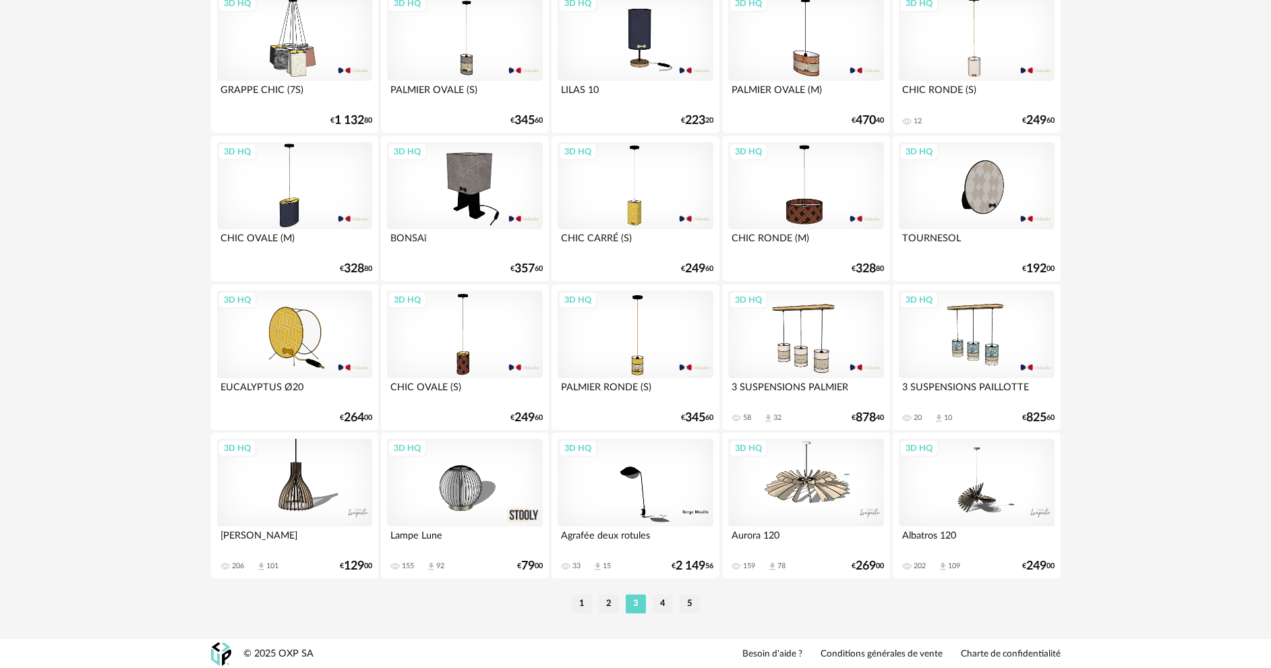
scroll to position [2582, 0]
click at [659, 599] on li "4" at bounding box center [662, 602] width 20 height 19
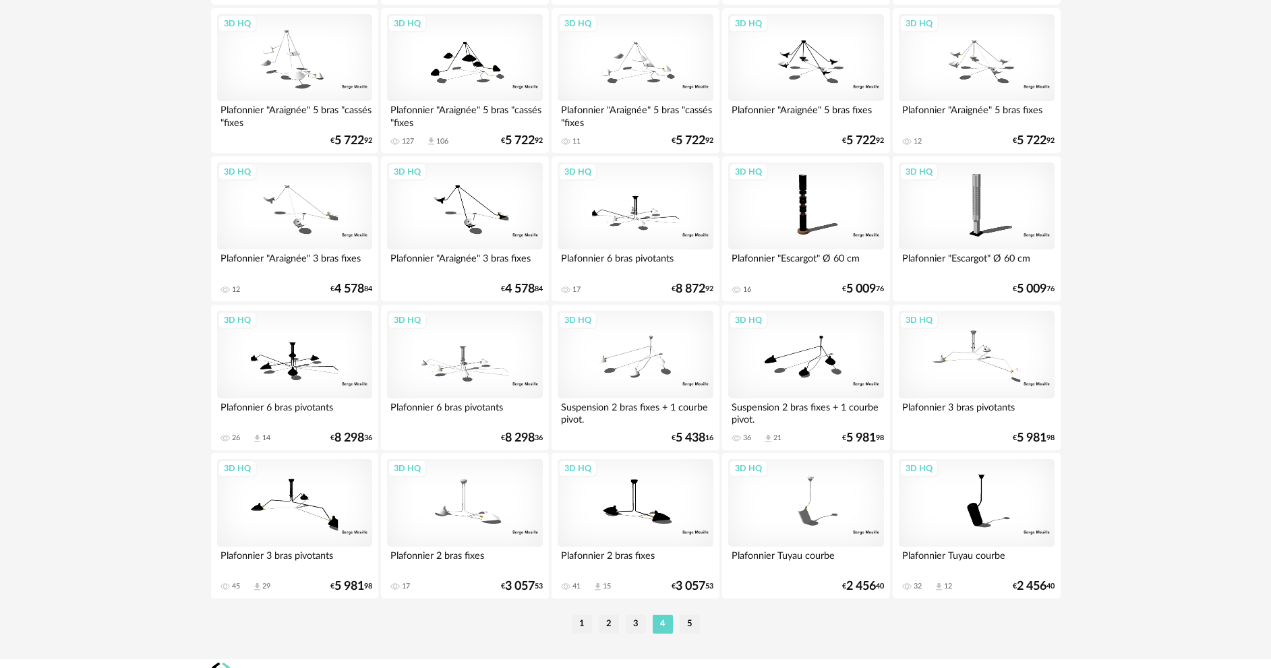
scroll to position [2582, 0]
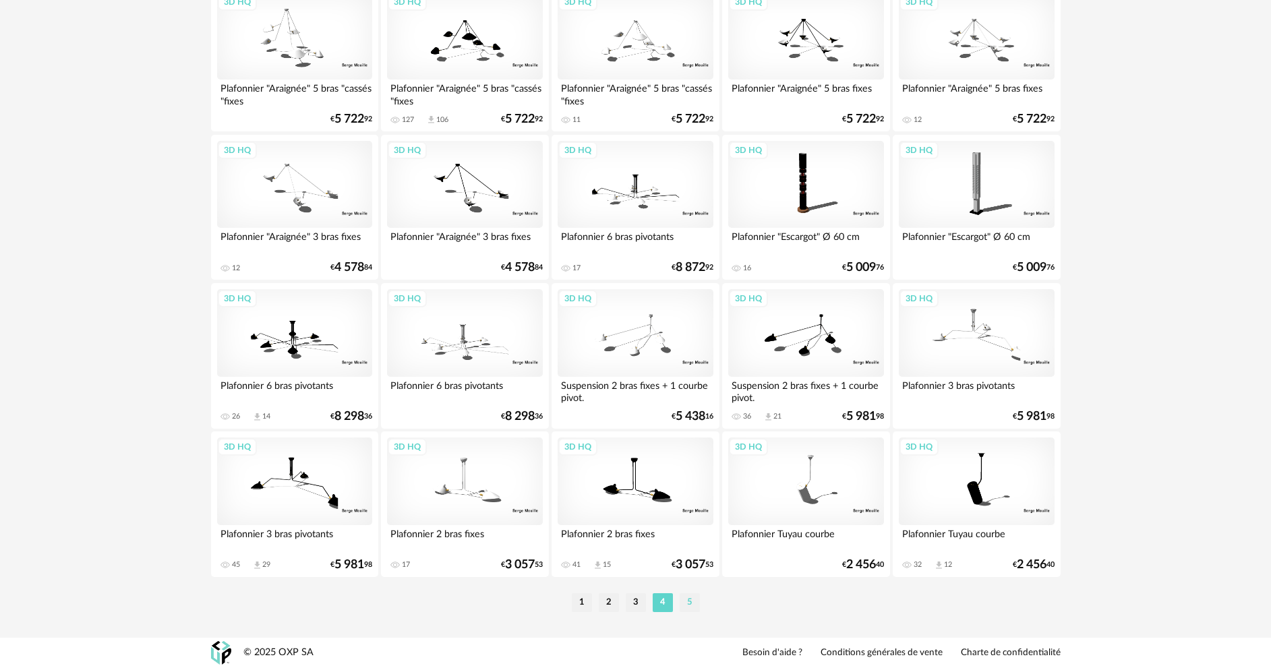
click at [689, 607] on li "5" at bounding box center [689, 602] width 20 height 19
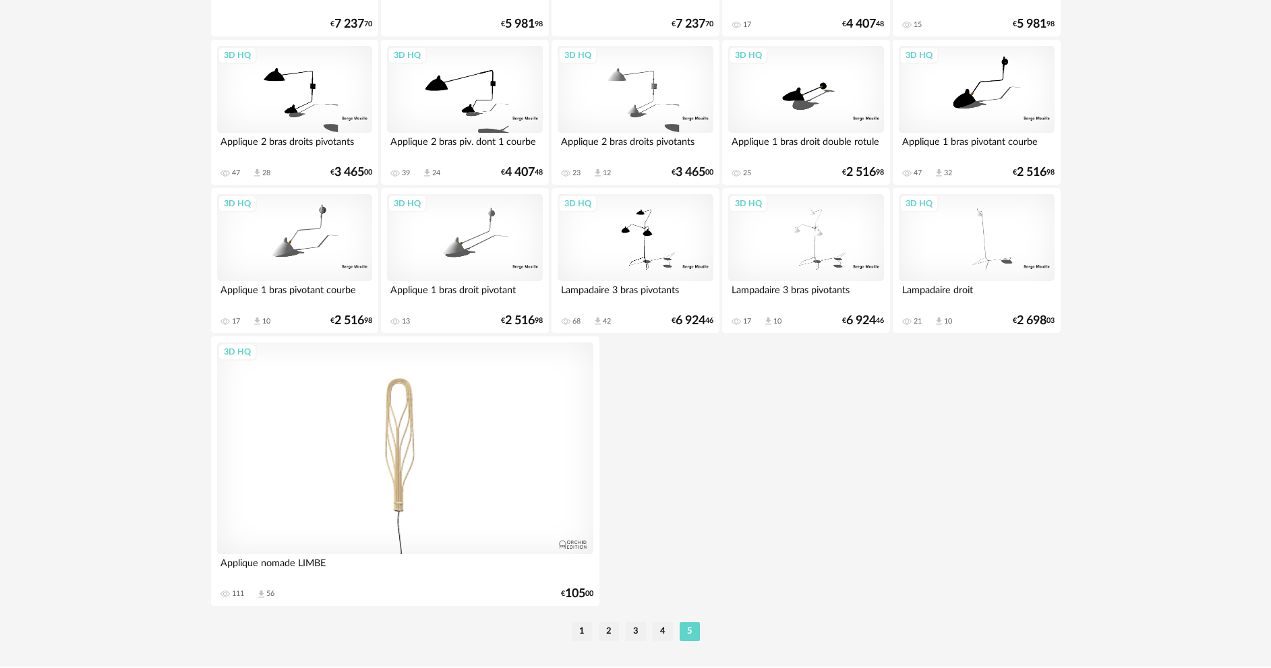
scroll to position [777, 0]
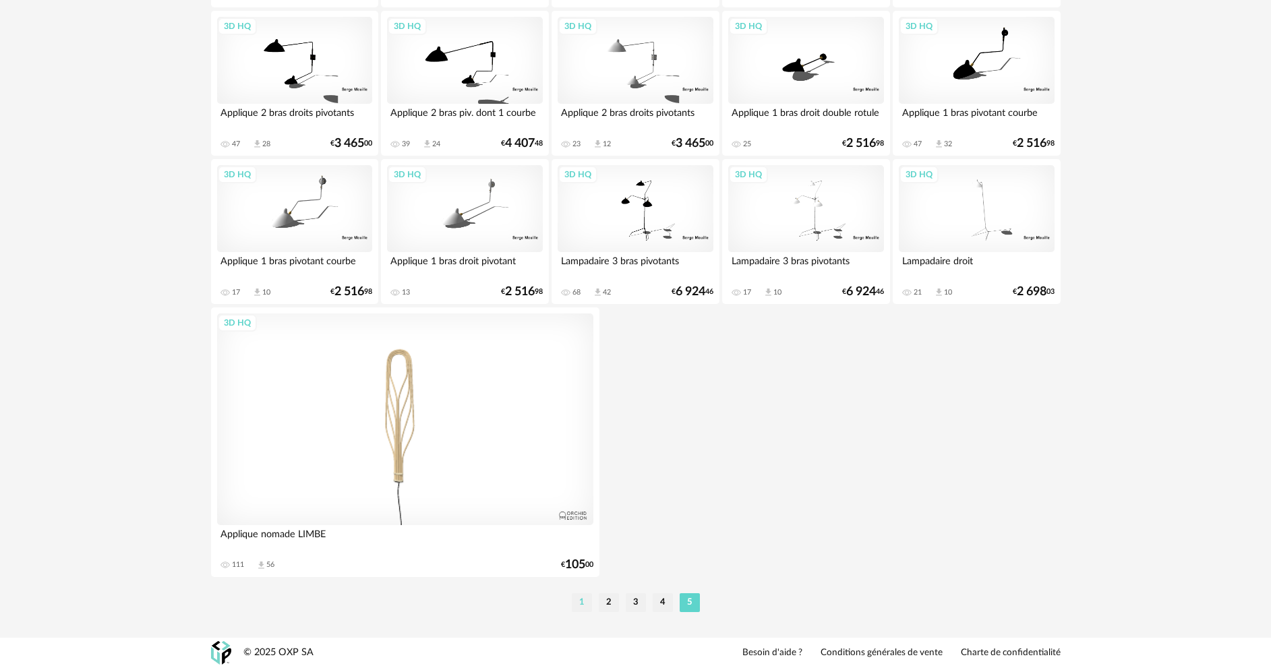
click at [584, 603] on li "1" at bounding box center [582, 602] width 20 height 19
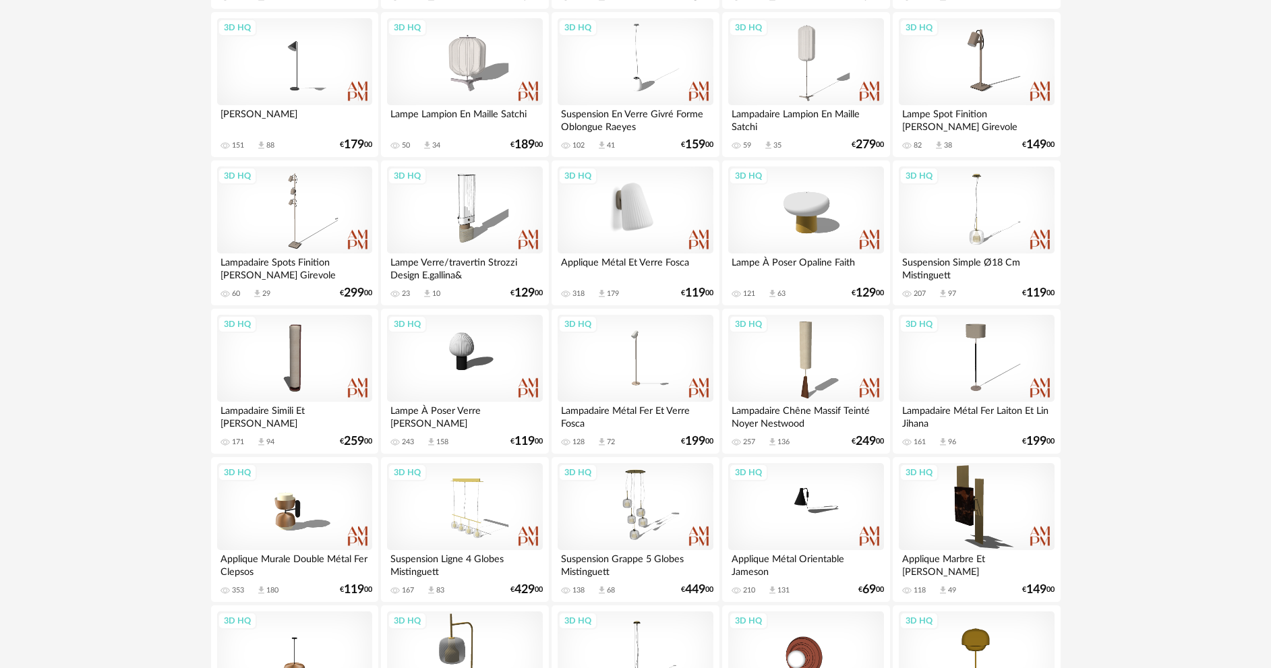
scroll to position [674, 0]
